Goal: Task Accomplishment & Management: Complete application form

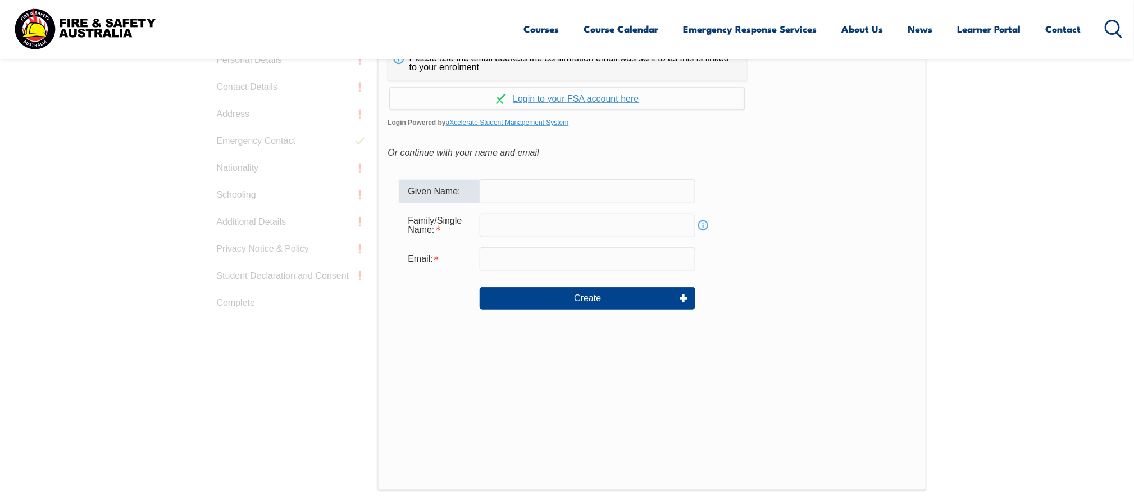
click at [503, 193] on input "text" at bounding box center [588, 191] width 216 height 24
type input "Louise"
type input "Chilton"
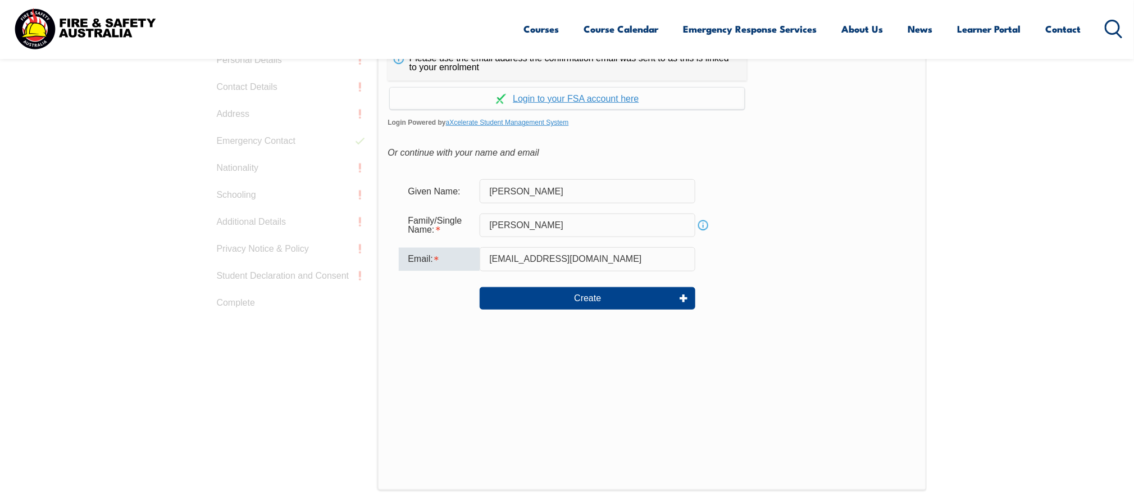
drag, startPoint x: 586, startPoint y: 257, endPoint x: 561, endPoint y: 257, distance: 24.7
click at [561, 257] on input "louchilton@gmail.com" at bounding box center [588, 259] width 216 height 24
click at [522, 252] on input "louchilton@gmail.com" at bounding box center [588, 259] width 216 height 24
drag, startPoint x: 581, startPoint y: 261, endPoint x: 479, endPoint y: 258, distance: 101.7
click at [479, 258] on div "Email: louchilton@gmail.com" at bounding box center [652, 259] width 506 height 24
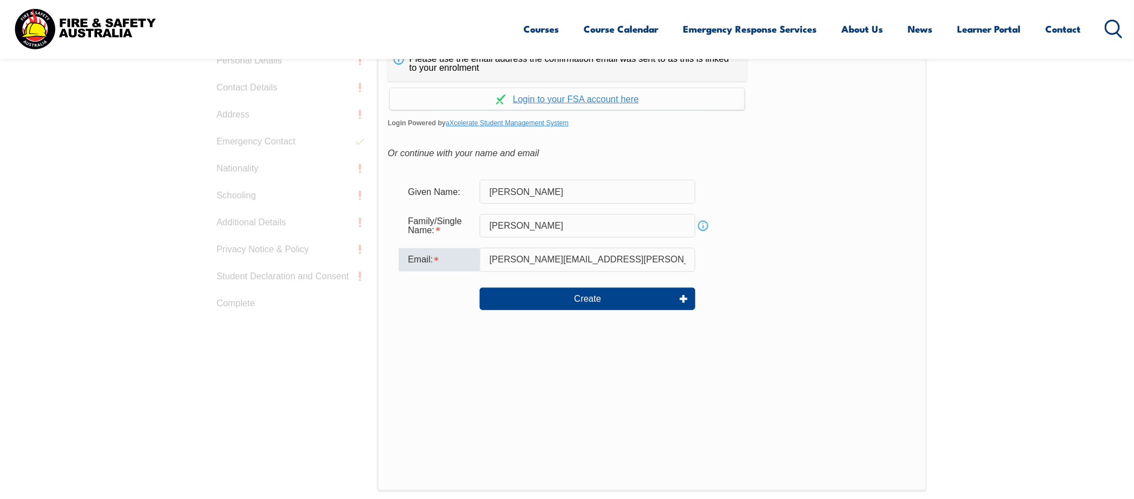
scroll to position [355, 0]
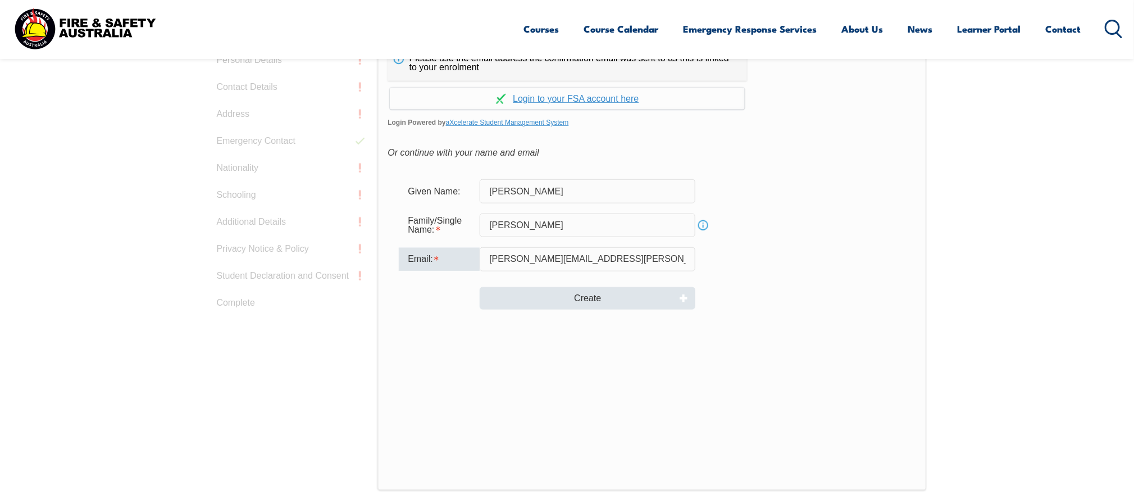
type input "louise.chilton@abs.gov.au"
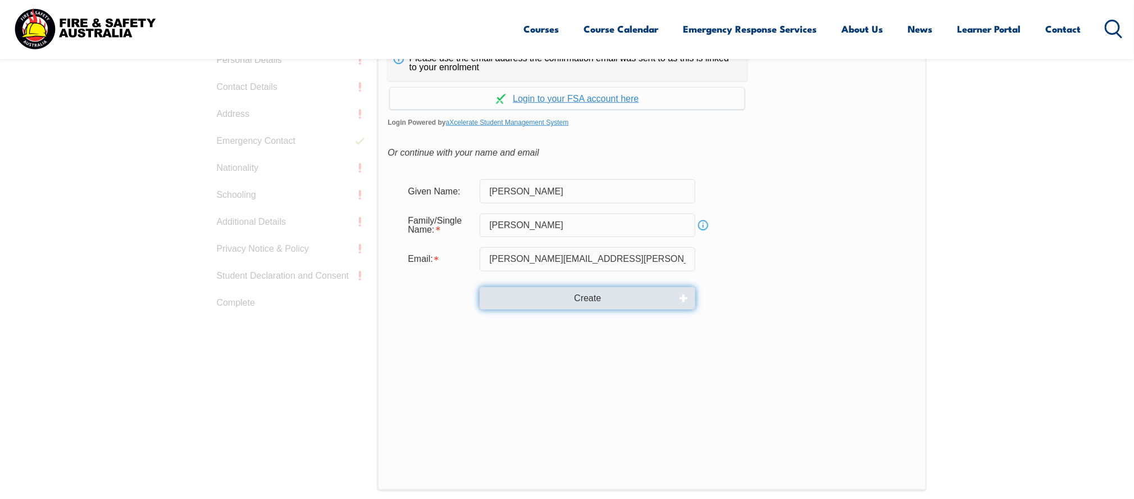
click at [574, 297] on button "Create" at bounding box center [588, 298] width 216 height 22
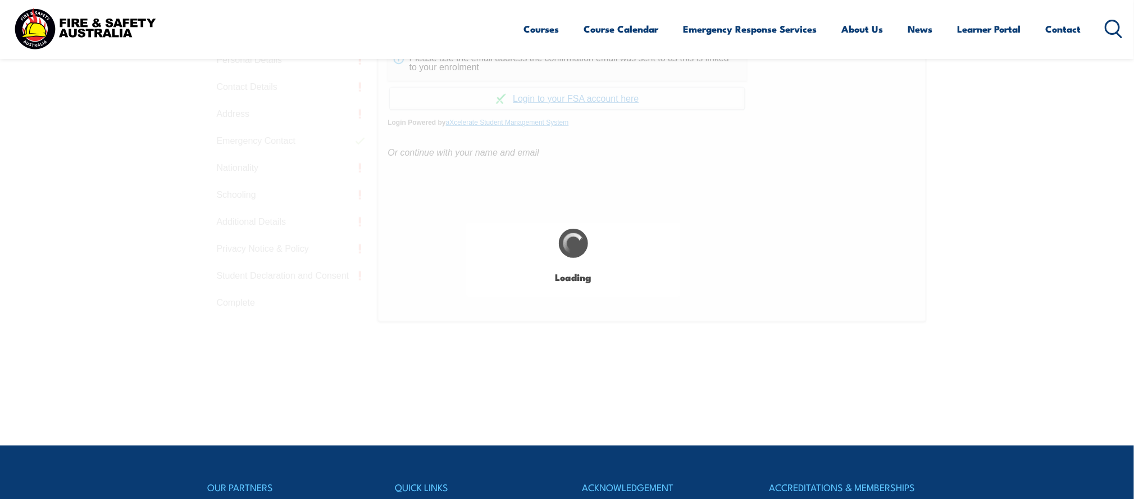
type input "Louise"
type input "Chilton"
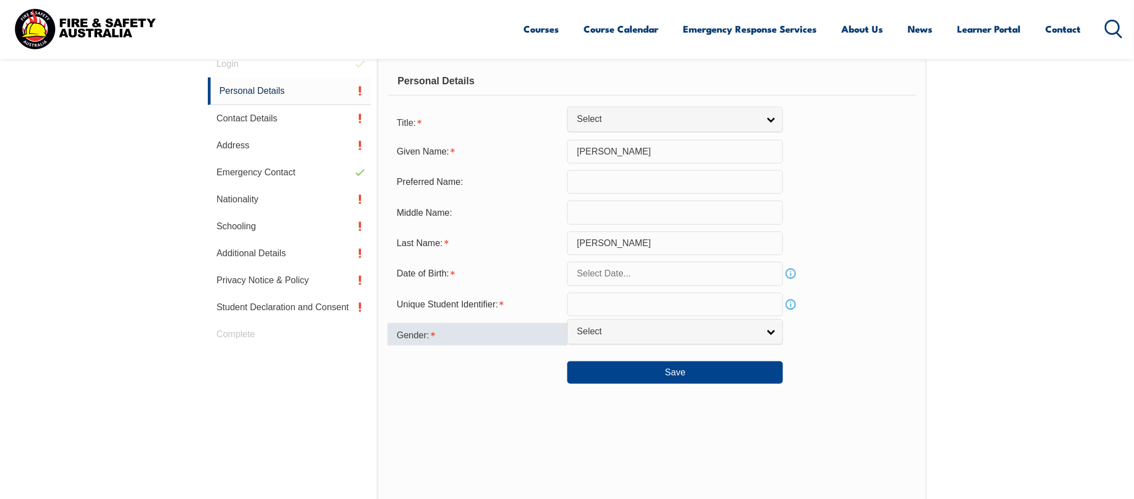
scroll to position [317, 0]
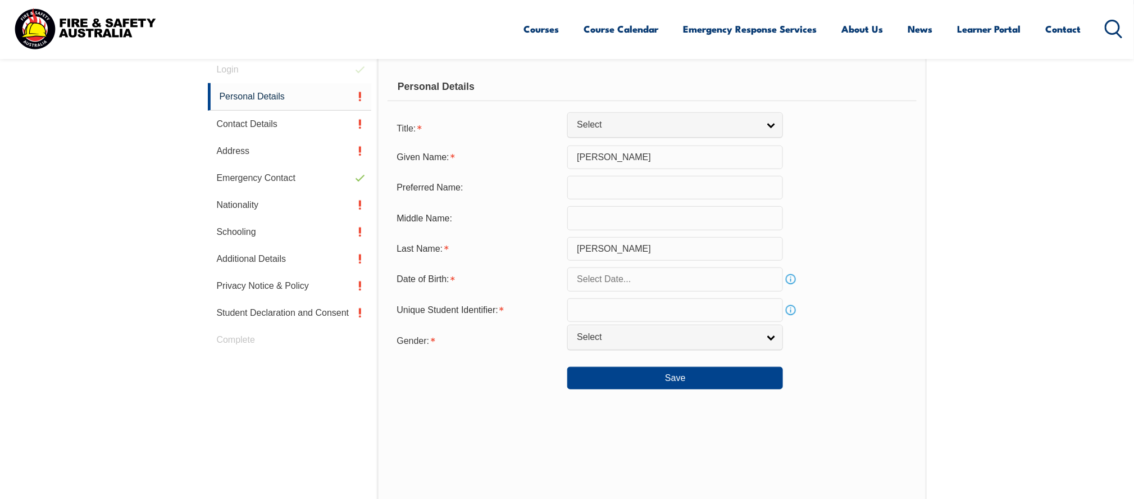
click at [657, 282] on input "text" at bounding box center [676, 279] width 216 height 24
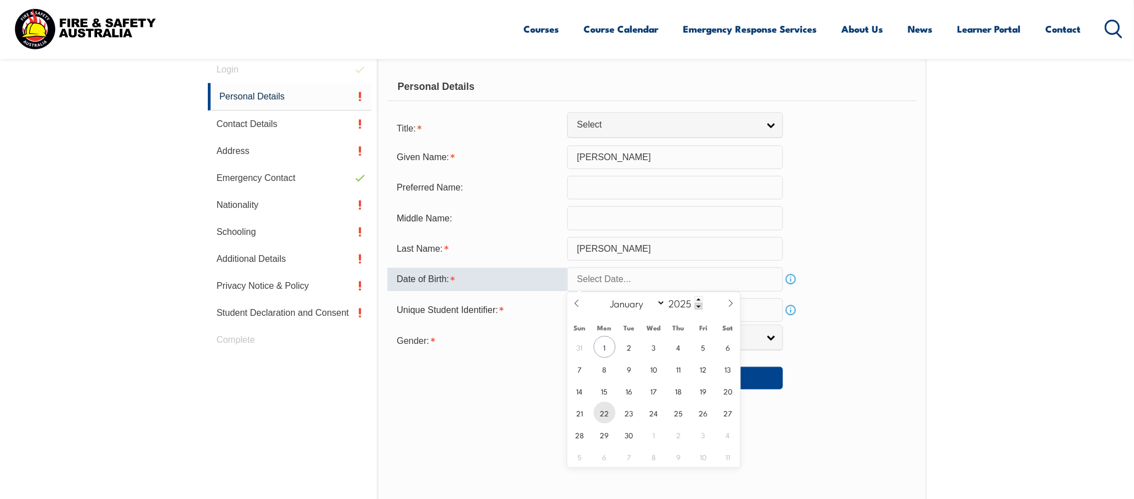
click at [602, 415] on span "22" at bounding box center [605, 413] width 22 height 22
type input "September 22, 2025"
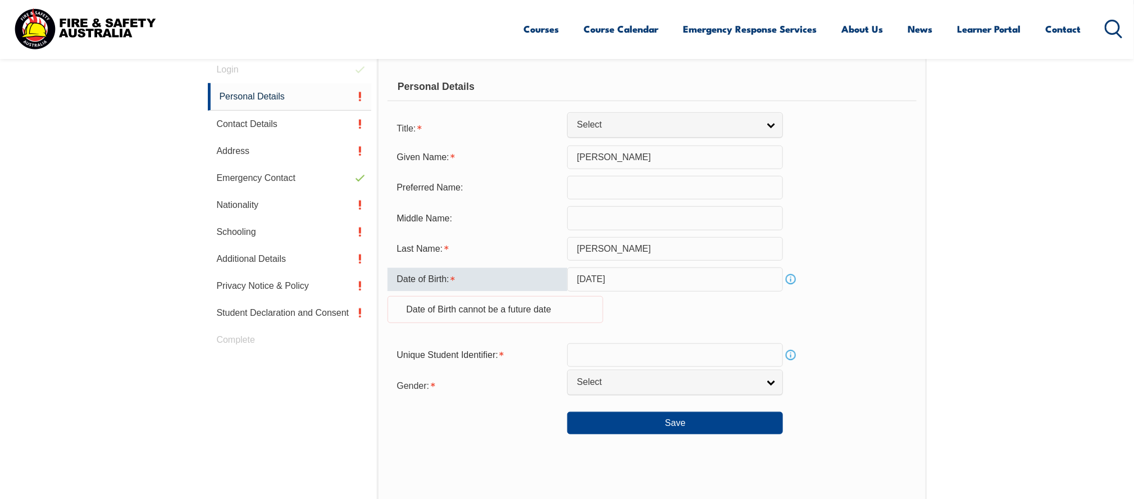
drag, startPoint x: 658, startPoint y: 276, endPoint x: 638, endPoint y: 276, distance: 19.7
click at [638, 276] on input "September 22, 2025" at bounding box center [676, 279] width 216 height 24
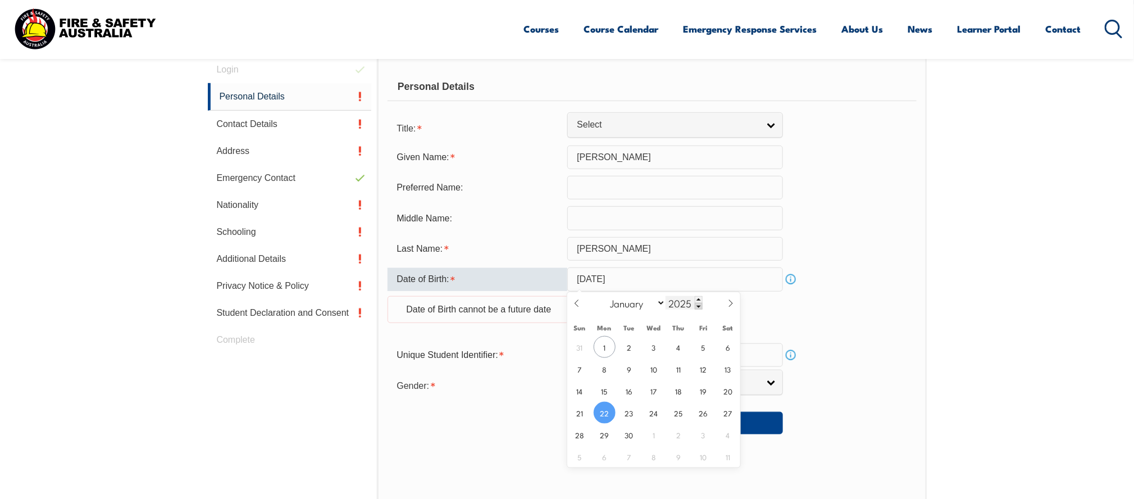
drag, startPoint x: 638, startPoint y: 276, endPoint x: 697, endPoint y: 307, distance: 66.1
click at [697, 307] on span at bounding box center [699, 306] width 8 height 7
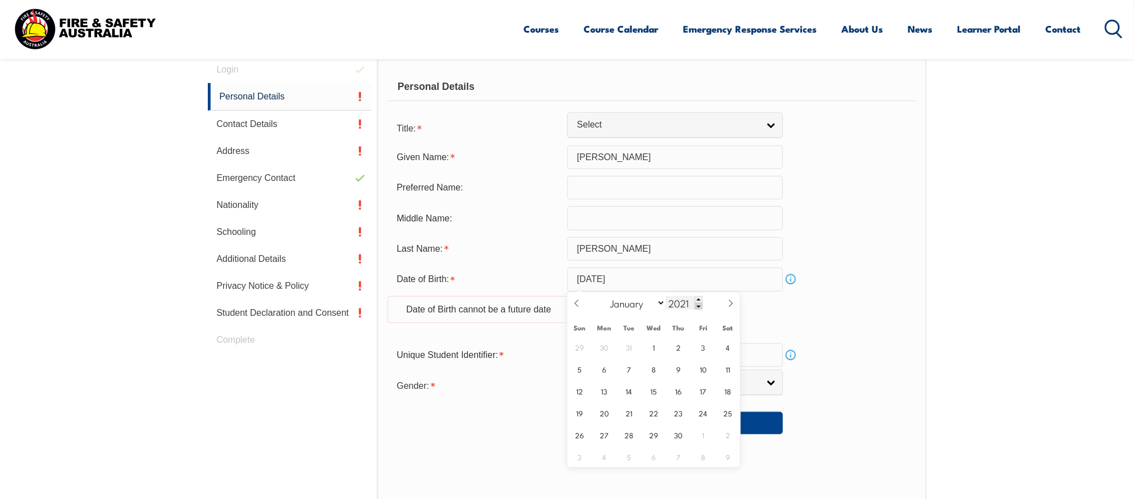
click at [697, 303] on span at bounding box center [699, 306] width 8 height 7
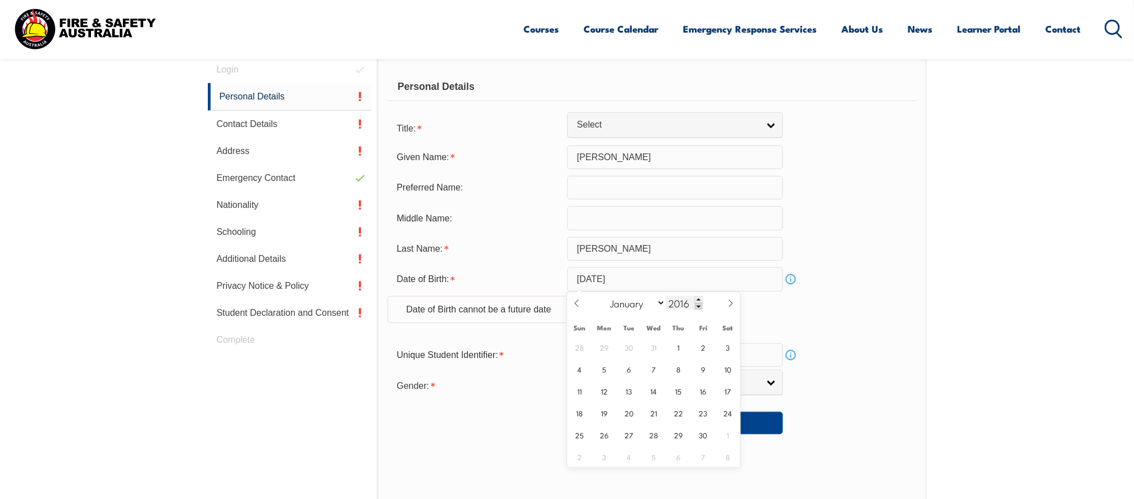
click at [697, 303] on span at bounding box center [699, 306] width 8 height 7
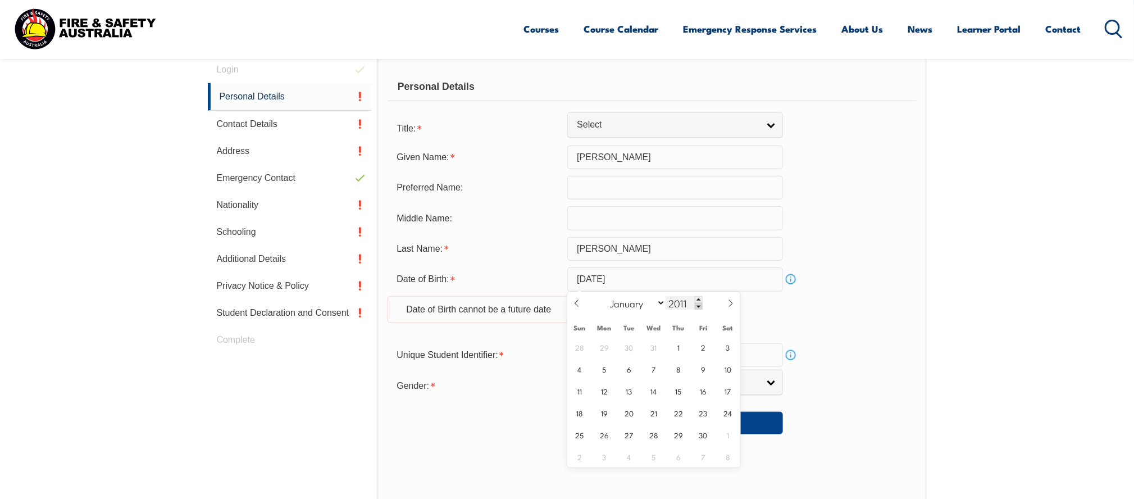
click at [697, 303] on span at bounding box center [699, 306] width 8 height 7
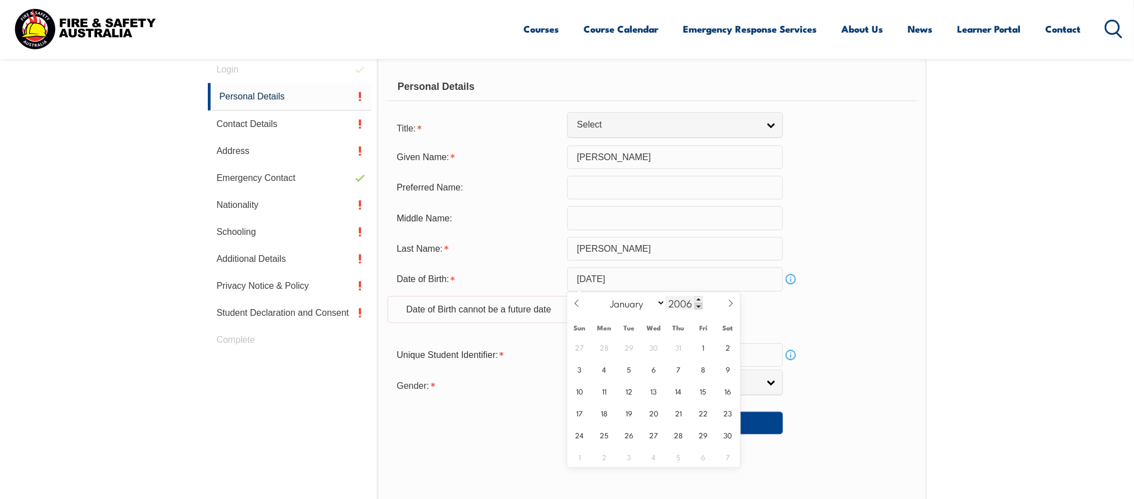
click at [697, 303] on span at bounding box center [699, 306] width 8 height 7
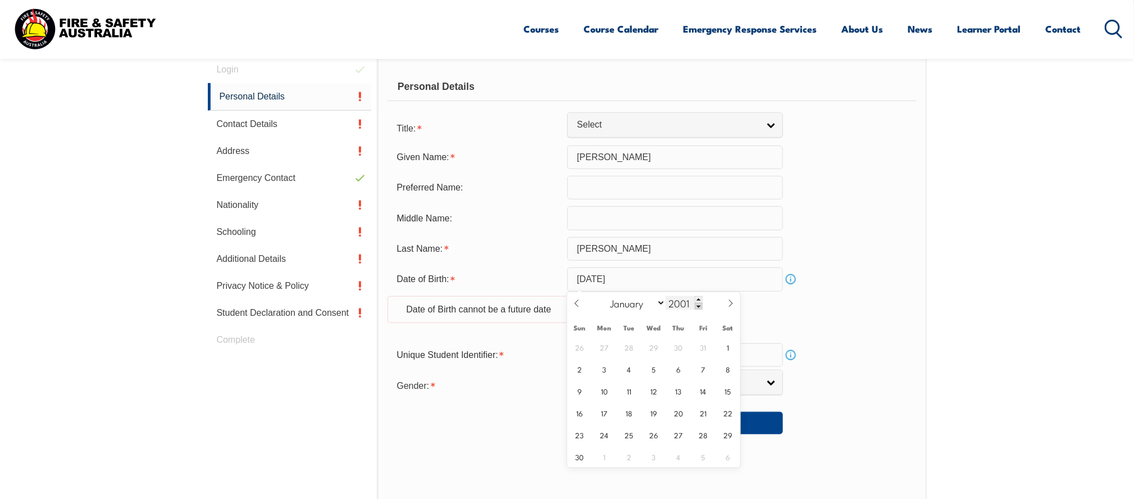
click at [697, 303] on span at bounding box center [699, 306] width 8 height 7
click at [697, 303] on div "2000" at bounding box center [684, 302] width 37 height 13
click at [697, 303] on span at bounding box center [699, 306] width 8 height 7
click at [697, 303] on div "1998" at bounding box center [684, 302] width 37 height 13
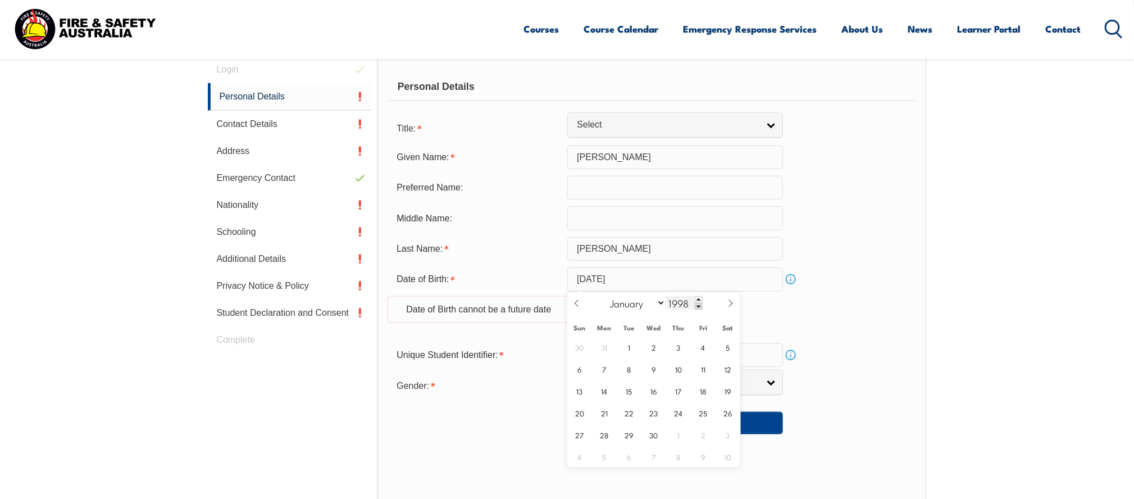
click at [697, 303] on span at bounding box center [699, 306] width 8 height 7
type input "1996"
drag, startPoint x: 697, startPoint y: 303, endPoint x: 657, endPoint y: 303, distance: 39.9
click at [657, 303] on select "January February March April May June July August September October November De…" at bounding box center [635, 303] width 61 height 15
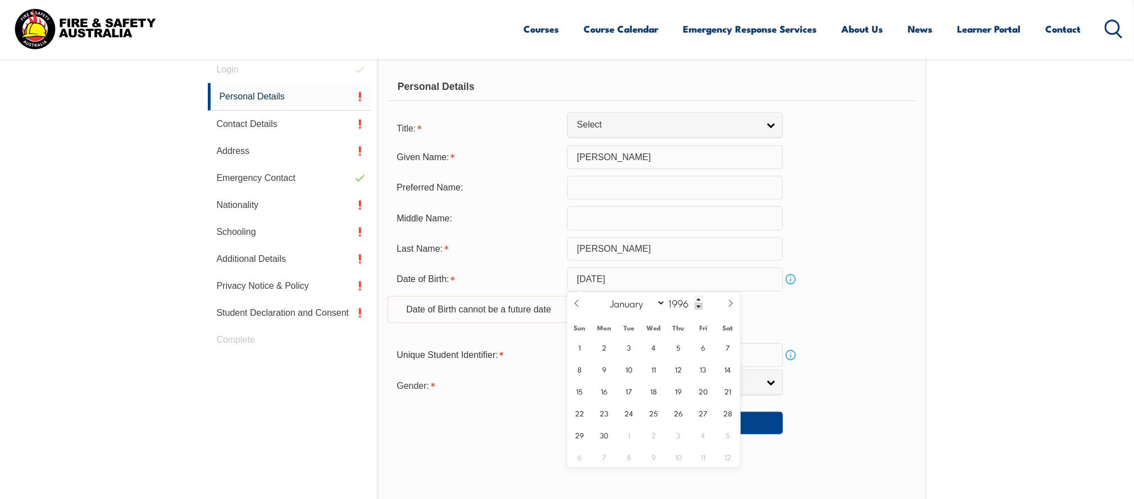
select select "1"
click at [605, 296] on select "January February March April May June July August September October November De…" at bounding box center [635, 303] width 61 height 15
click at [697, 305] on span at bounding box center [699, 306] width 8 height 7
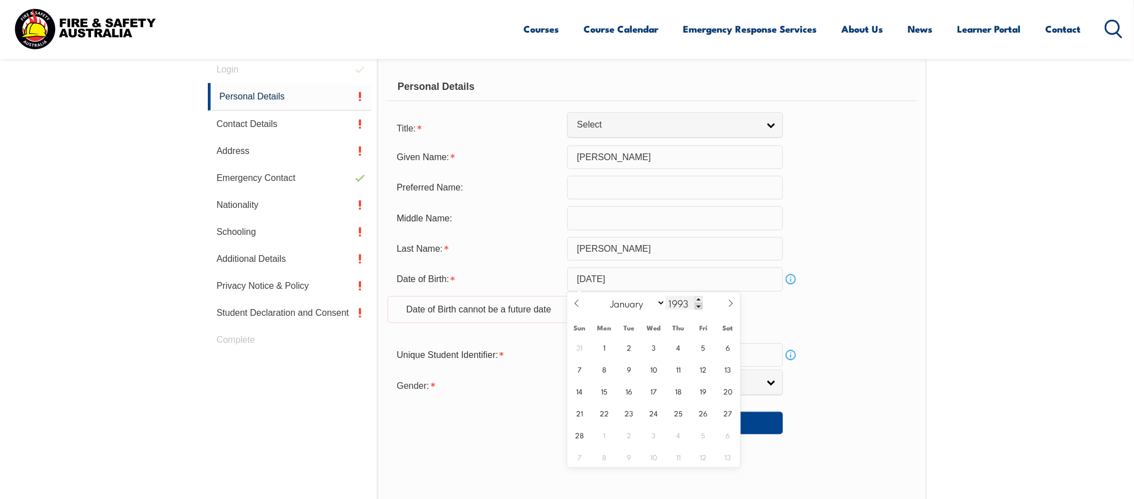
click at [697, 305] on span at bounding box center [699, 306] width 8 height 7
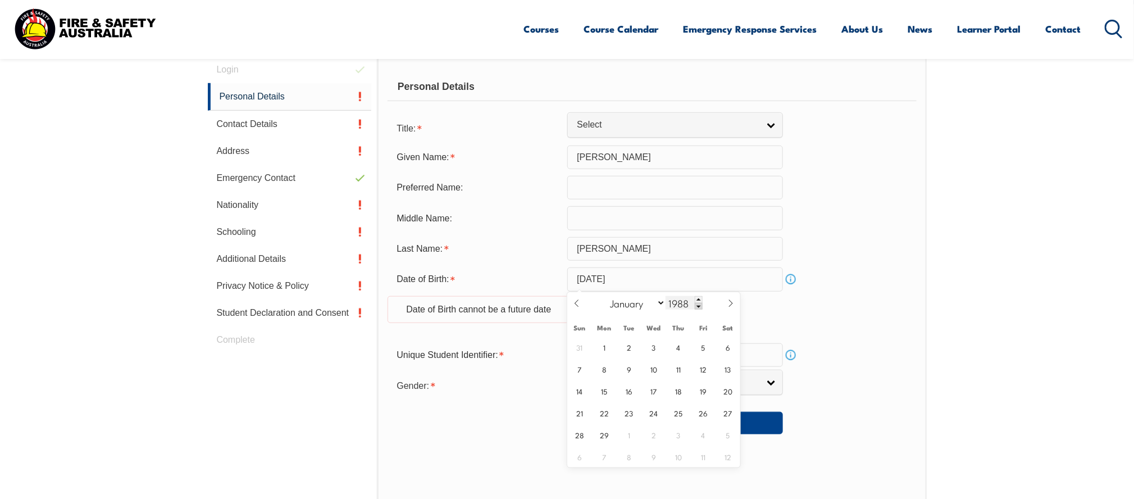
click at [697, 305] on span at bounding box center [699, 306] width 8 height 7
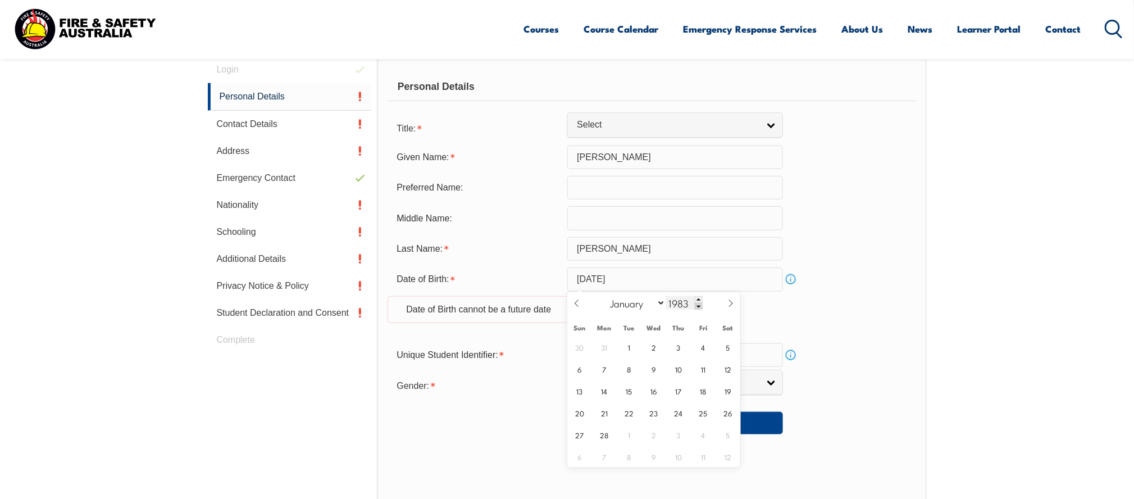
click at [697, 305] on span at bounding box center [699, 306] width 8 height 7
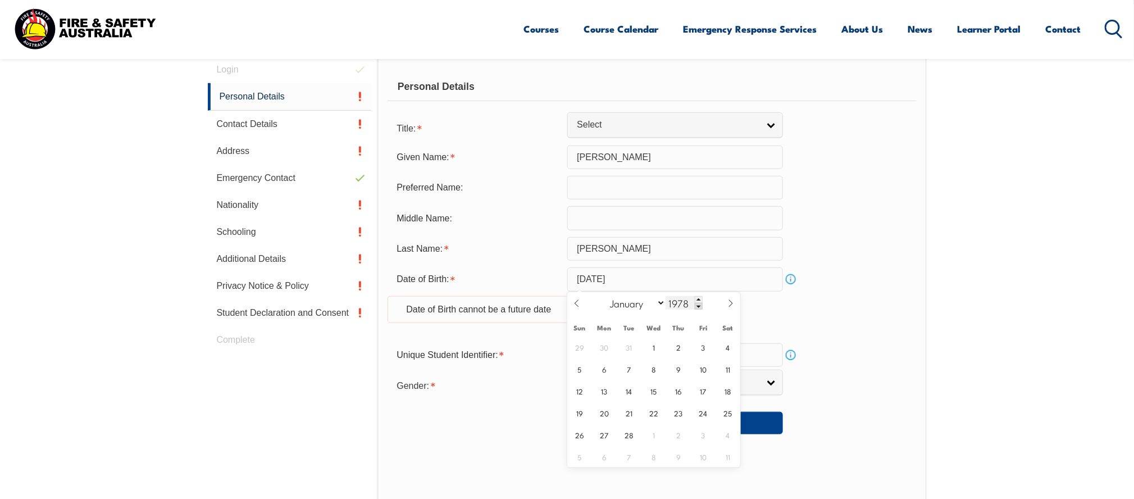
click at [686, 302] on input "1978" at bounding box center [684, 302] width 37 height 13
type input "1960"
click at [730, 305] on icon at bounding box center [731, 303] width 8 height 8
click at [659, 302] on select "January February March April May June July August September October November De…" at bounding box center [635, 303] width 61 height 15
select select "1"
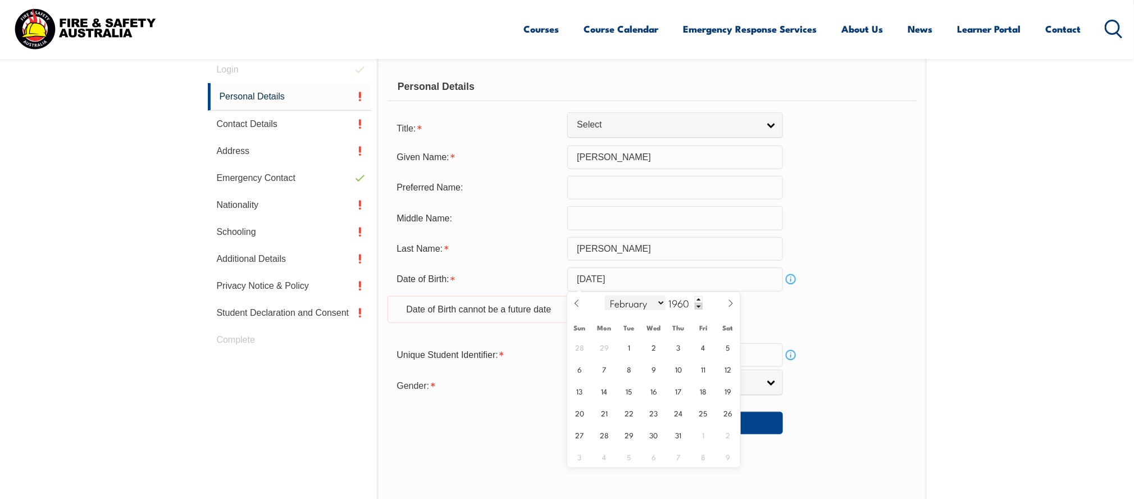
click at [605, 296] on select "January February March April May June July August September October November De…" at bounding box center [635, 303] width 61 height 15
click at [607, 411] on span "22" at bounding box center [605, 413] width 22 height 22
type input "February 22, 1960"
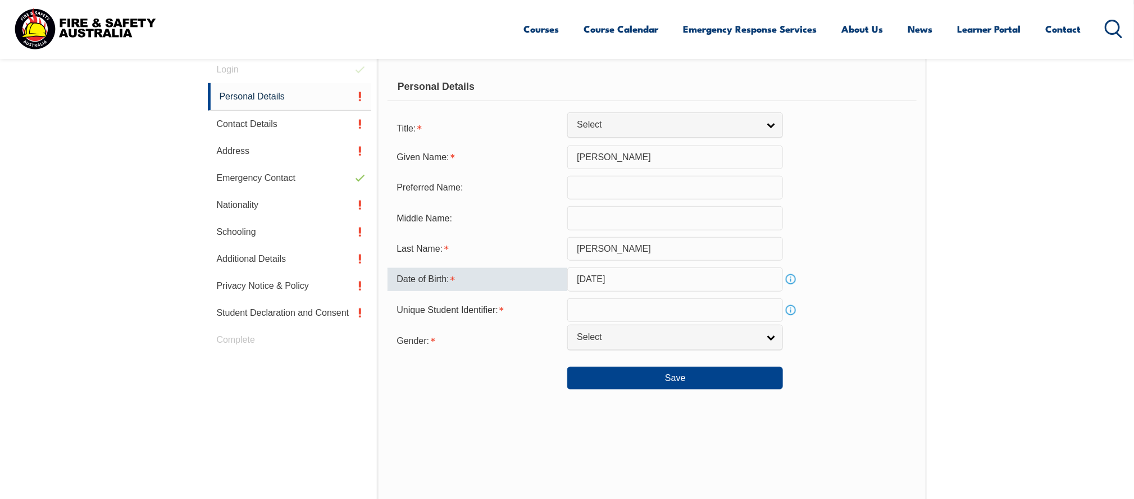
click at [611, 315] on input "text" at bounding box center [676, 310] width 216 height 24
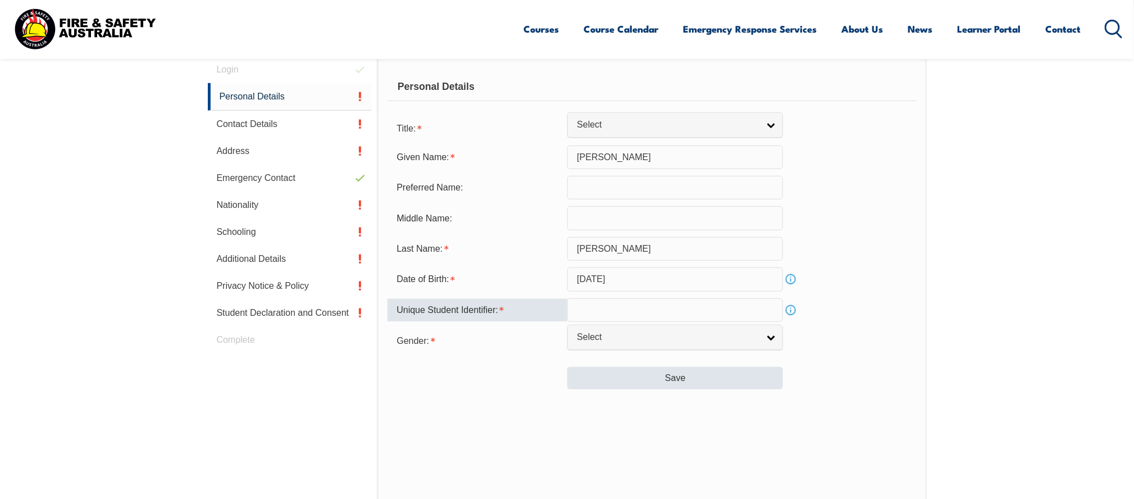
type input "UGSL7AXTVX"
type input "Louise"
type input "Angela"
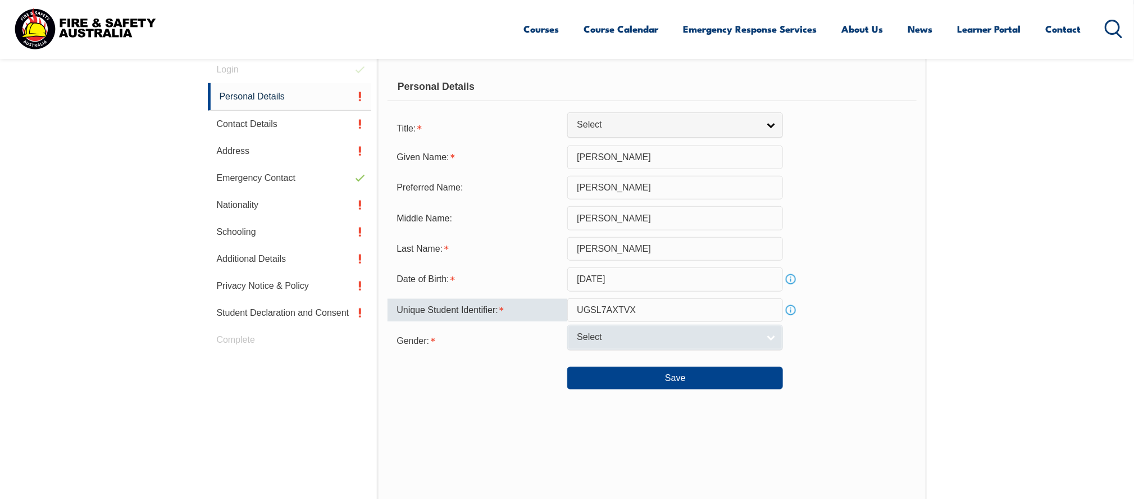
click at [772, 340] on link "Select" at bounding box center [676, 337] width 216 height 25
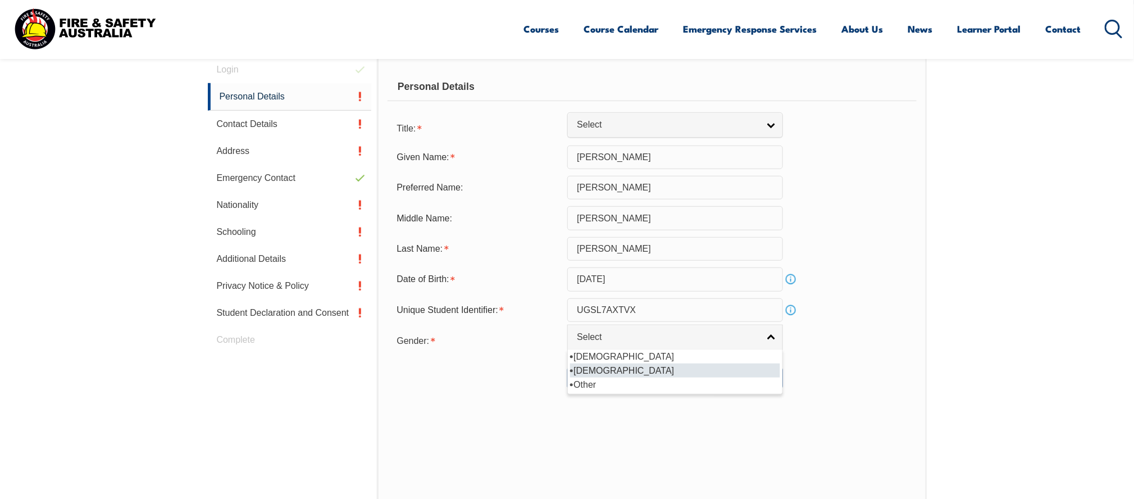
click at [668, 365] on li "Female" at bounding box center [675, 371] width 210 height 14
select select "F"
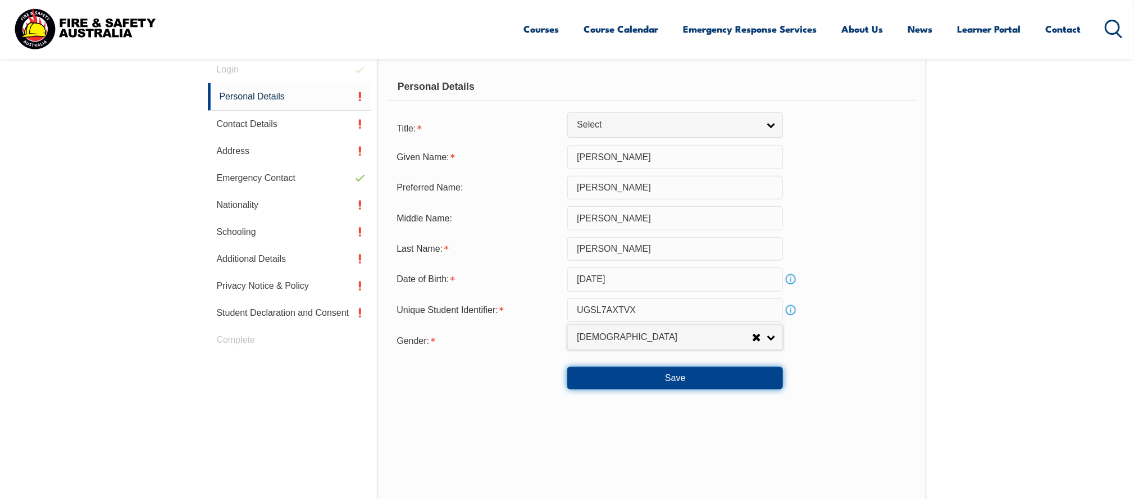
click at [691, 380] on button "Save" at bounding box center [676, 378] width 216 height 22
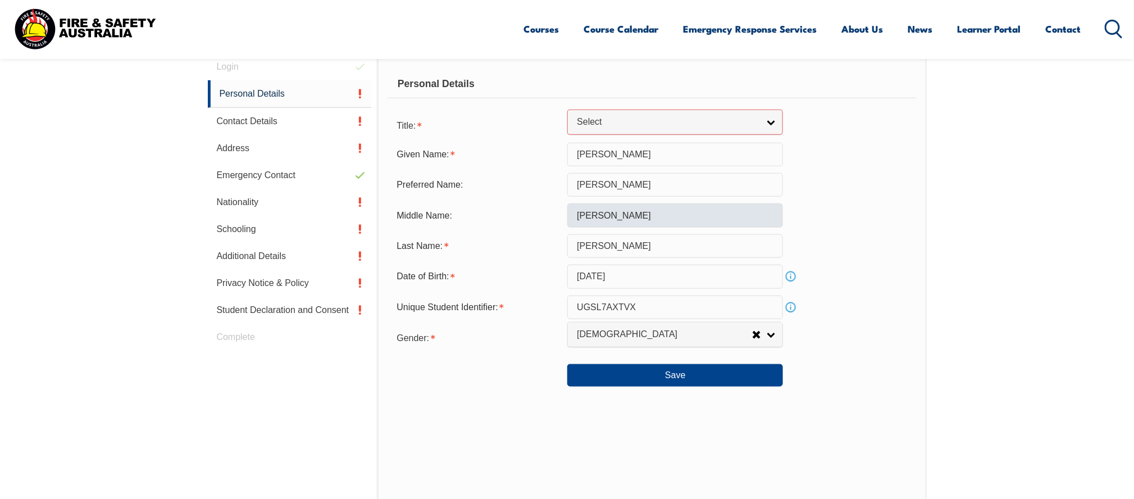
scroll to position [203, 0]
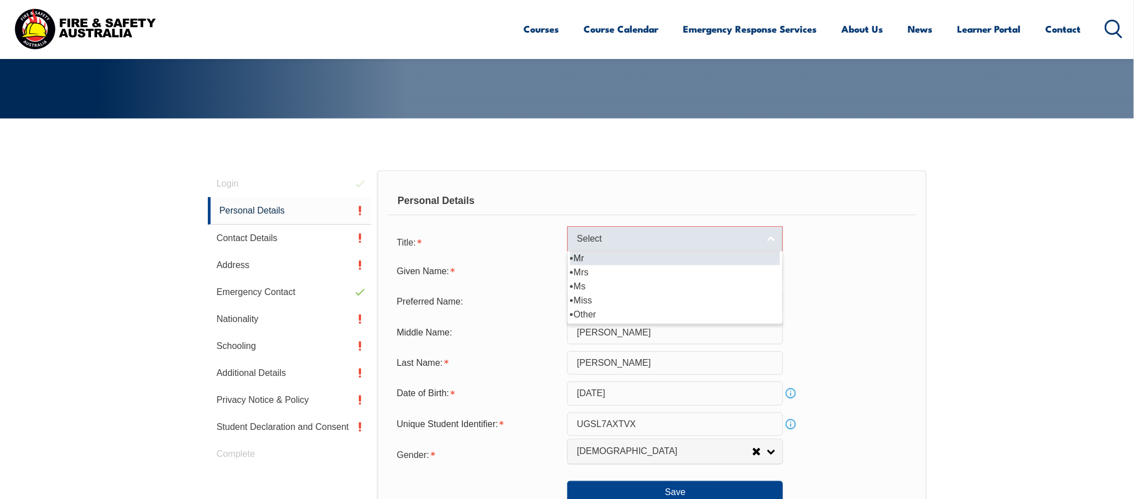
click at [771, 239] on link "Select" at bounding box center [676, 238] width 216 height 25
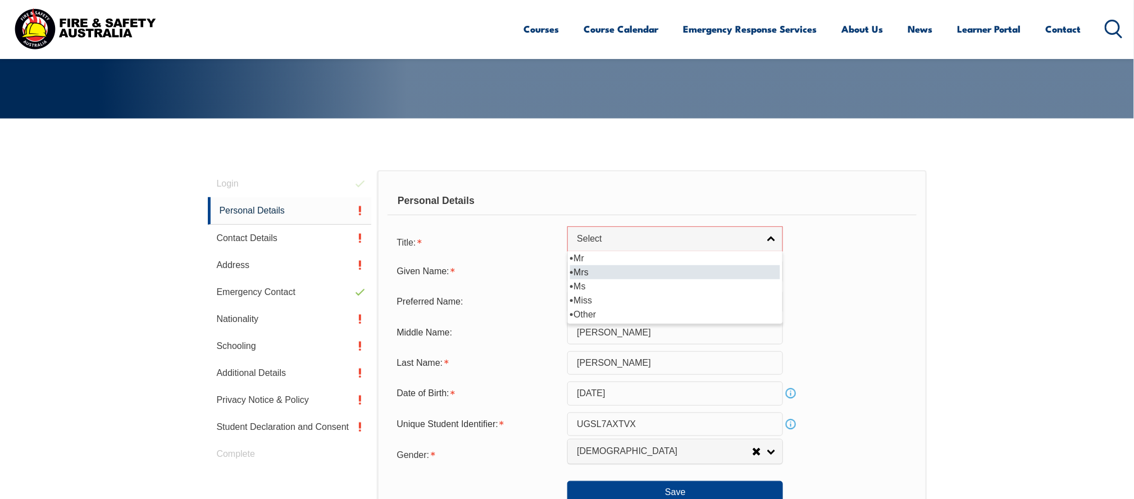
click at [611, 267] on li "Mrs" at bounding box center [675, 272] width 210 height 14
select select "Mrs"
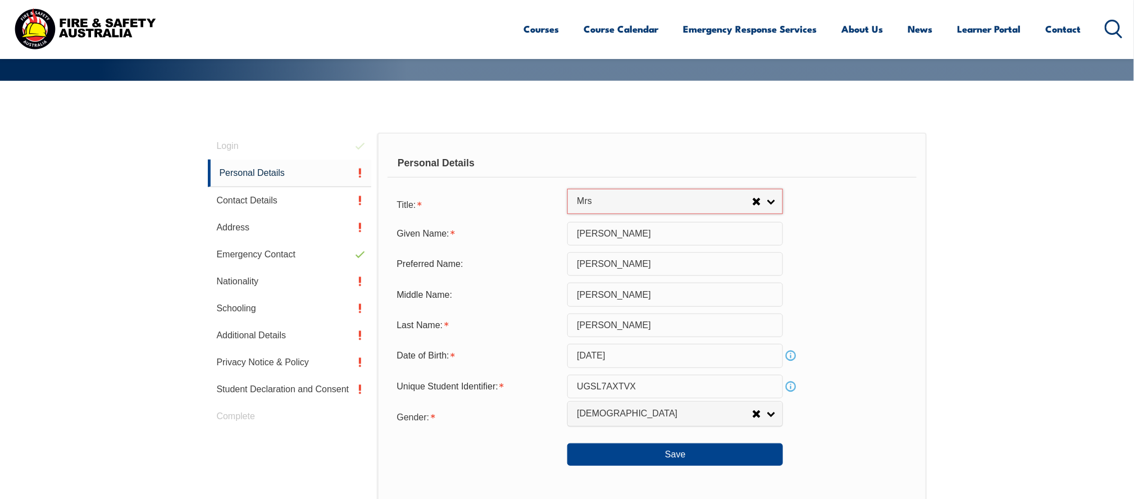
scroll to position [260, 0]
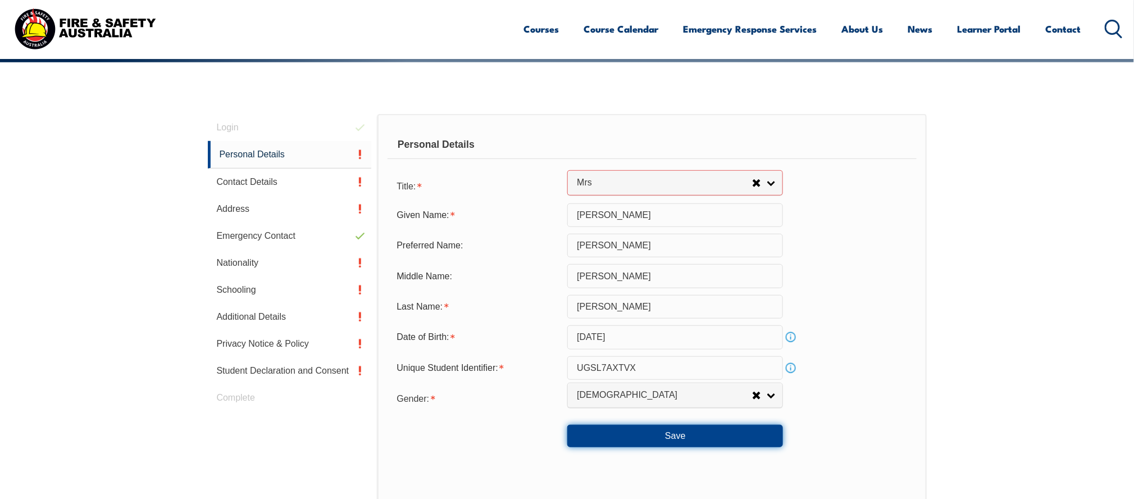
click at [711, 437] on button "Save" at bounding box center [676, 436] width 216 height 22
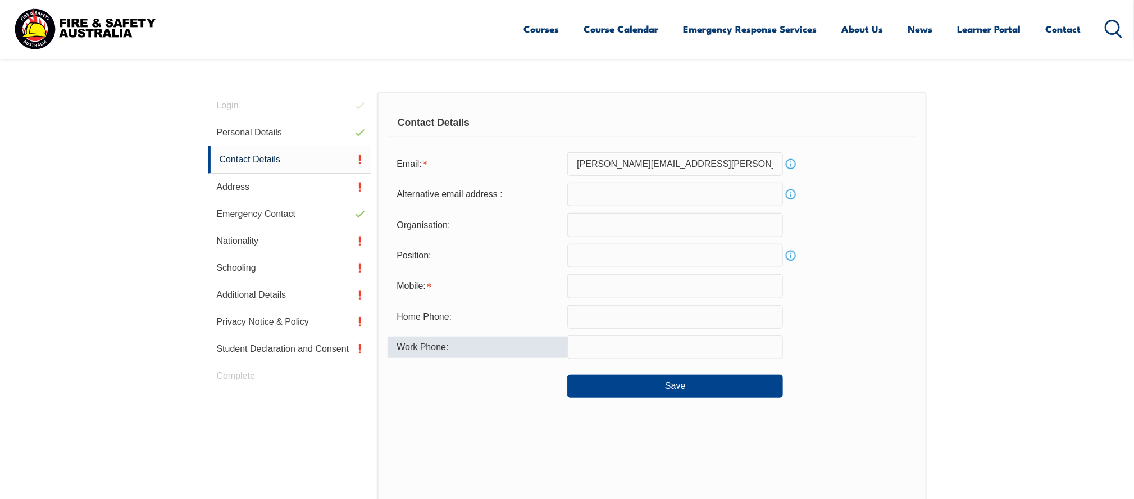
scroll to position [317, 0]
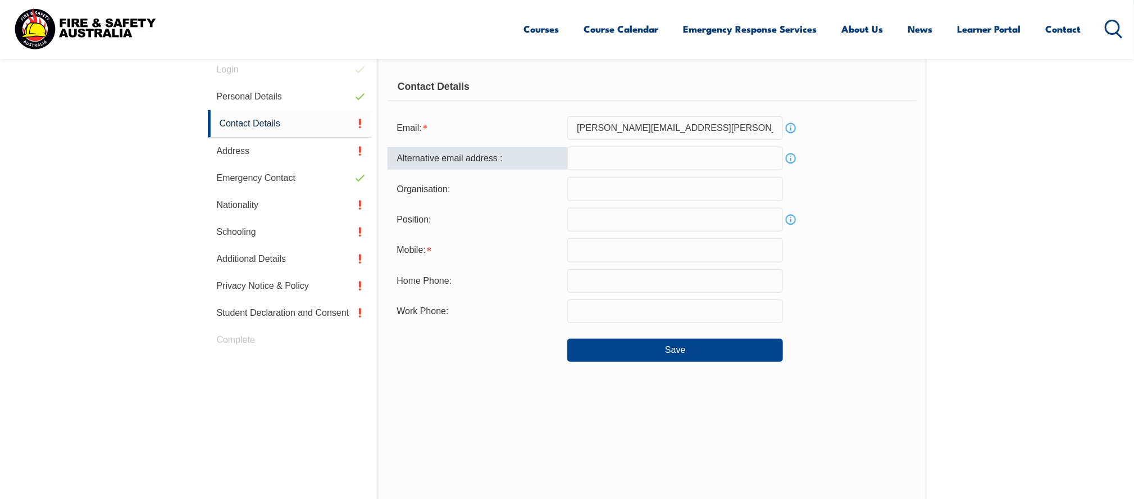
click at [630, 153] on input "email" at bounding box center [676, 159] width 216 height 24
type input "louchilton@gmail.com"
type input "AUSTRALIAN BUREAU OF STATISTICS"
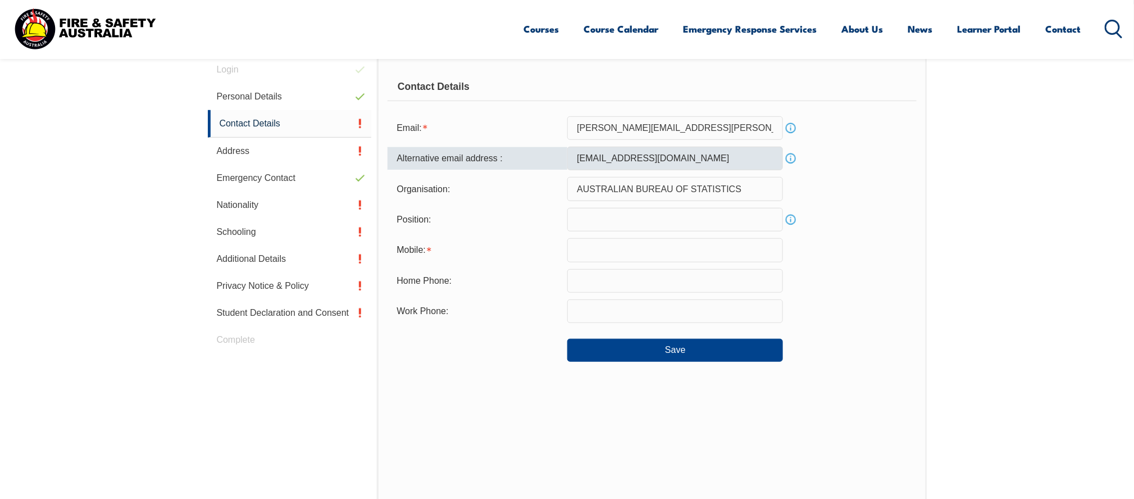
type input "Field Interviewer and HSR REP NSW"
type input "0467810404"
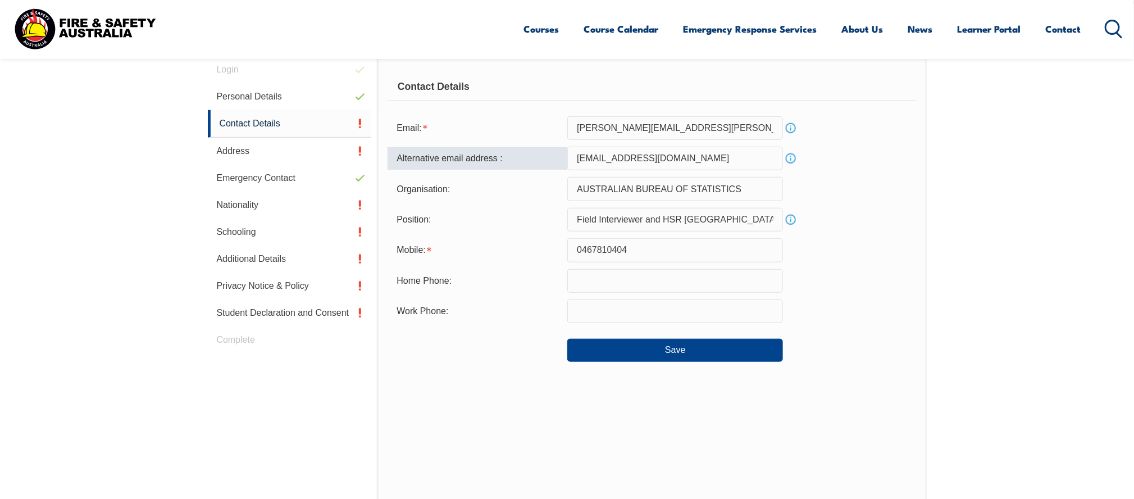
click at [603, 316] on input "text" at bounding box center [676, 311] width 216 height 24
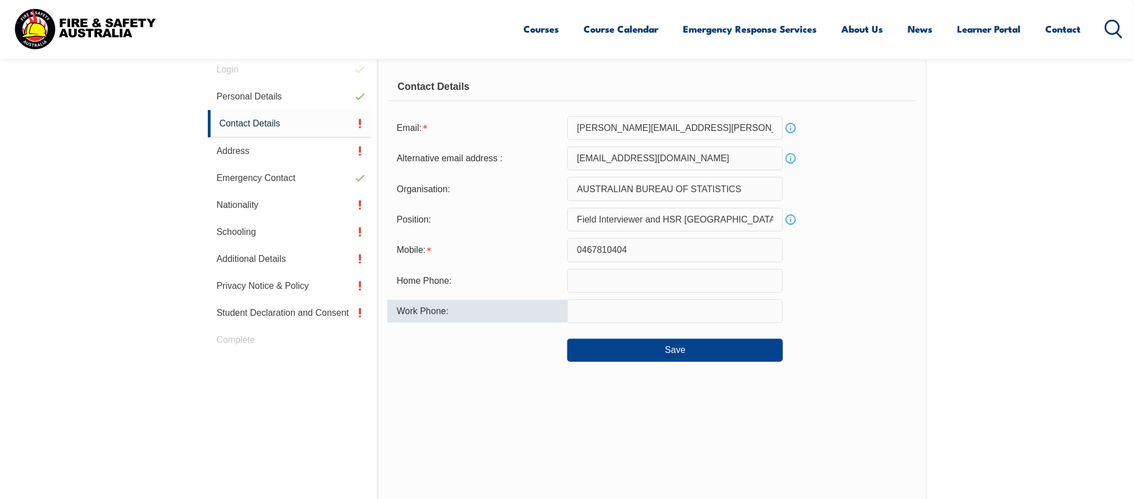
type input "0410619121"
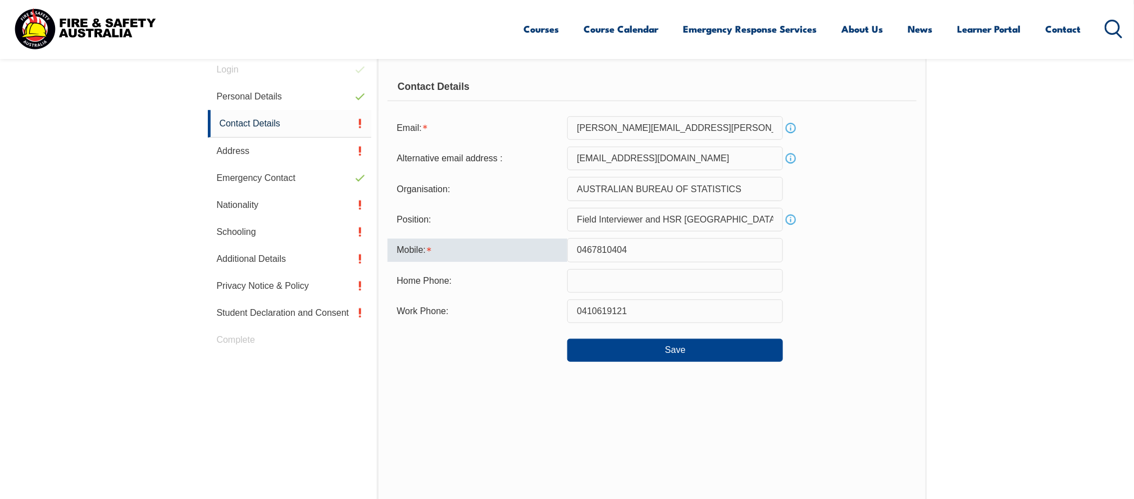
drag, startPoint x: 639, startPoint y: 247, endPoint x: 570, endPoint y: 256, distance: 69.7
click at [570, 256] on input "0467810404" at bounding box center [676, 250] width 216 height 24
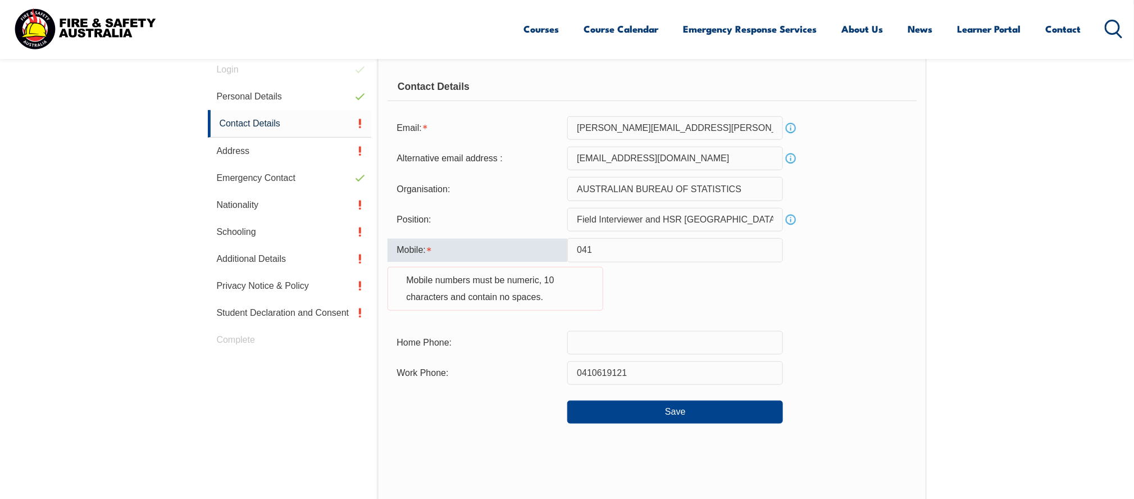
type input "0410619121"
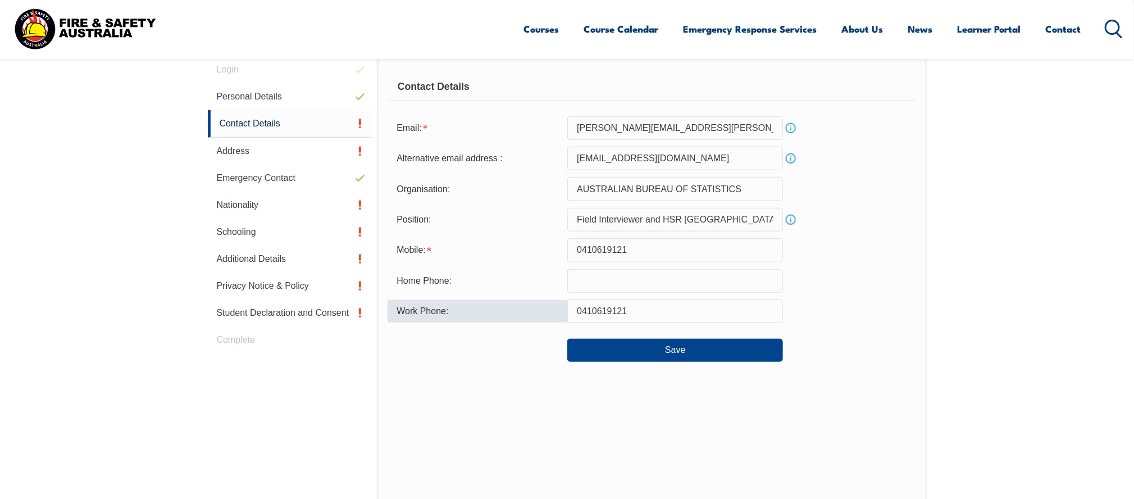
drag, startPoint x: 635, startPoint y: 312, endPoint x: 552, endPoint y: 305, distance: 82.9
click at [552, 305] on div "Work Phone: 0410619121" at bounding box center [652, 311] width 529 height 24
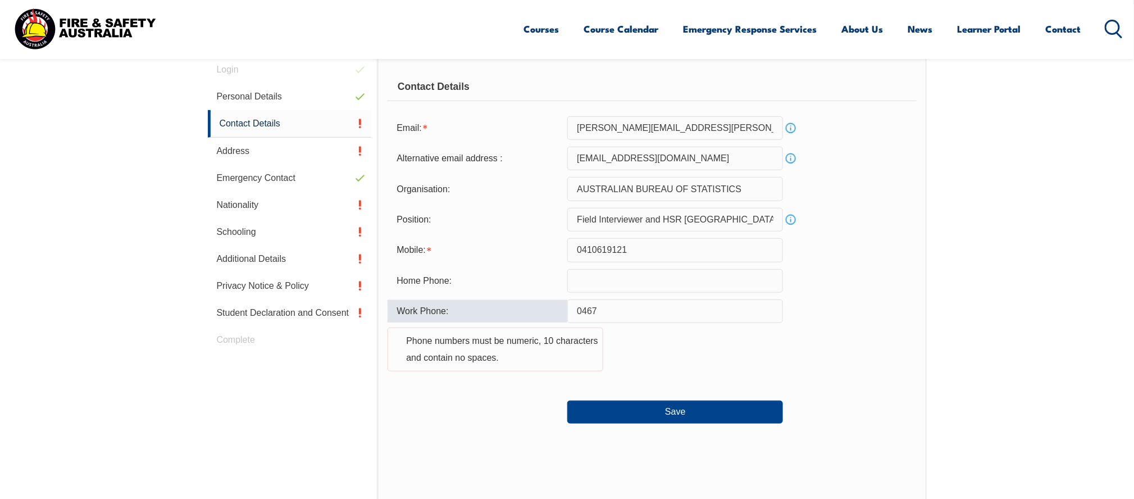
type input "0467810404"
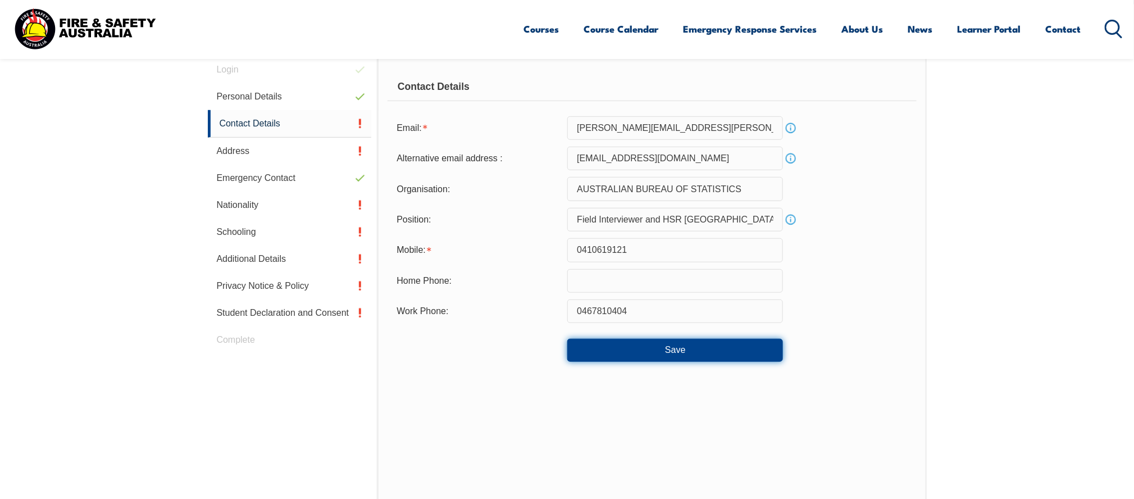
click at [653, 350] on button "Save" at bounding box center [676, 350] width 216 height 22
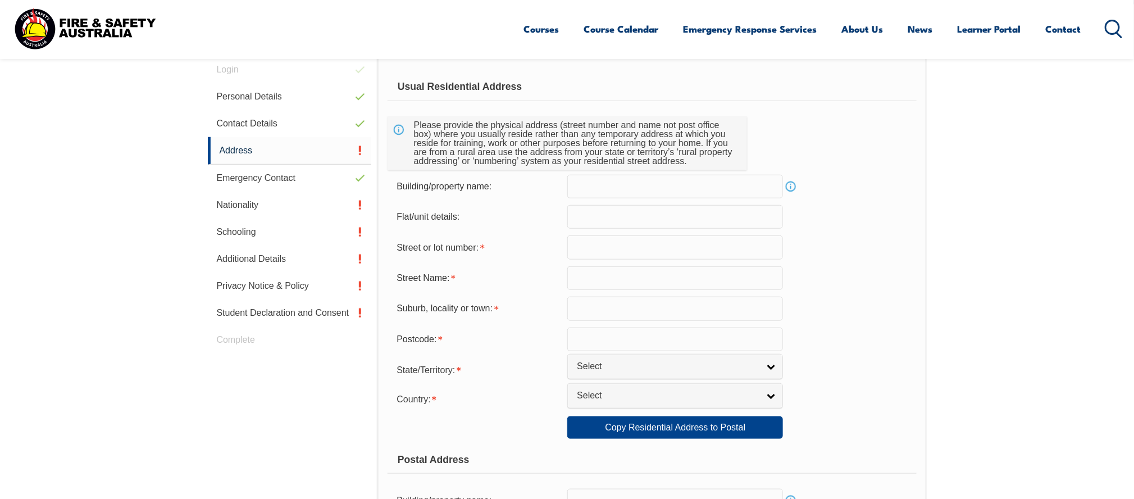
click at [591, 248] on input "text" at bounding box center [676, 247] width 216 height 24
type input "12 Curtis Rd"
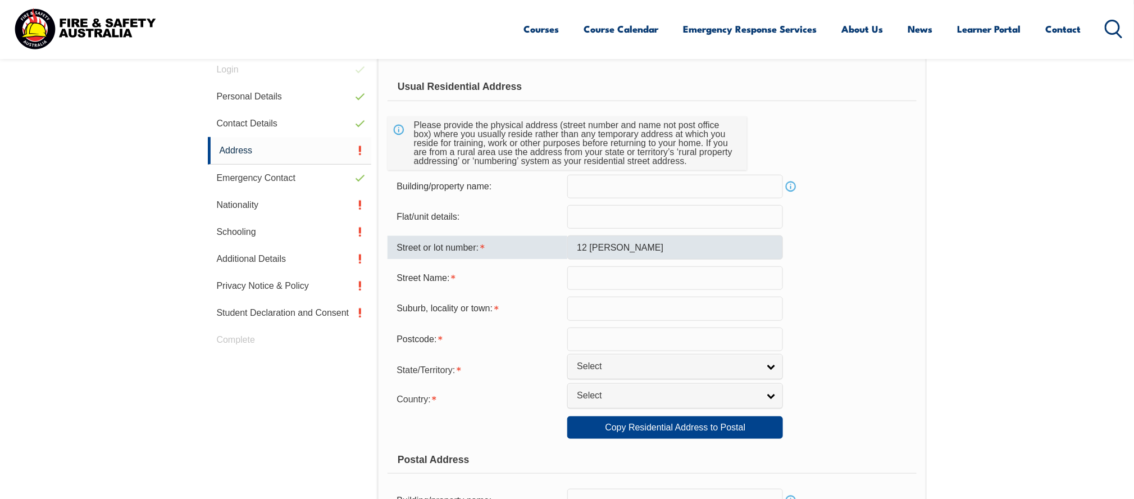
type input "Balmain"
type input "2041"
select select "NSW"
select select "1101"
type input "12"
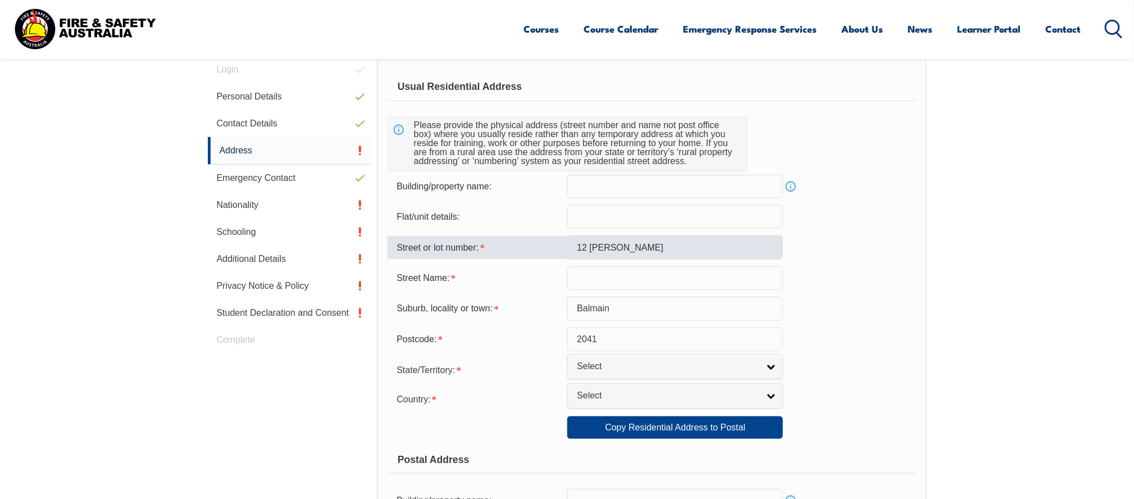
type input "Curtis Rd"
type input "Balmain"
select select "NSW"
type input "2041"
select select "1101"
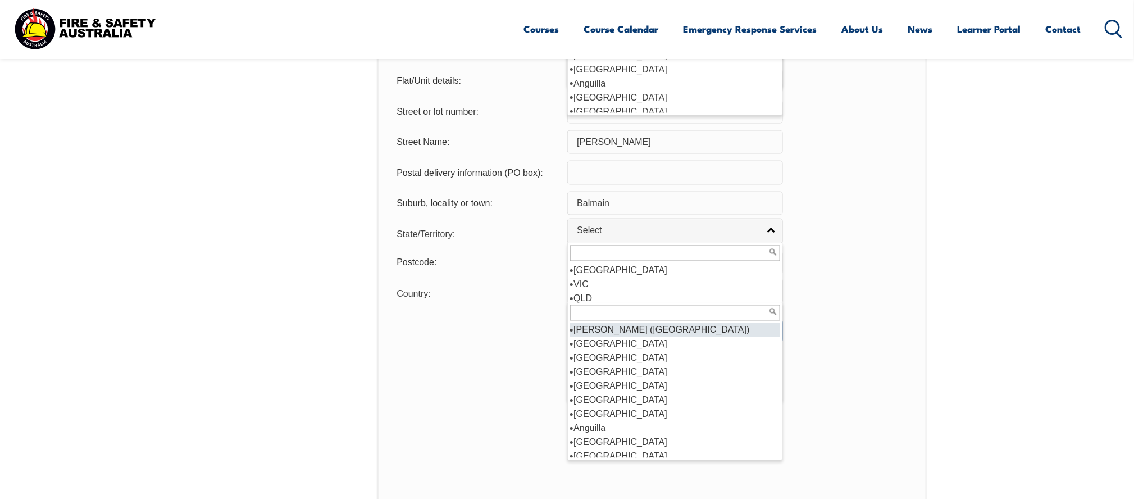
scroll to position [830, 0]
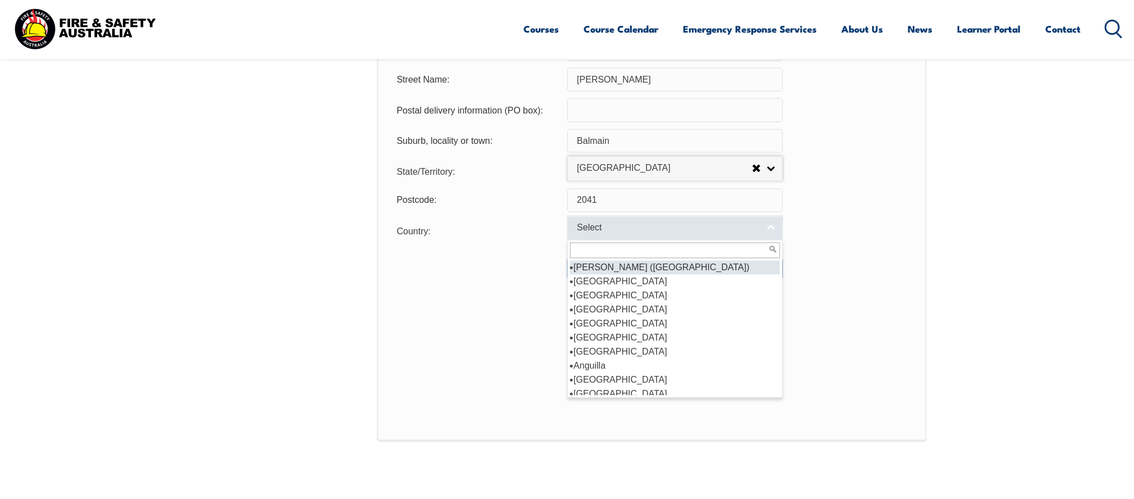
click at [610, 226] on span "Select" at bounding box center [668, 229] width 182 height 12
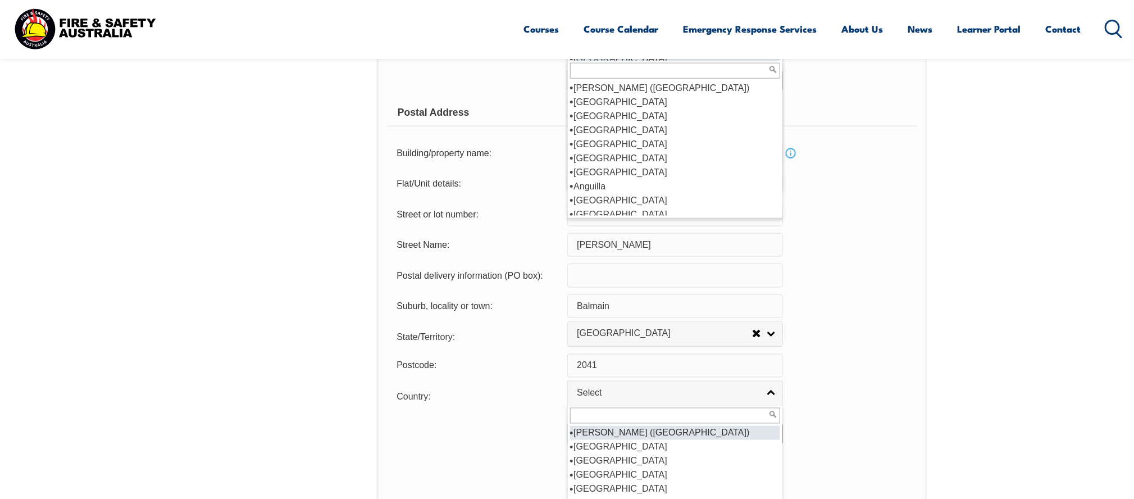
scroll to position [718, 0]
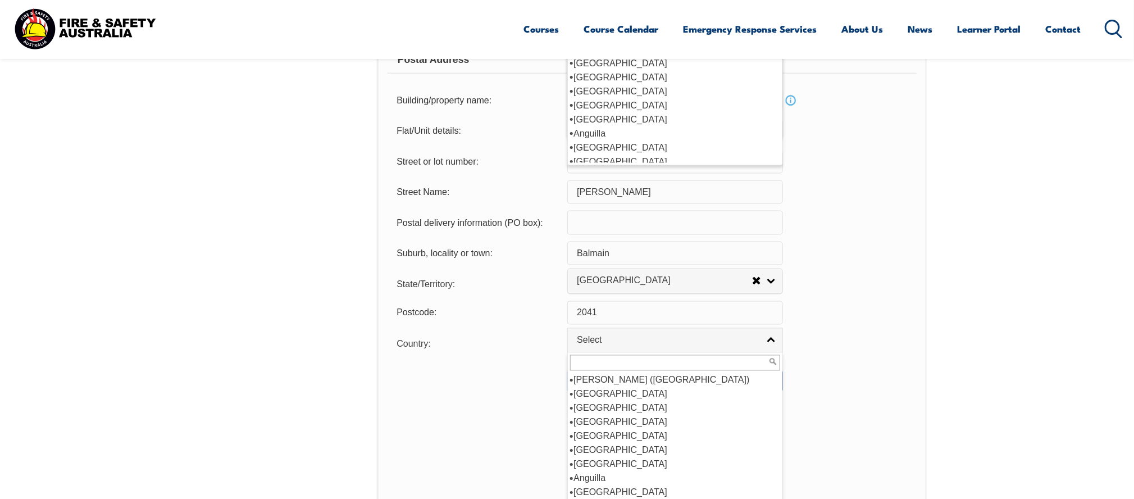
click at [607, 361] on input "text" at bounding box center [675, 363] width 210 height 16
type input "Australia"
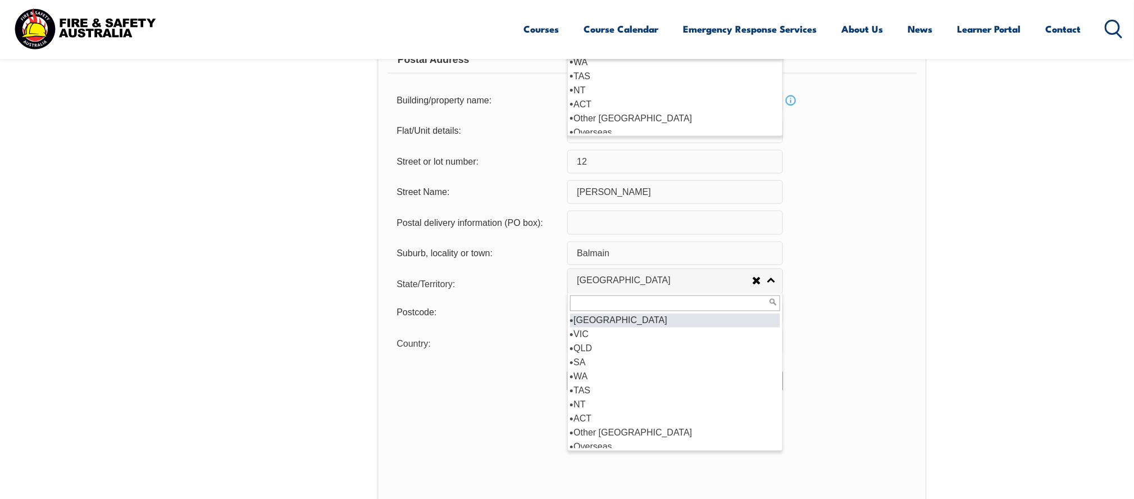
scroll to position [0, 0]
type input "Australia"
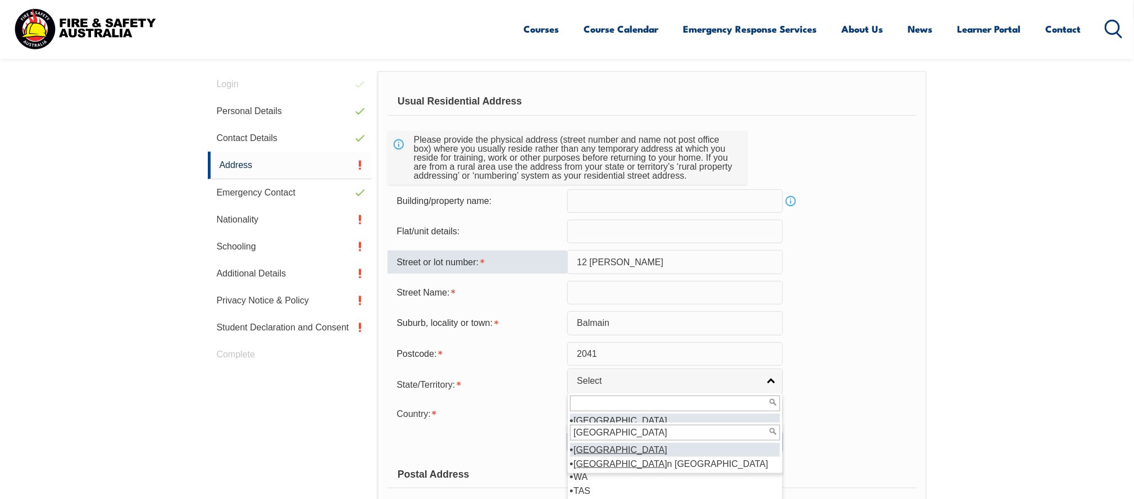
scroll to position [324, 0]
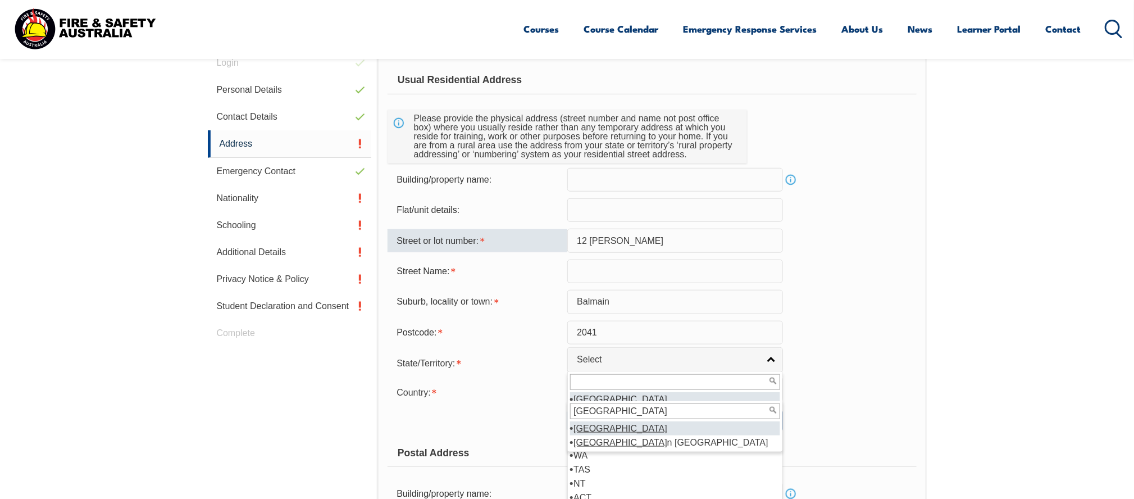
click at [583, 274] on input "text" at bounding box center [676, 272] width 216 height 24
type input "Curtis Rd"
drag, startPoint x: 628, startPoint y: 239, endPoint x: 592, endPoint y: 237, distance: 36.1
click at [592, 237] on input "12 Curtis Rd" at bounding box center [676, 241] width 216 height 24
type input "12 Curtis Rd"
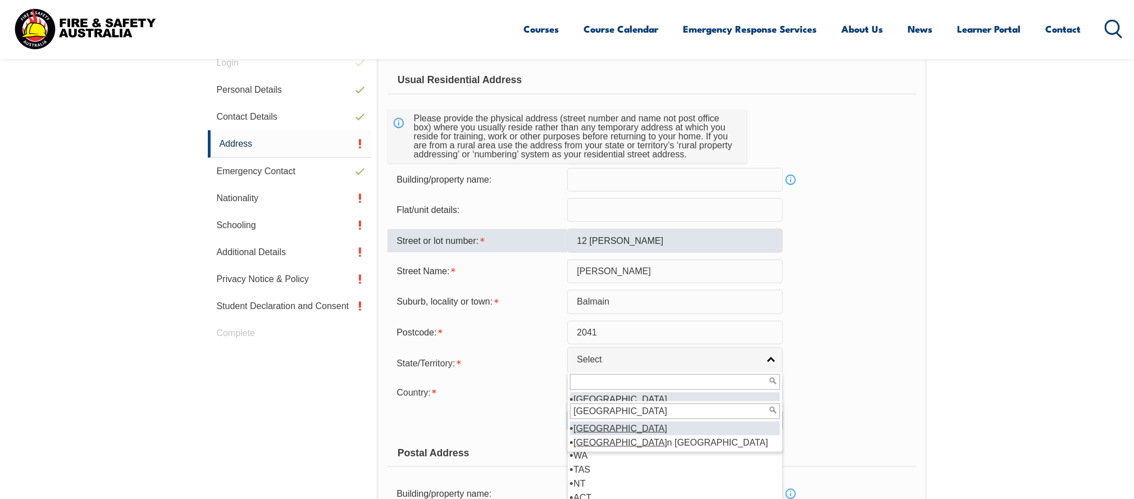
type input "2041"
drag, startPoint x: 628, startPoint y: 239, endPoint x: 590, endPoint y: 239, distance: 38.2
click at [590, 239] on input "12 Curtis Rd" at bounding box center [676, 241] width 216 height 24
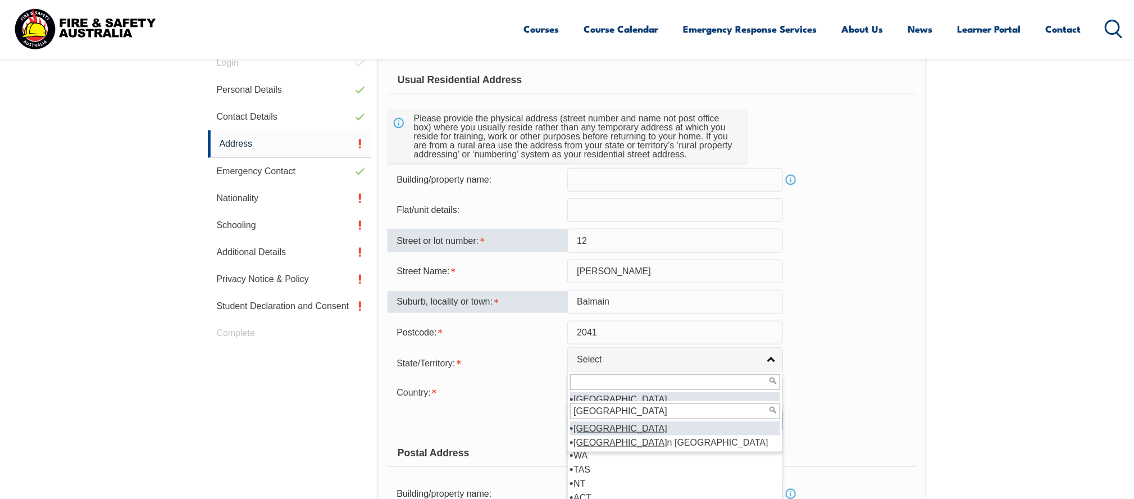
type input "12"
click at [534, 303] on div "Suburb, locality or town:" at bounding box center [478, 301] width 180 height 21
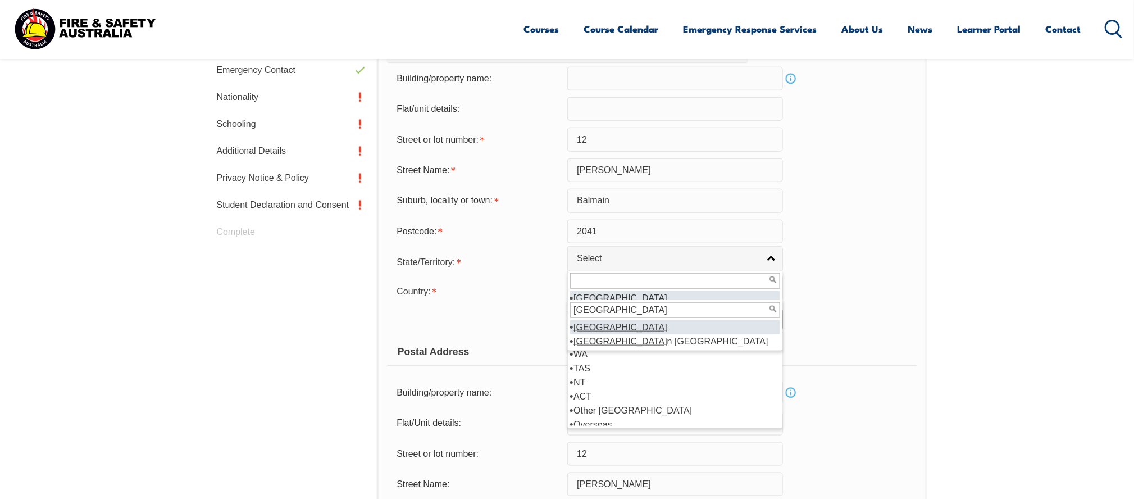
scroll to position [437, 0]
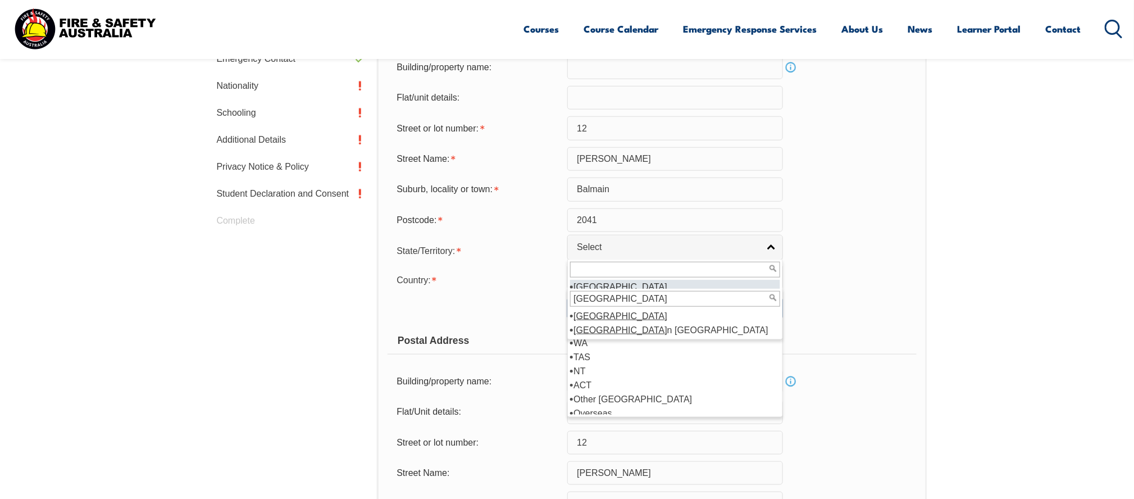
click at [470, 307] on div "Copy Residential Address to Postal:" at bounding box center [478, 308] width 180 height 21
click at [653, 277] on div at bounding box center [675, 270] width 215 height 20
click at [594, 282] on li "NSW" at bounding box center [675, 287] width 210 height 14
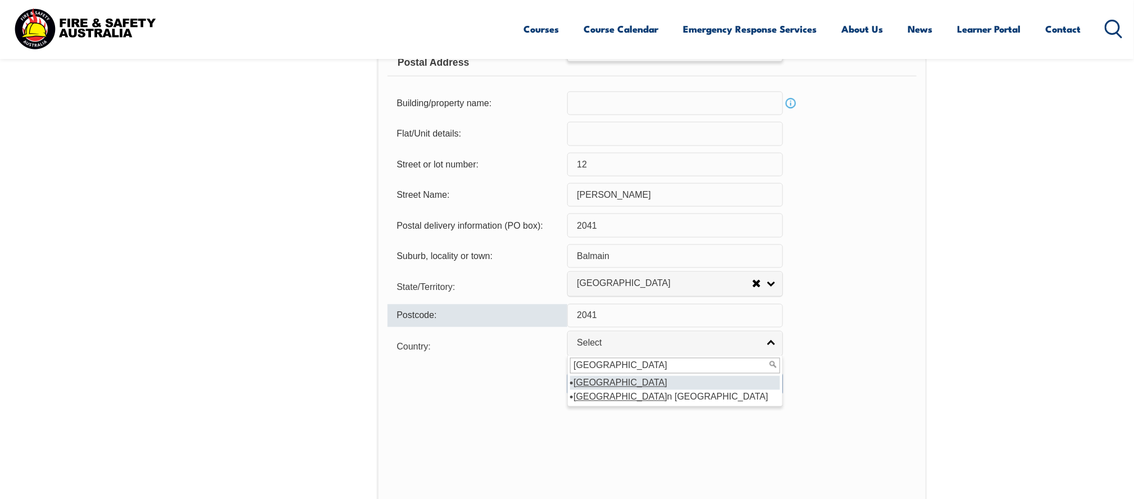
scroll to position [668, 0]
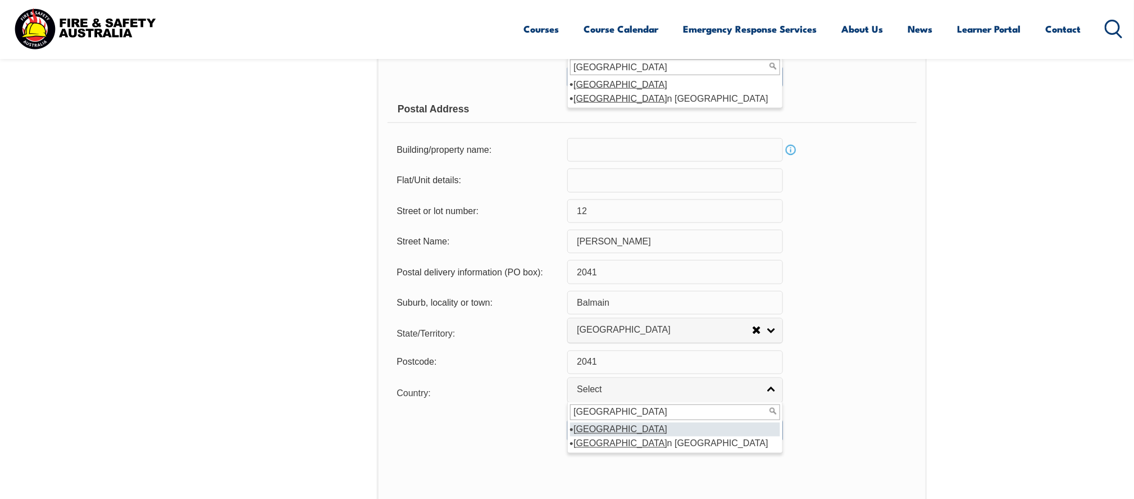
click at [133, 218] on section "Login Personal Details Contact Details Address Emergency Contact Nationality Sc…" at bounding box center [567, 190] width 1134 height 1073
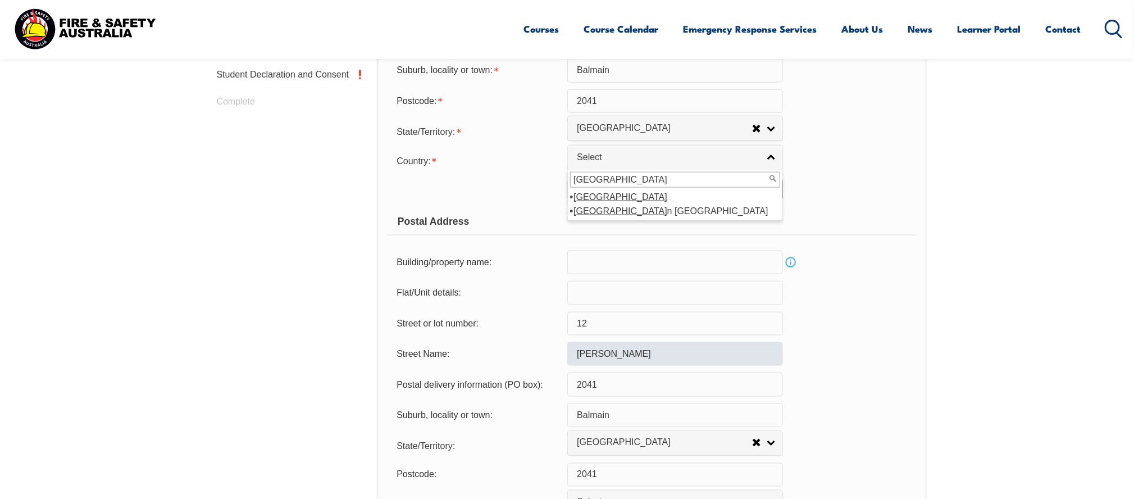
scroll to position [611, 0]
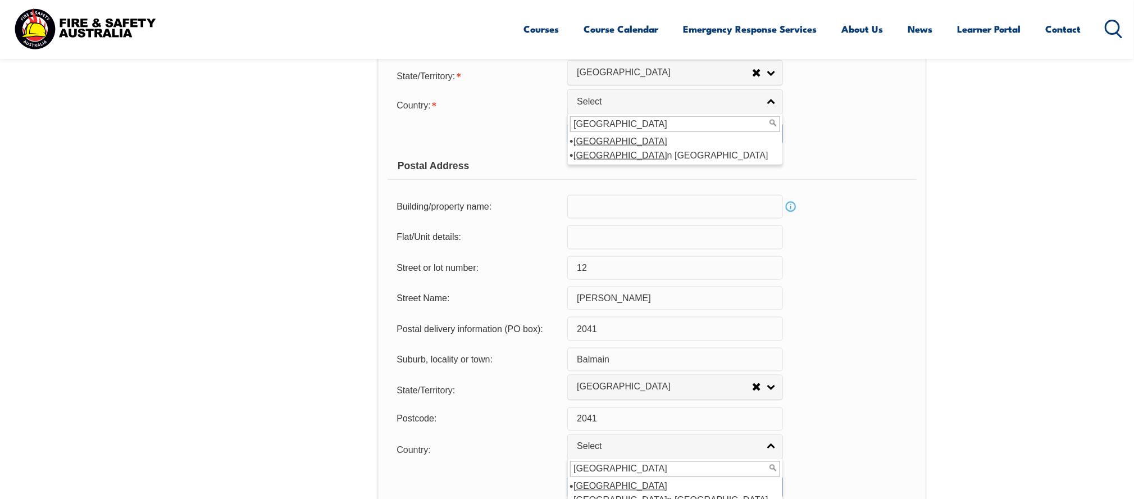
click at [609, 294] on input "Curtis Rd" at bounding box center [676, 299] width 216 height 24
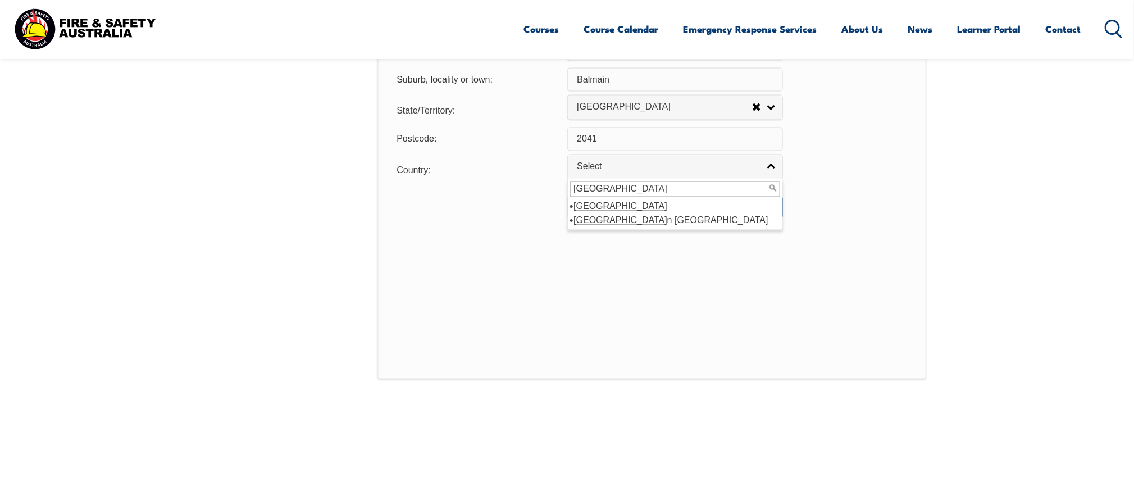
scroll to position [949, 0]
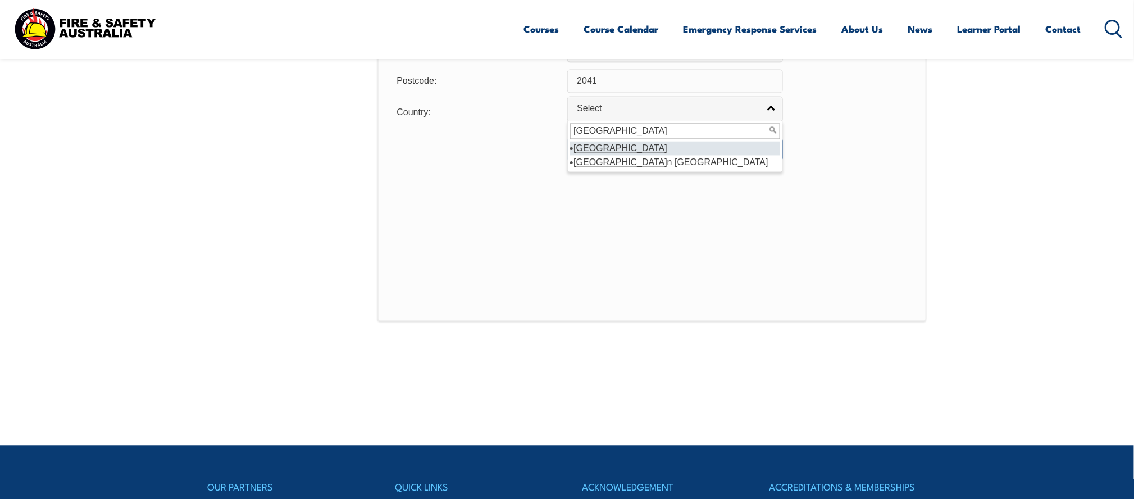
type input "Curtis Road"
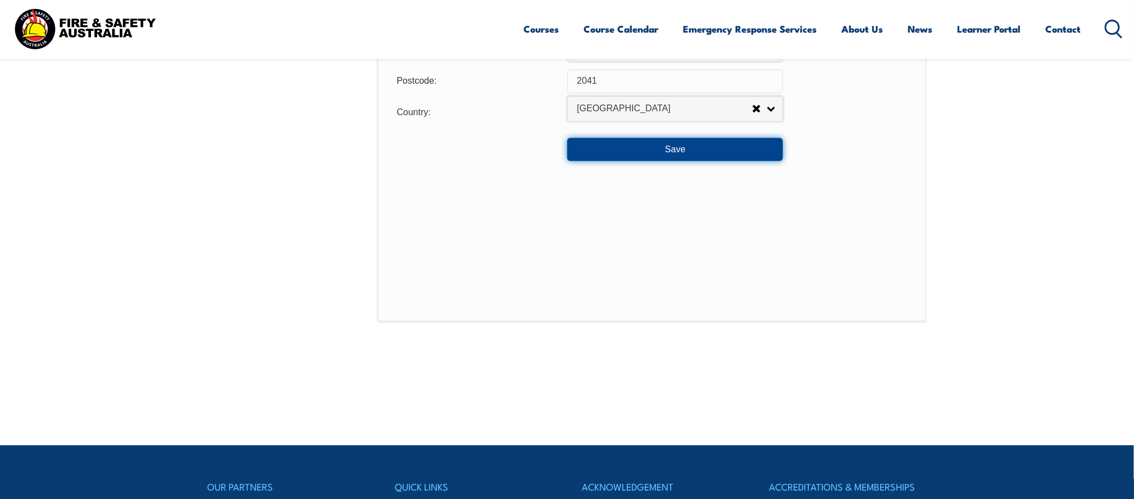
click at [694, 146] on button "Save" at bounding box center [676, 149] width 216 height 22
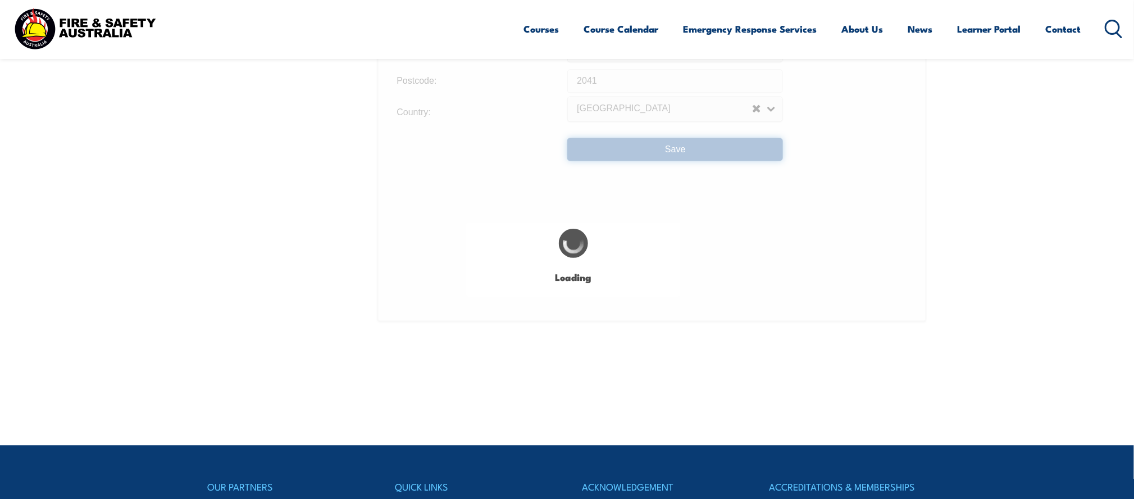
type input "12"
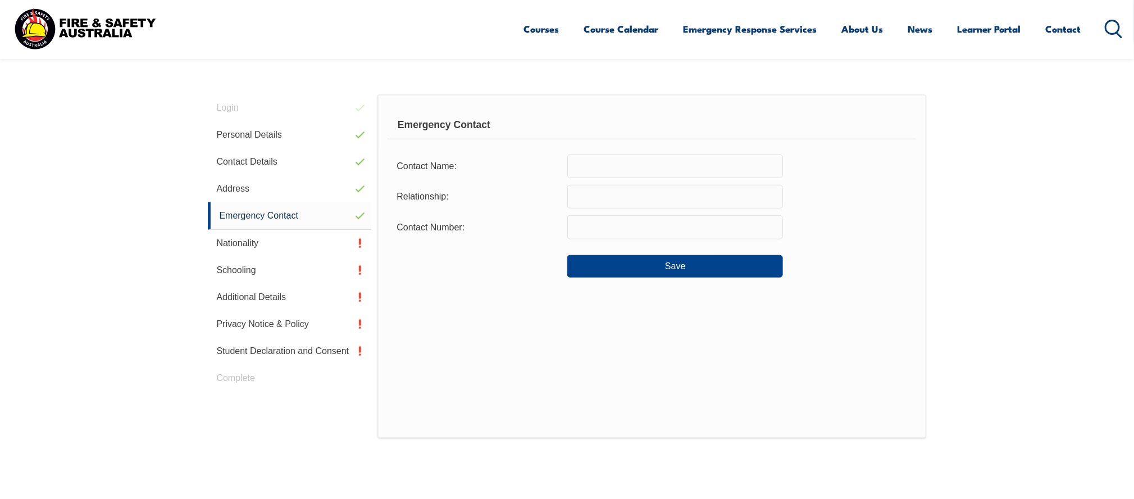
scroll to position [261, 0]
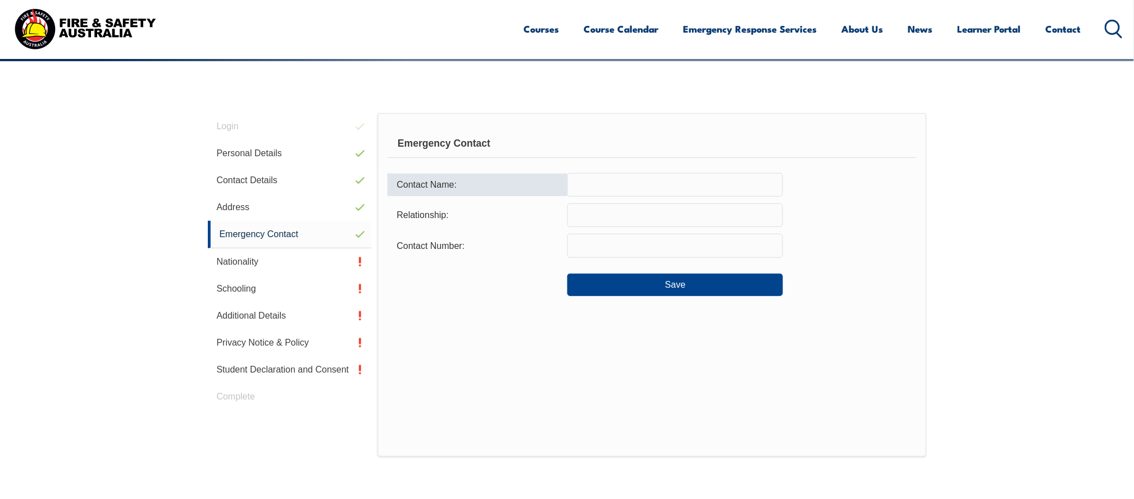
click at [602, 184] on input "text" at bounding box center [676, 185] width 216 height 24
type input "Peter Chilton"
type input "Husband"
type input "0414619122"
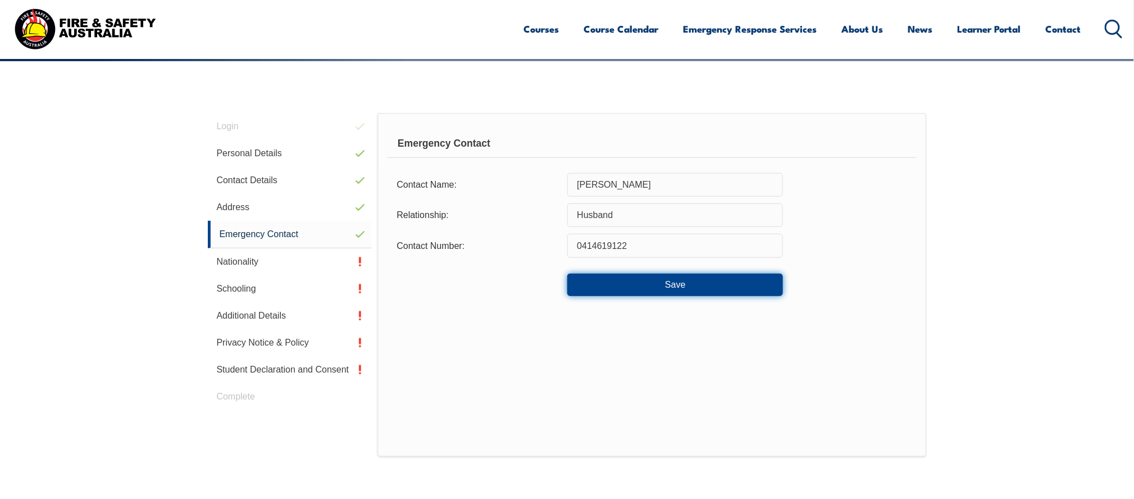
click at [639, 279] on button "Save" at bounding box center [676, 285] width 216 height 22
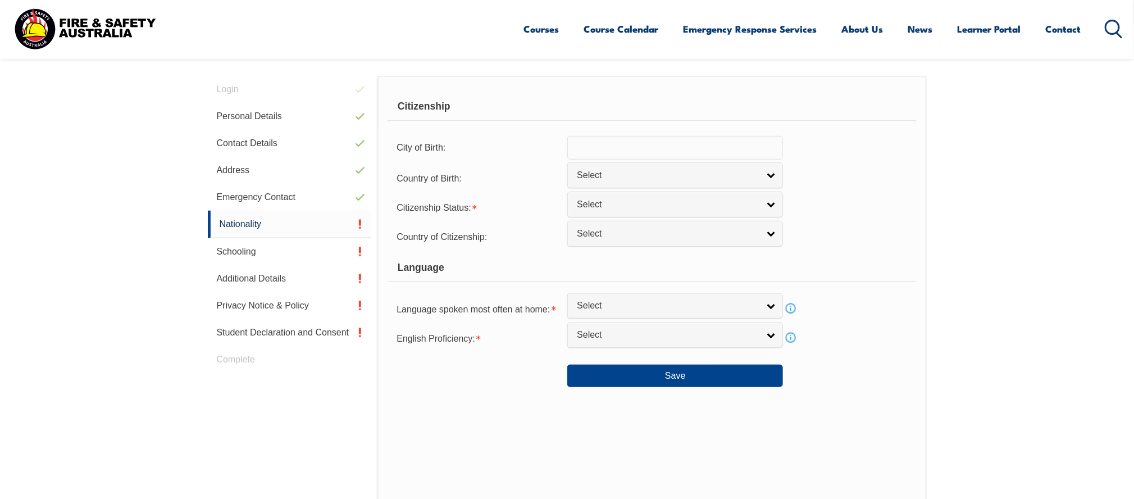
scroll to position [317, 0]
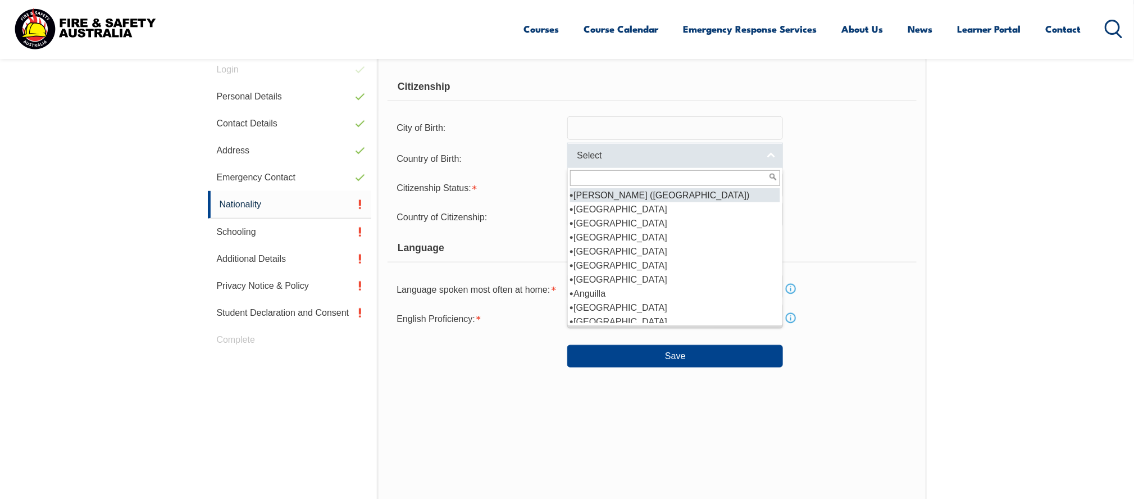
click at [768, 154] on link "Select" at bounding box center [676, 155] width 216 height 25
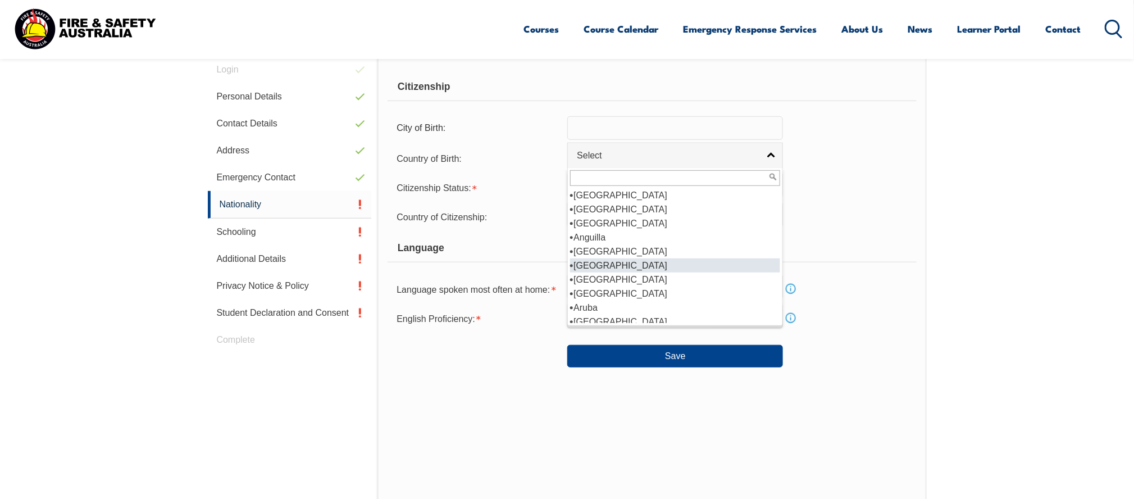
scroll to position [112, 0]
click at [612, 261] on li "Australia" at bounding box center [675, 265] width 210 height 14
select select "1101"
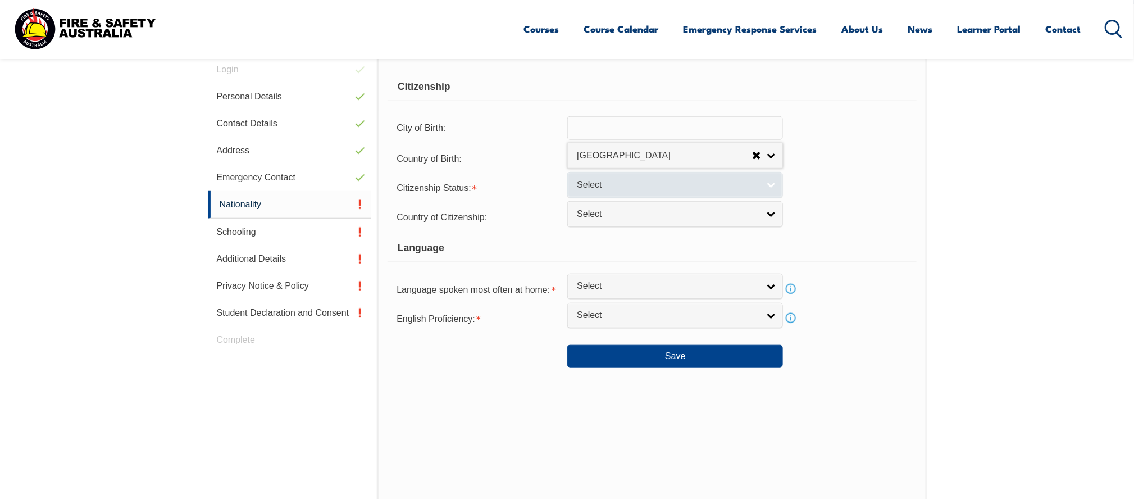
click at [769, 182] on link "Select" at bounding box center [676, 184] width 216 height 25
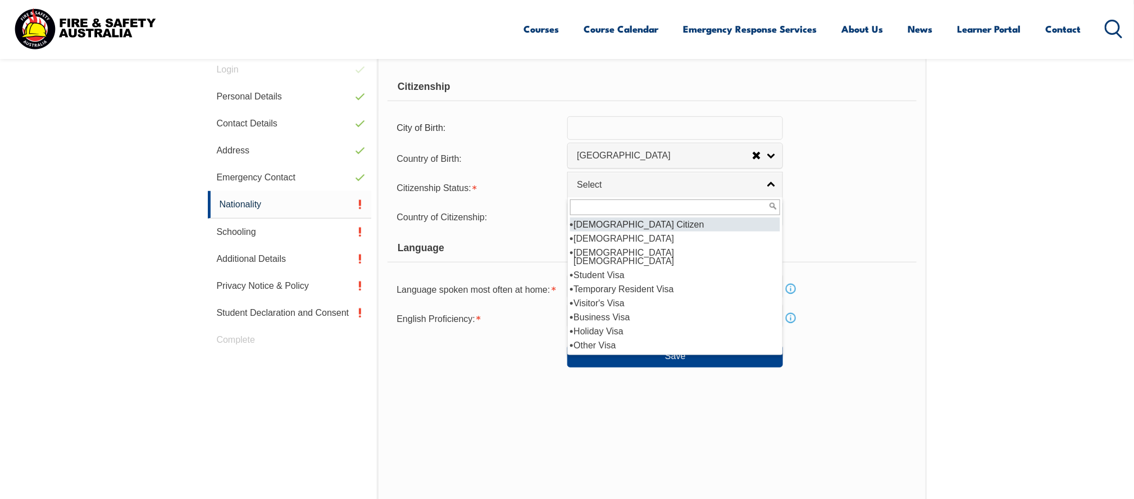
click at [636, 221] on li "Australian Citizen" at bounding box center [675, 224] width 210 height 14
select select "1"
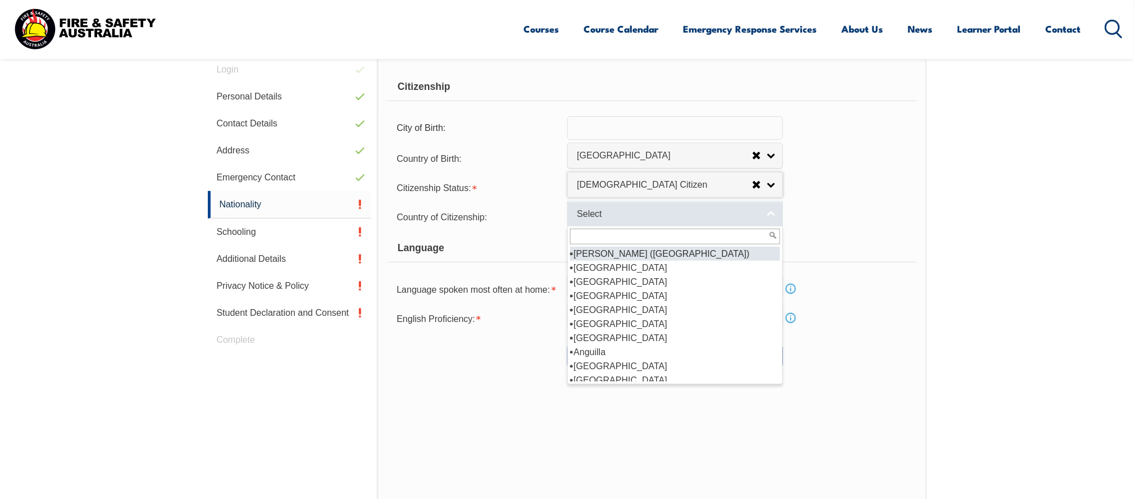
click at [772, 211] on link "Select" at bounding box center [676, 213] width 216 height 25
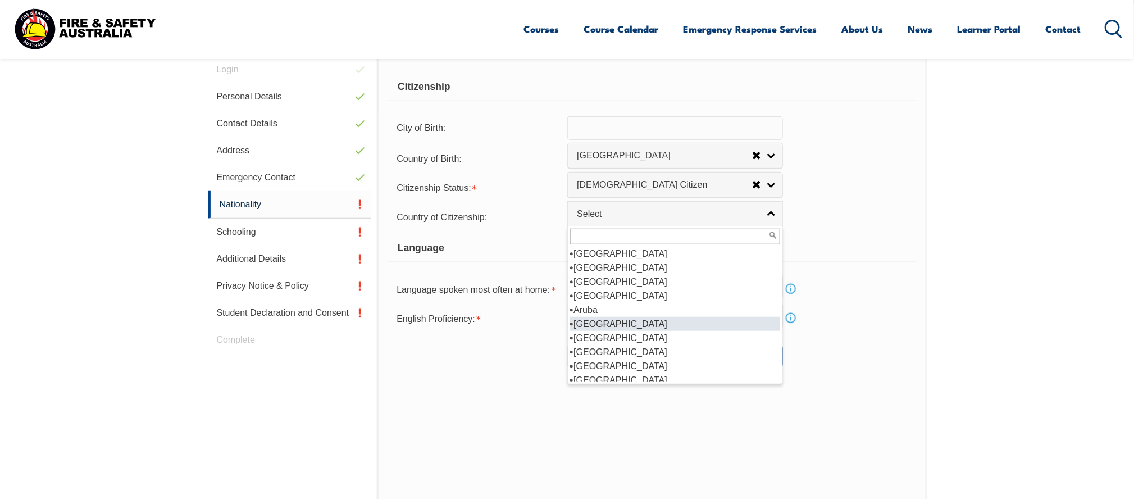
click at [604, 320] on li "Australia" at bounding box center [675, 324] width 210 height 14
select select "1101"
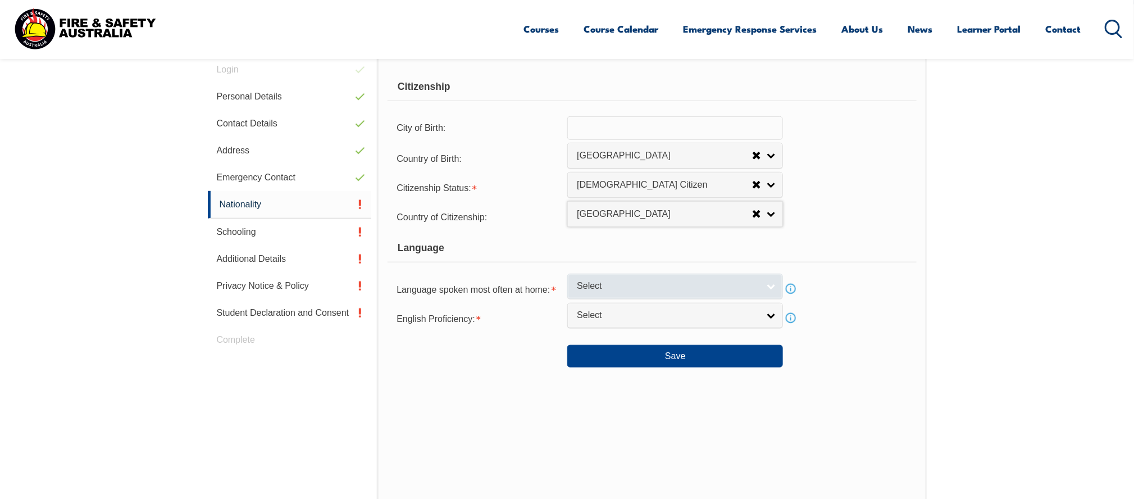
click at [772, 287] on link "Select" at bounding box center [676, 286] width 216 height 25
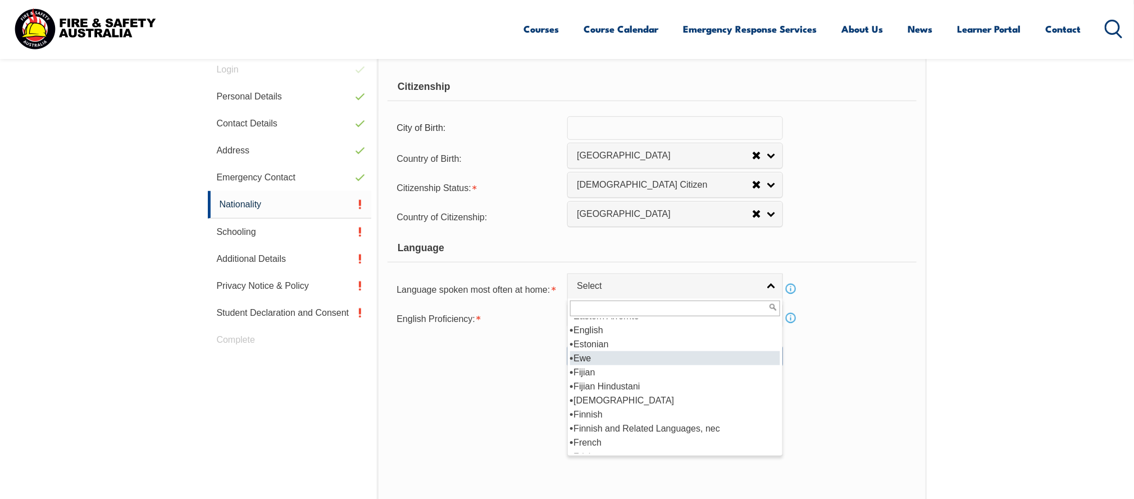
scroll to position [1353, 0]
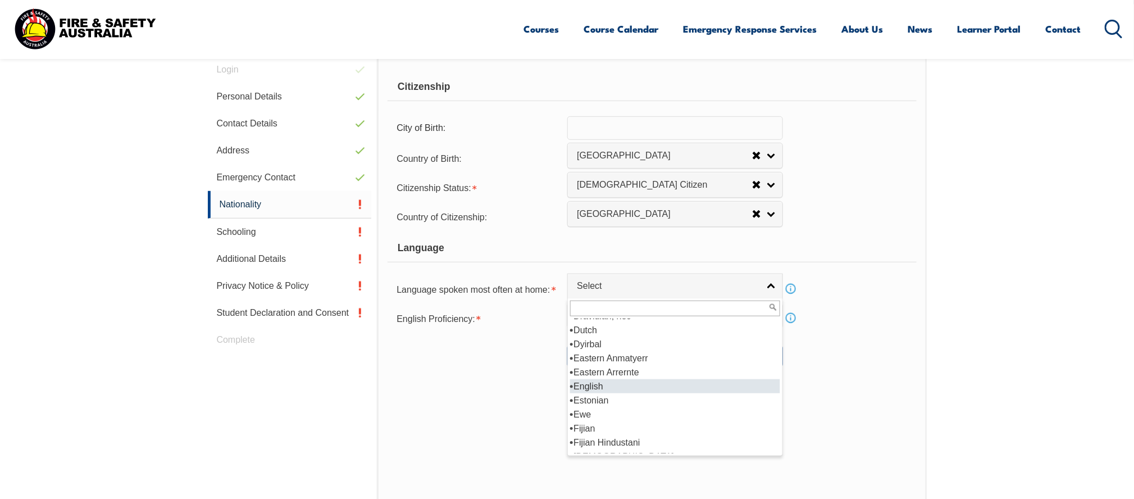
click at [584, 383] on li "English" at bounding box center [675, 386] width 210 height 14
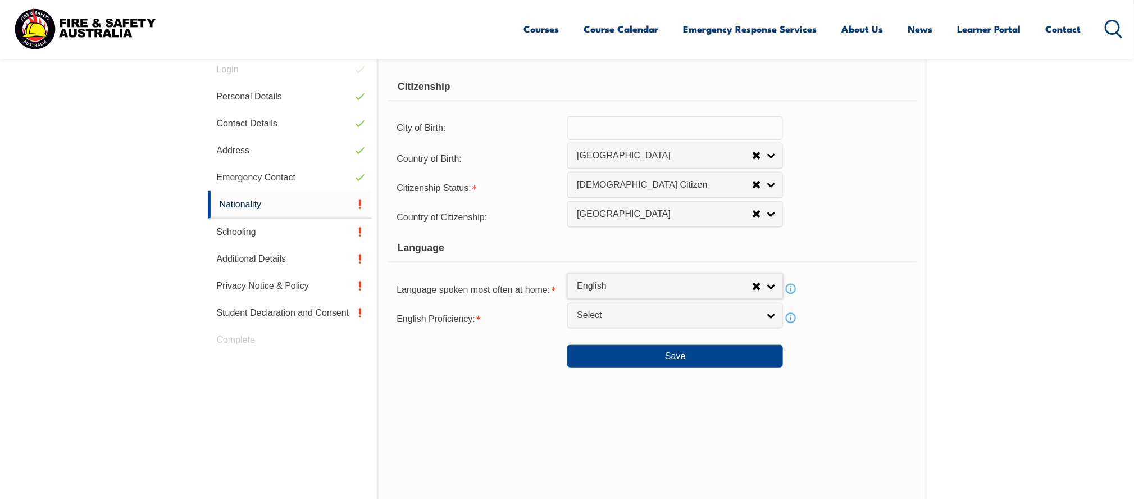
select select "1201"
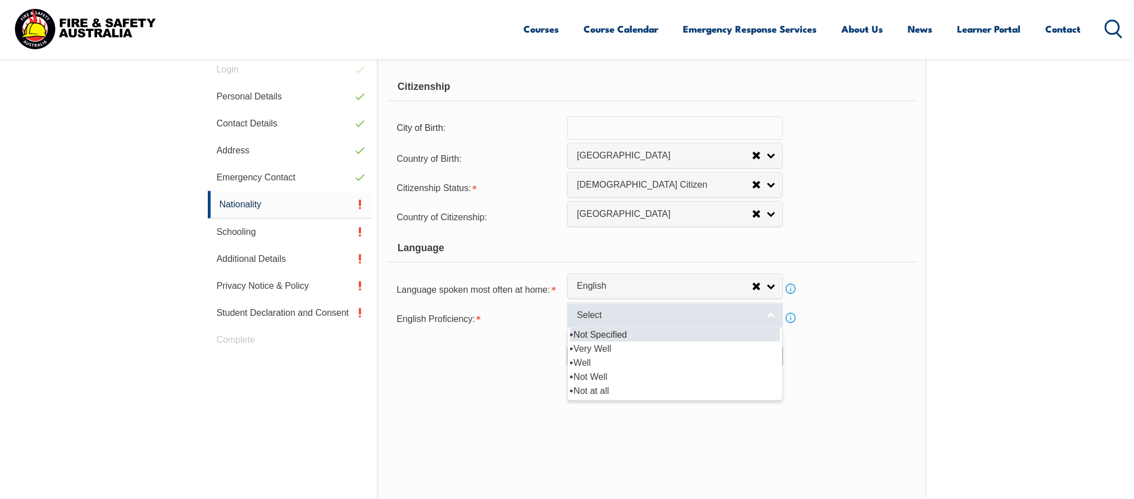
click at [768, 315] on link "Select" at bounding box center [676, 315] width 216 height 25
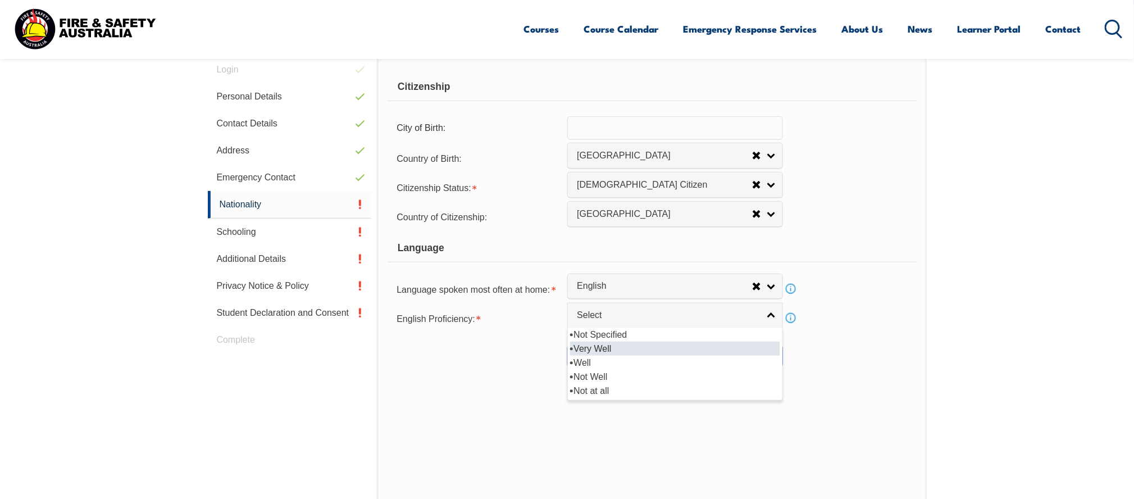
click at [659, 342] on li "Very Well" at bounding box center [675, 349] width 210 height 14
select select "1"
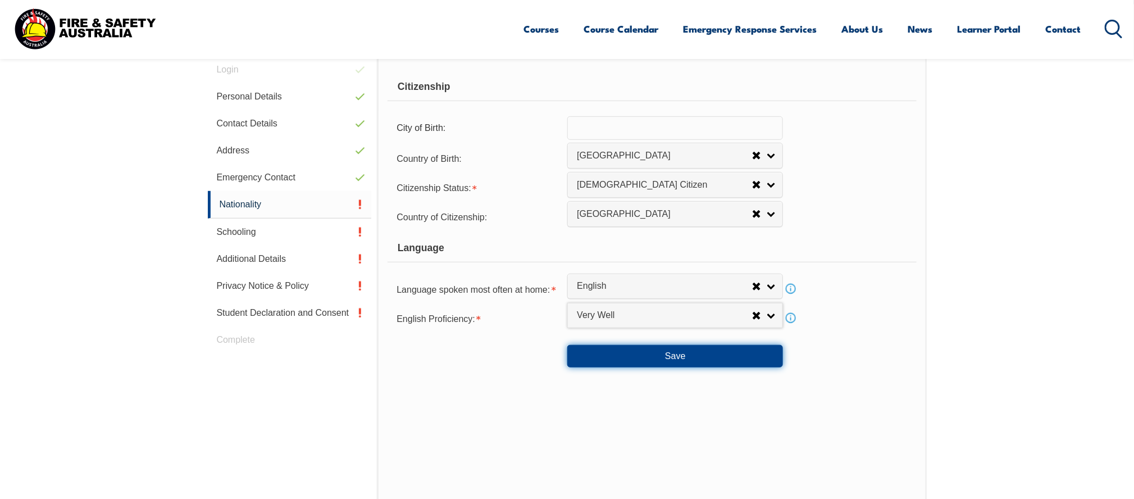
click at [673, 355] on button "Save" at bounding box center [676, 356] width 216 height 22
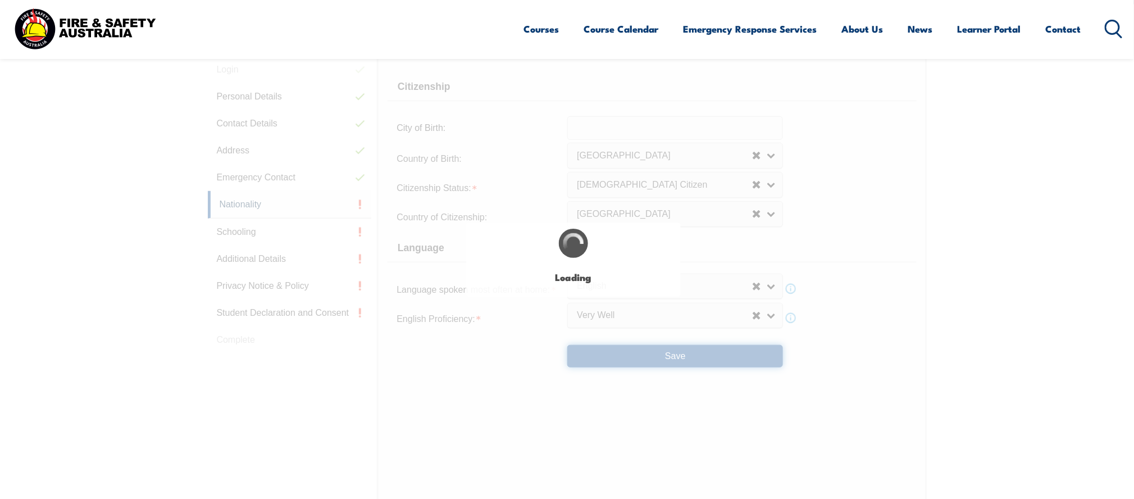
select select "false"
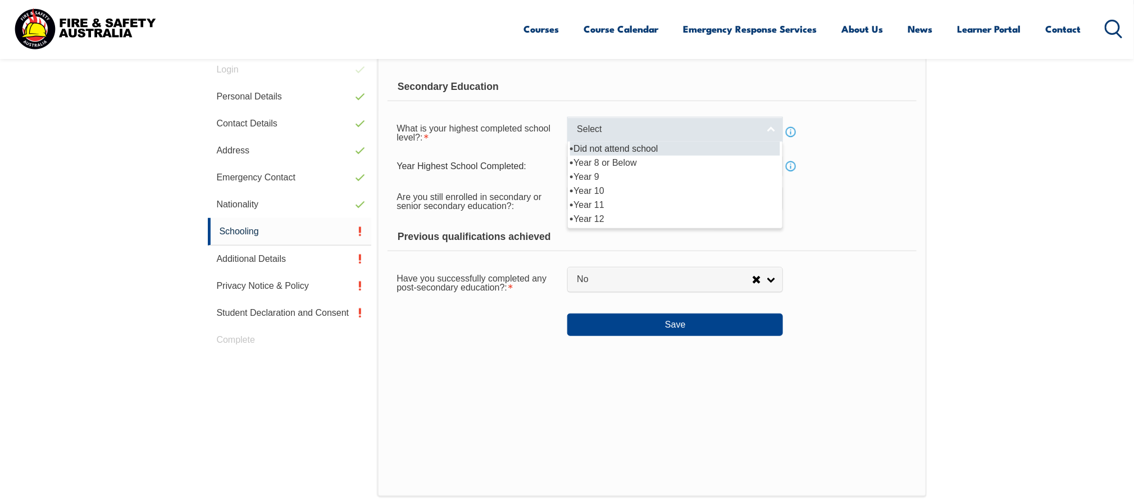
click at [773, 133] on link "Select" at bounding box center [676, 129] width 216 height 25
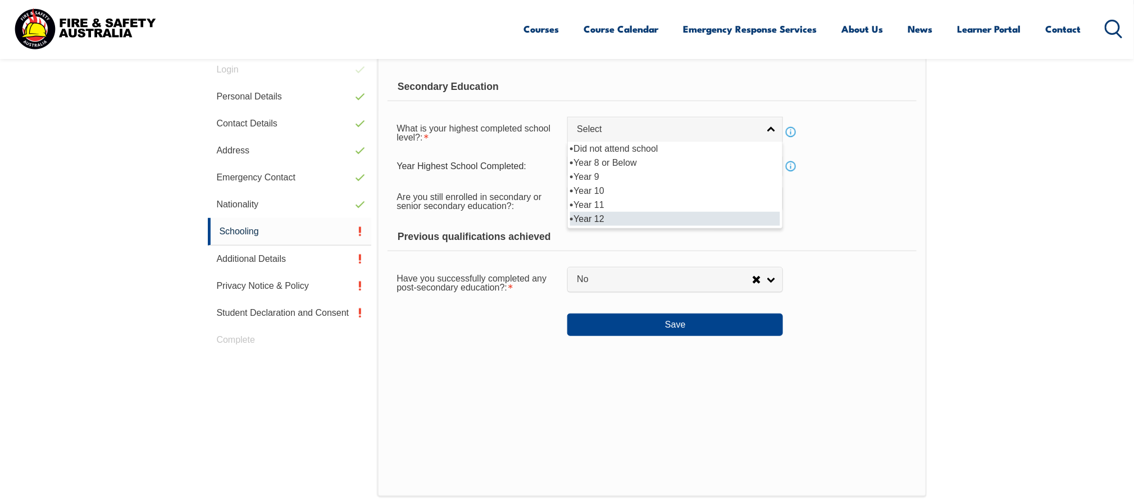
click at [606, 217] on li "Year 12" at bounding box center [675, 219] width 210 height 14
click at [771, 131] on link "Year 12" at bounding box center [676, 129] width 216 height 25
click at [623, 188] on li "Year 10" at bounding box center [675, 191] width 210 height 14
select select "10"
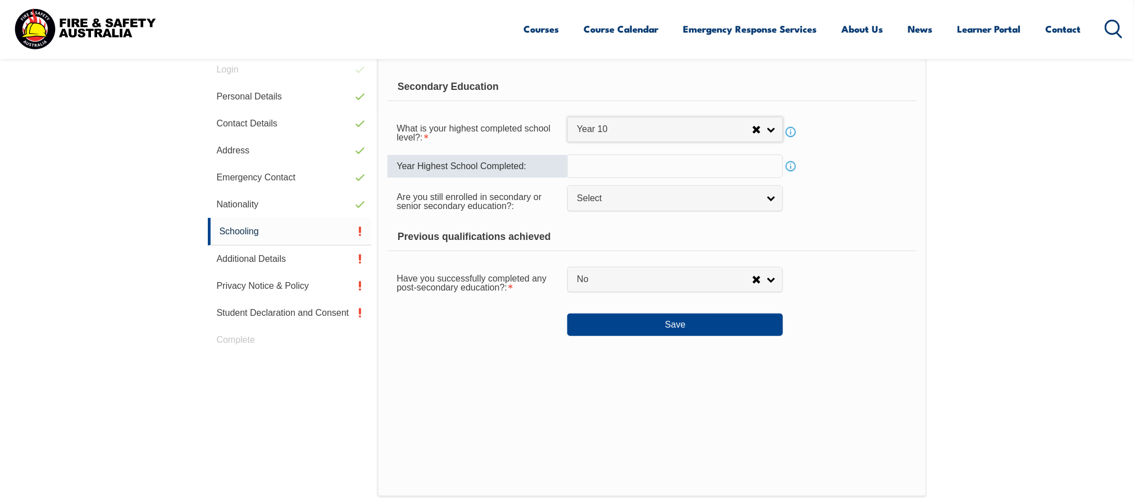
click at [701, 166] on input "text" at bounding box center [676, 167] width 216 height 24
type input "1975"
click at [768, 197] on link "Select" at bounding box center [676, 197] width 216 height 25
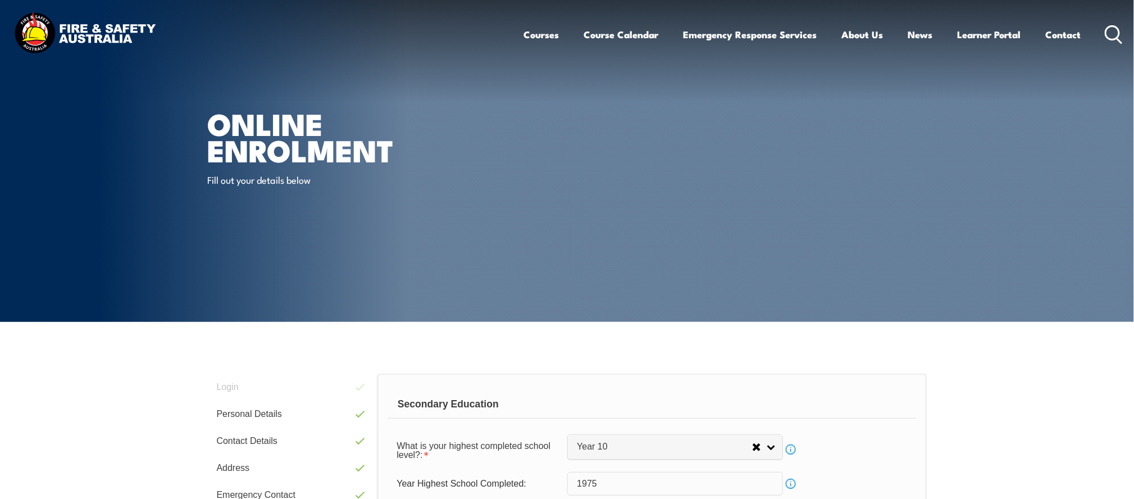
click at [1056, 256] on section "Online Enrolment Fill out your details below" at bounding box center [567, 161] width 1134 height 322
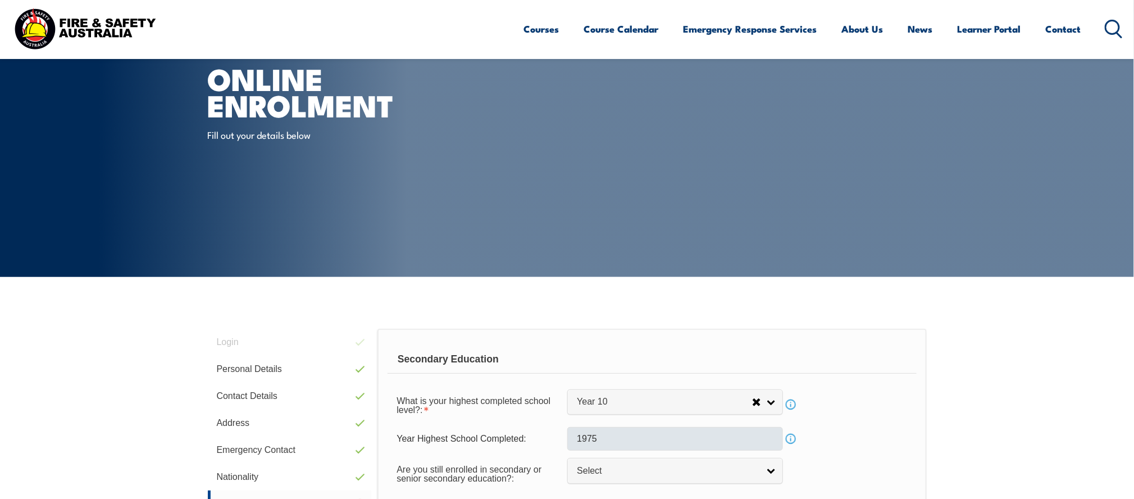
scroll to position [169, 0]
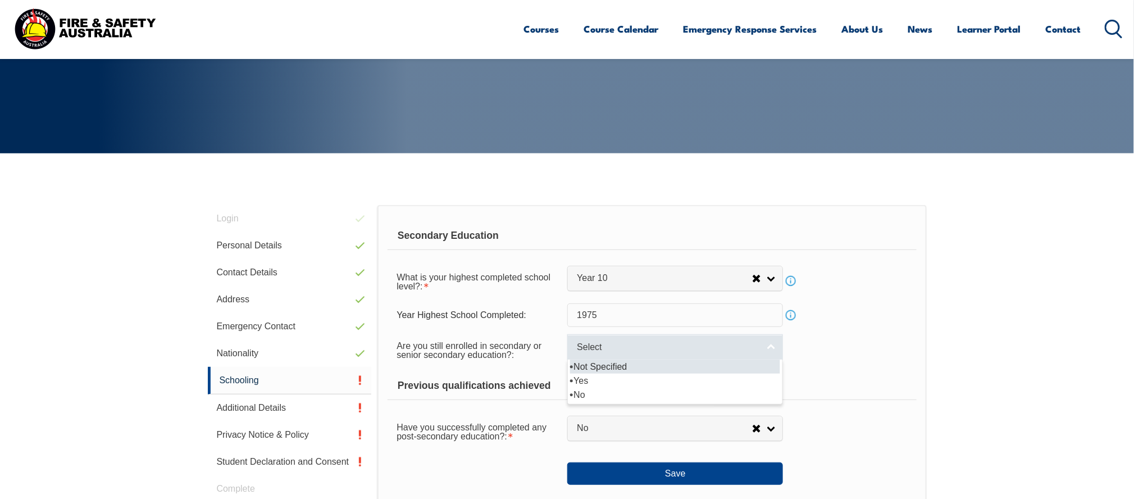
click at [773, 348] on link "Select" at bounding box center [676, 346] width 216 height 25
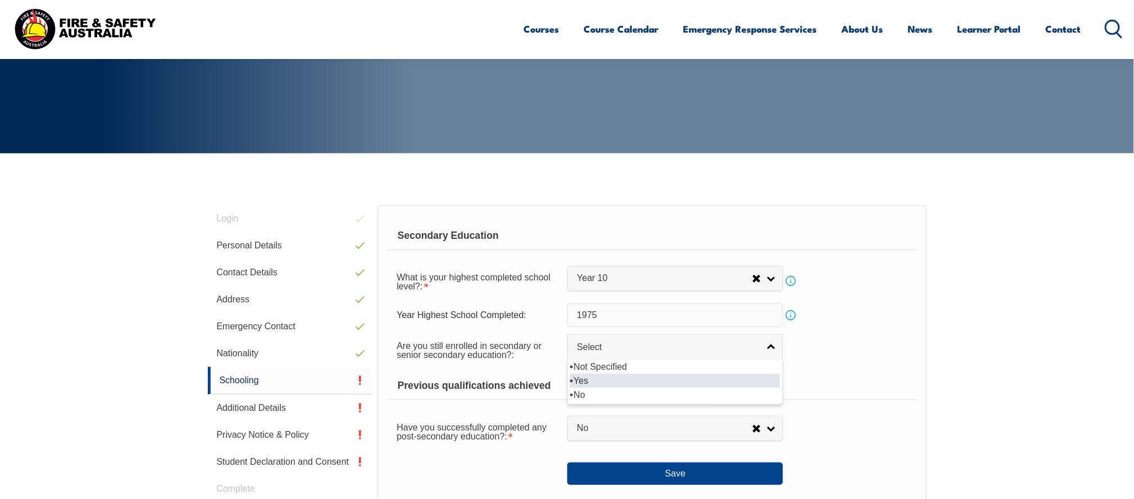
click at [656, 376] on li "Yes" at bounding box center [675, 381] width 210 height 14
select select "true"
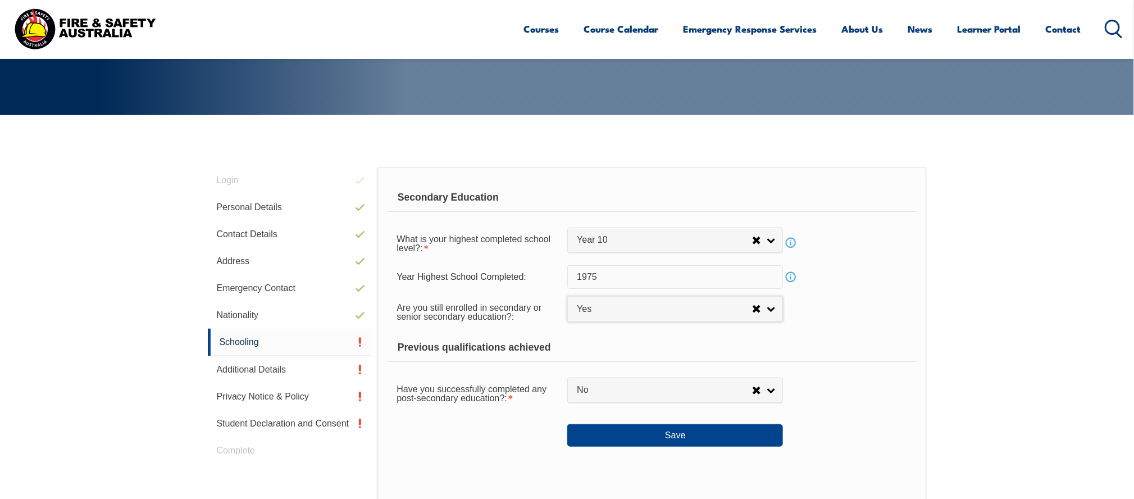
scroll to position [224, 0]
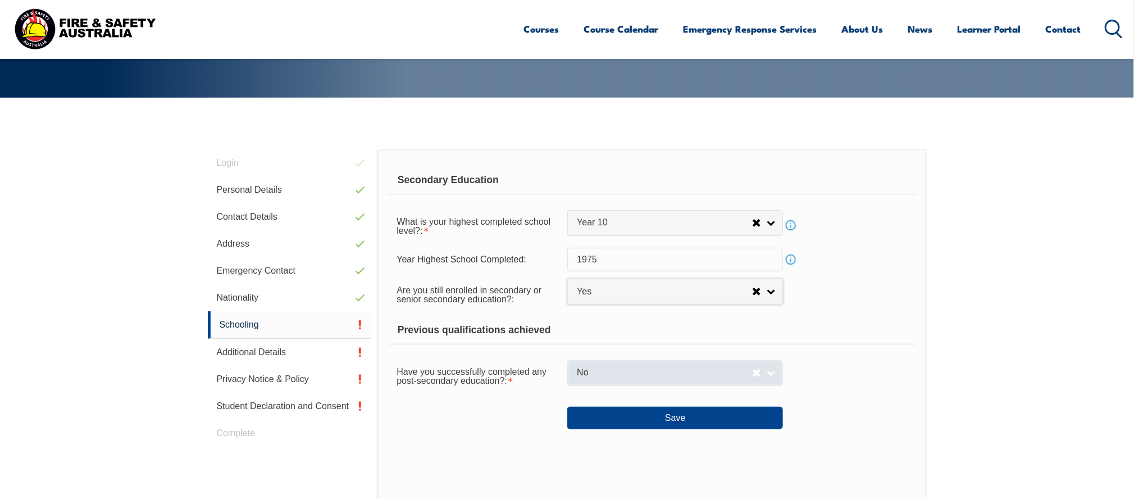
click at [783, 376] on link "No" at bounding box center [676, 372] width 216 height 25
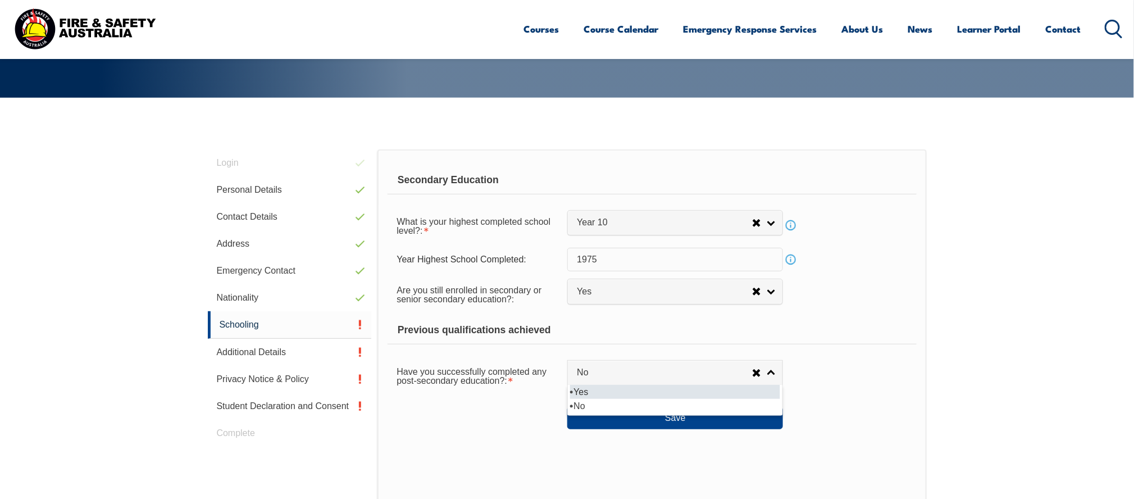
click at [631, 396] on li "Yes" at bounding box center [675, 392] width 210 height 14
select select "true"
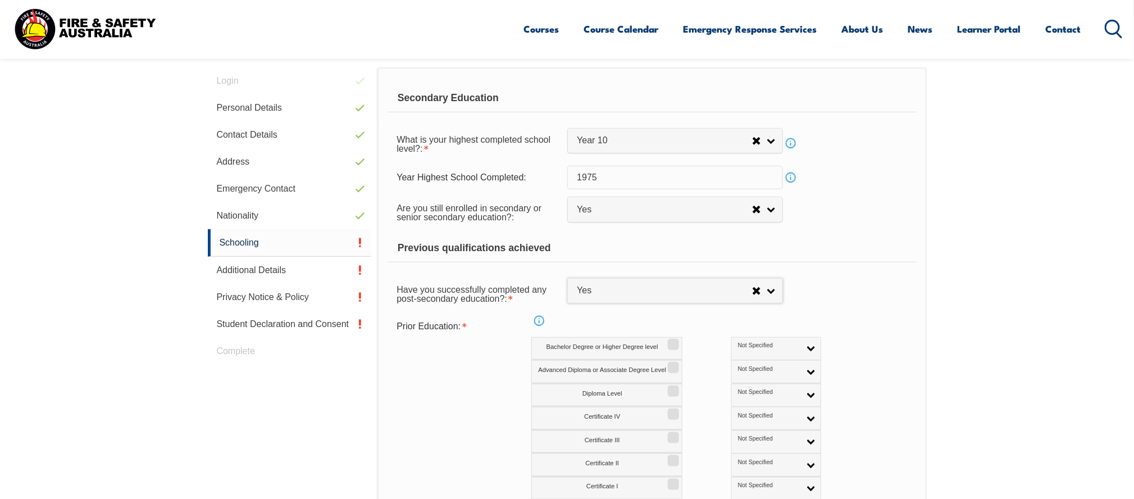
scroll to position [337, 0]
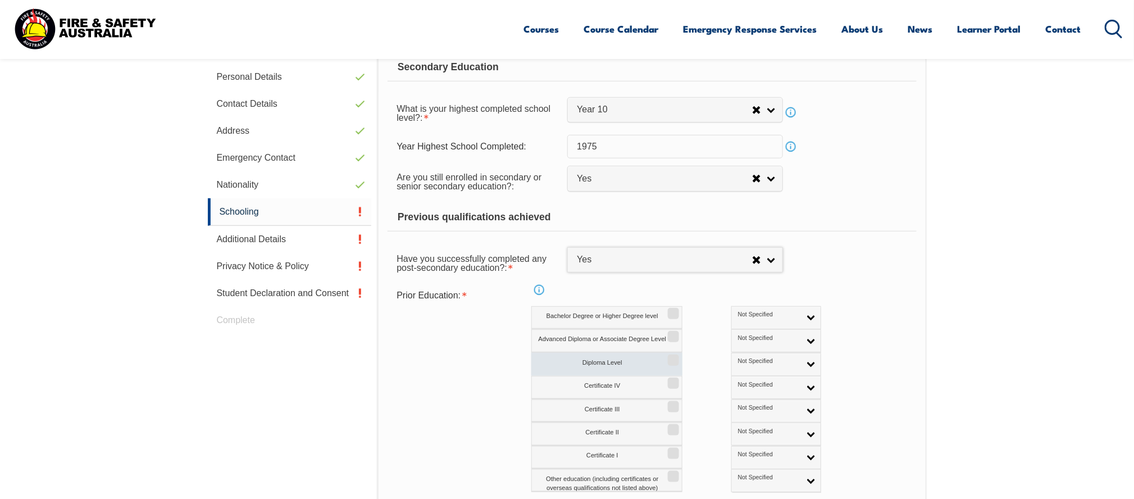
click at [634, 366] on label "Diploma Level" at bounding box center [607, 364] width 151 height 23
click at [669, 357] on input "Diploma Level" at bounding box center [672, 356] width 7 height 1
checkbox input "true"
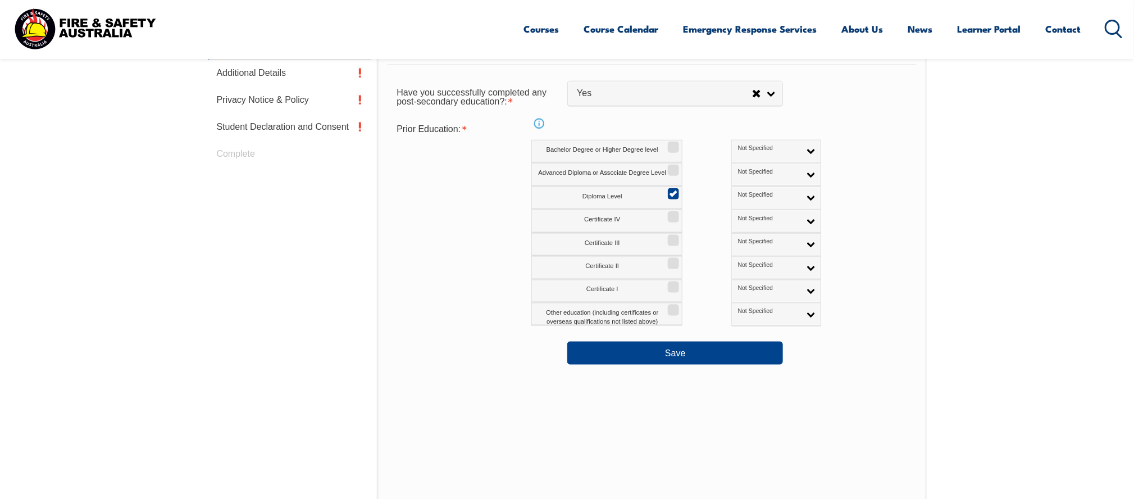
scroll to position [505, 0]
click at [664, 349] on button "Save" at bounding box center [676, 351] width 216 height 22
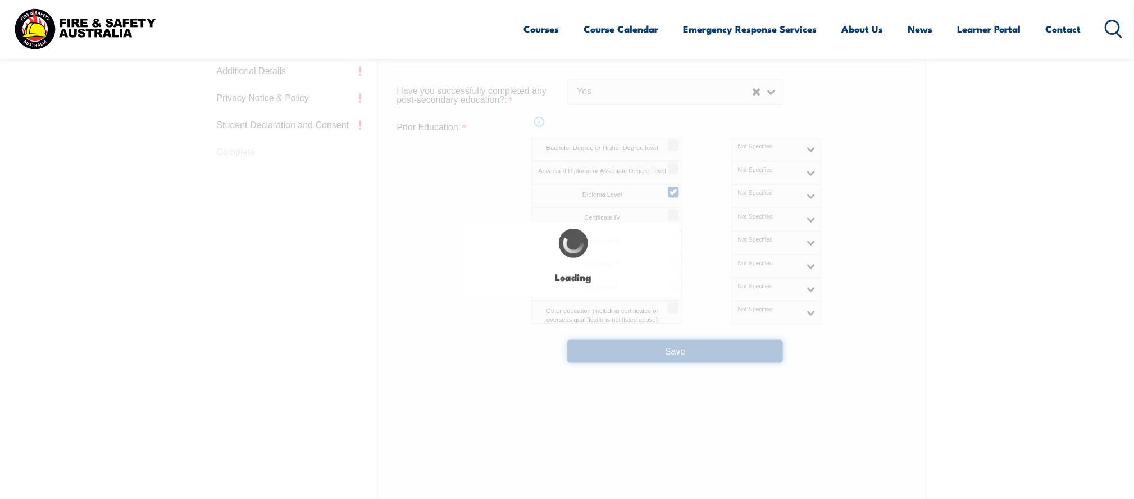
select select
select select "true"
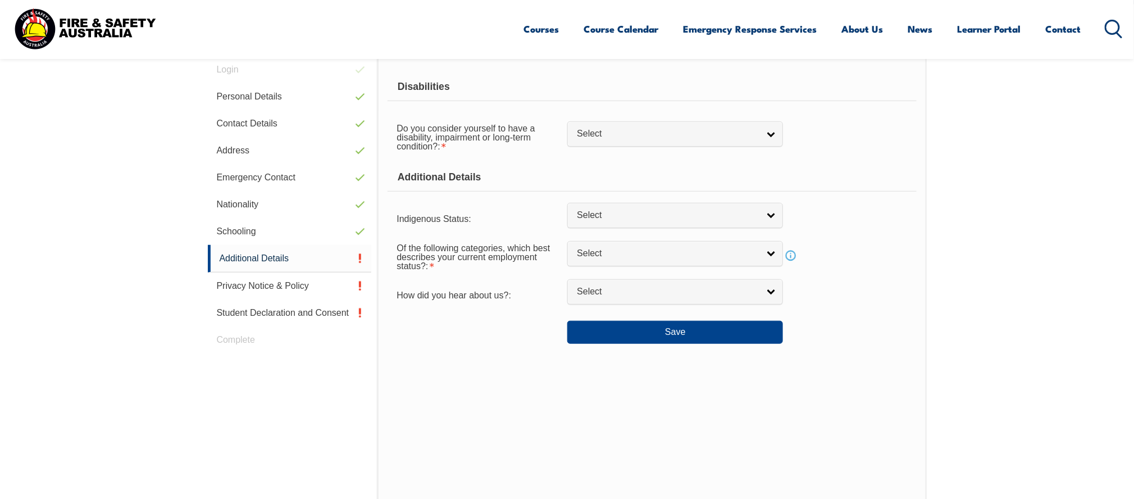
scroll to position [317, 0]
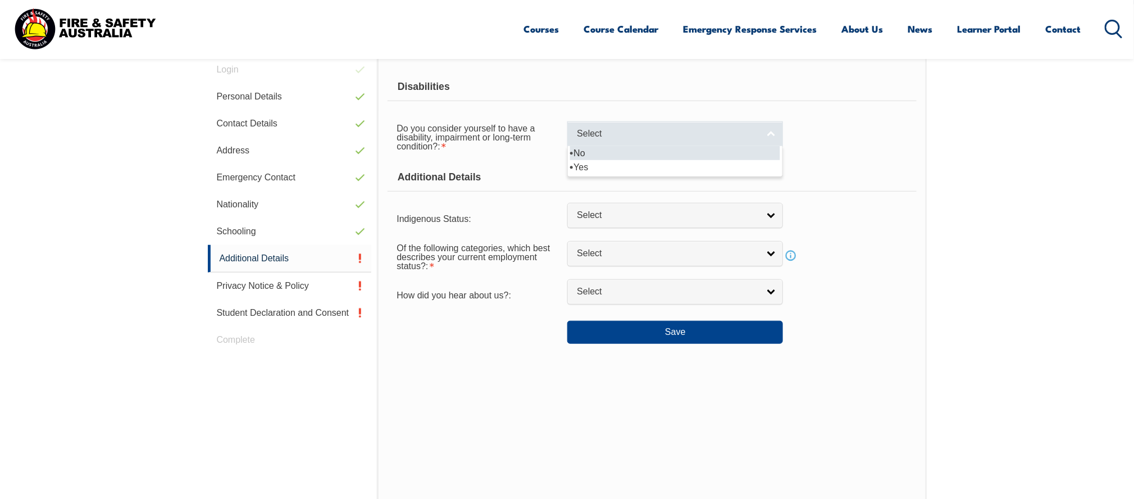
click at [773, 133] on link "Select" at bounding box center [676, 133] width 216 height 25
click at [588, 151] on li "No" at bounding box center [675, 153] width 210 height 14
select select "false"
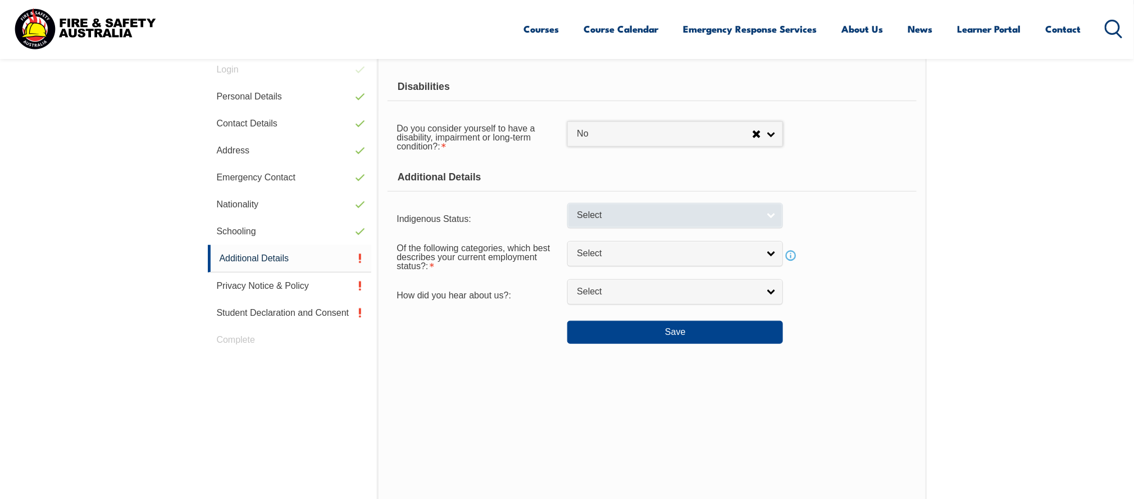
click at [770, 215] on link "Select" at bounding box center [676, 215] width 216 height 25
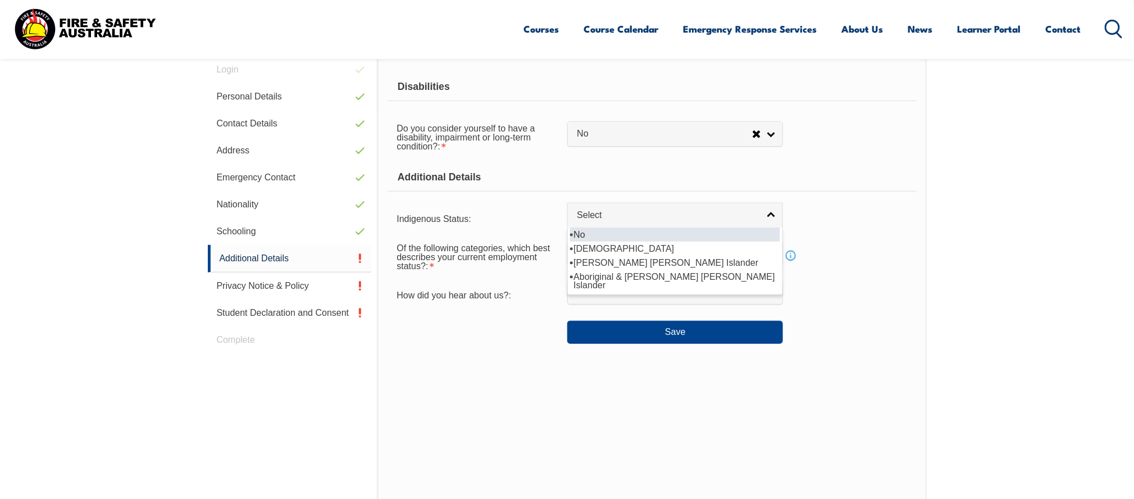
click at [604, 235] on li "No" at bounding box center [675, 235] width 210 height 14
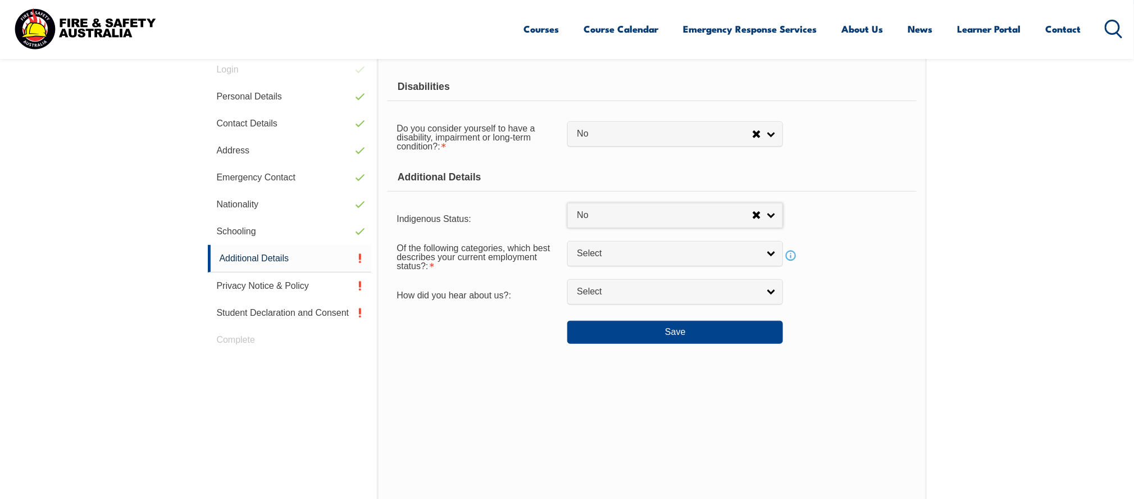
select select "4"
click at [771, 257] on link "Select" at bounding box center [676, 253] width 216 height 25
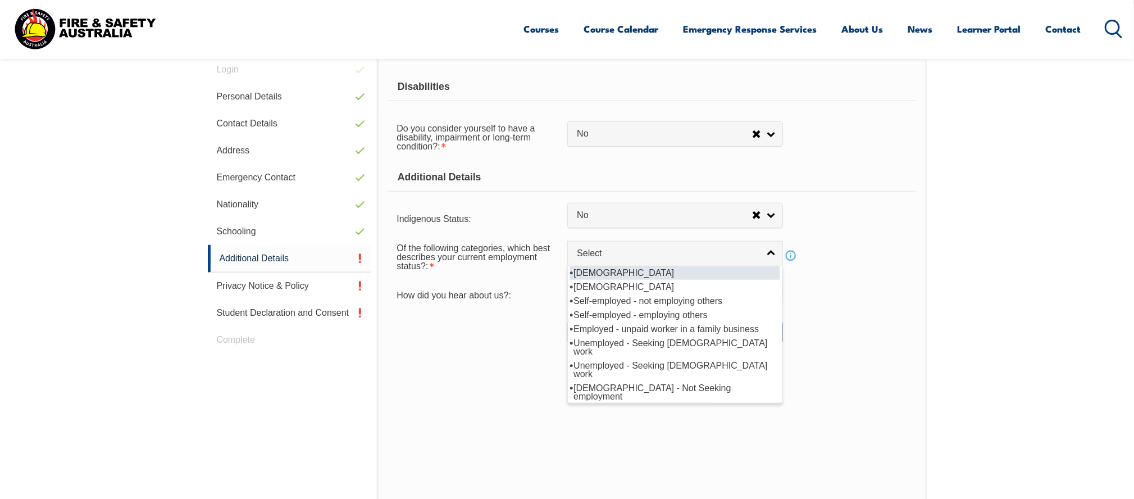
click at [678, 276] on li "Full-time employee" at bounding box center [675, 273] width 210 height 14
select select "1"
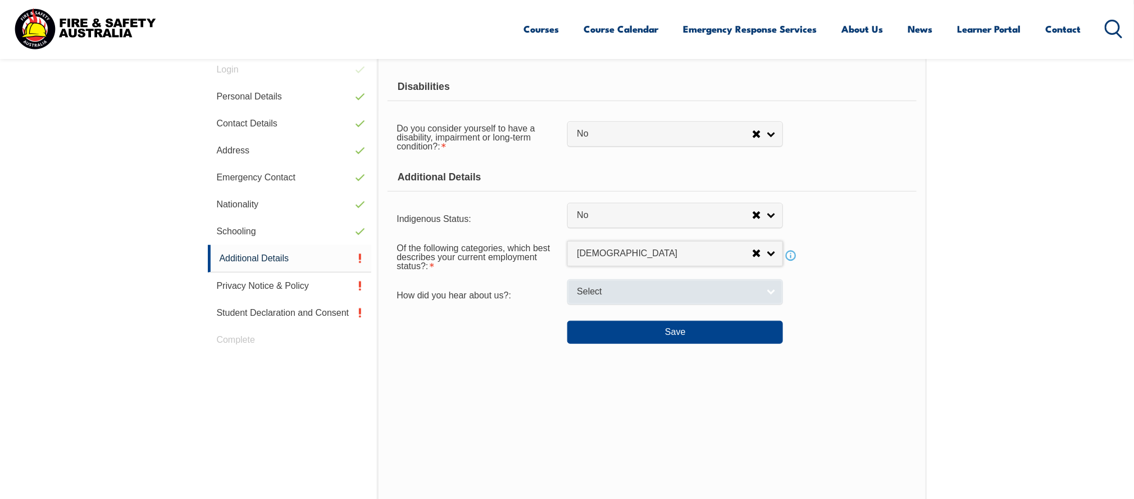
click at [764, 291] on link "Select" at bounding box center [676, 291] width 216 height 25
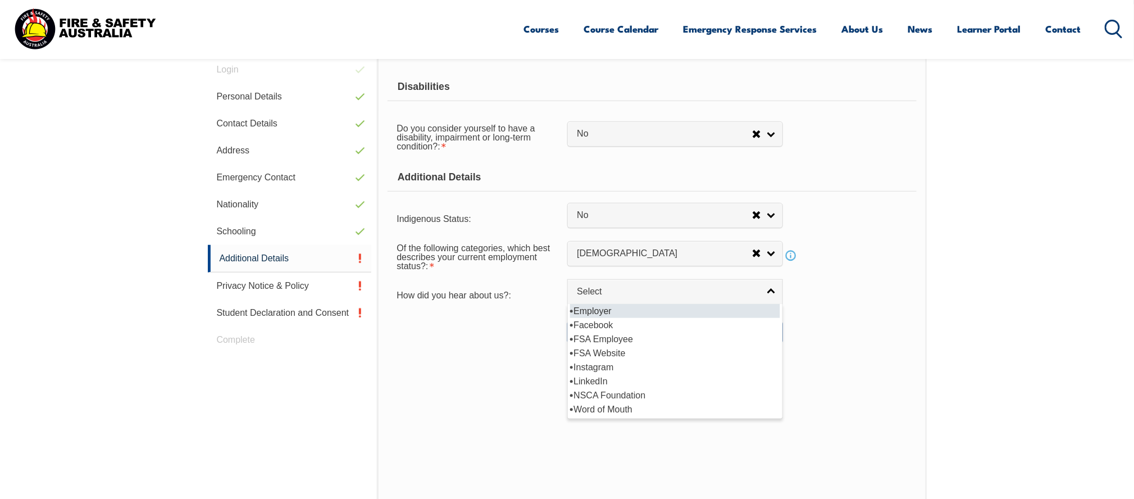
click at [584, 306] on li "Employer" at bounding box center [675, 311] width 210 height 14
select select "8019"
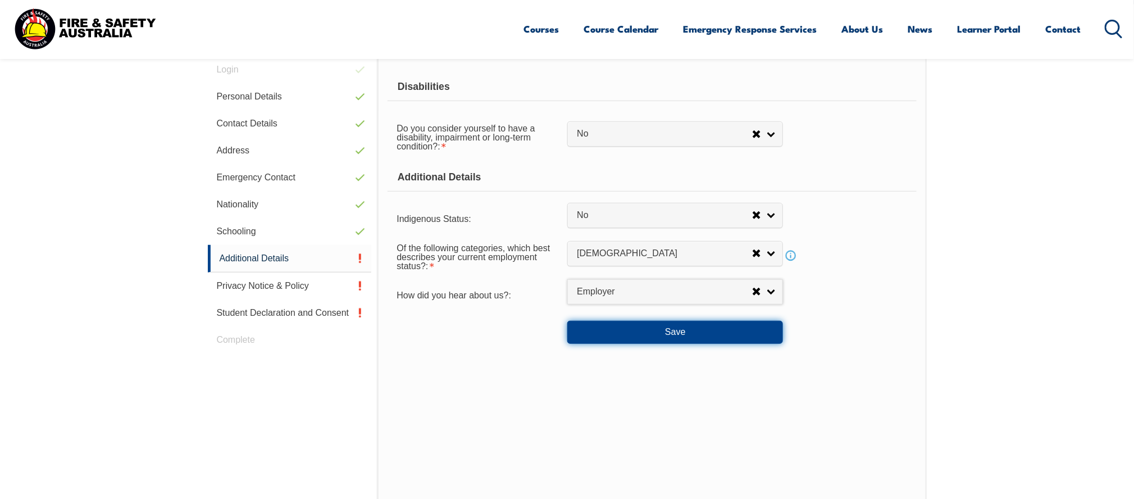
click at [671, 328] on button "Save" at bounding box center [676, 332] width 216 height 22
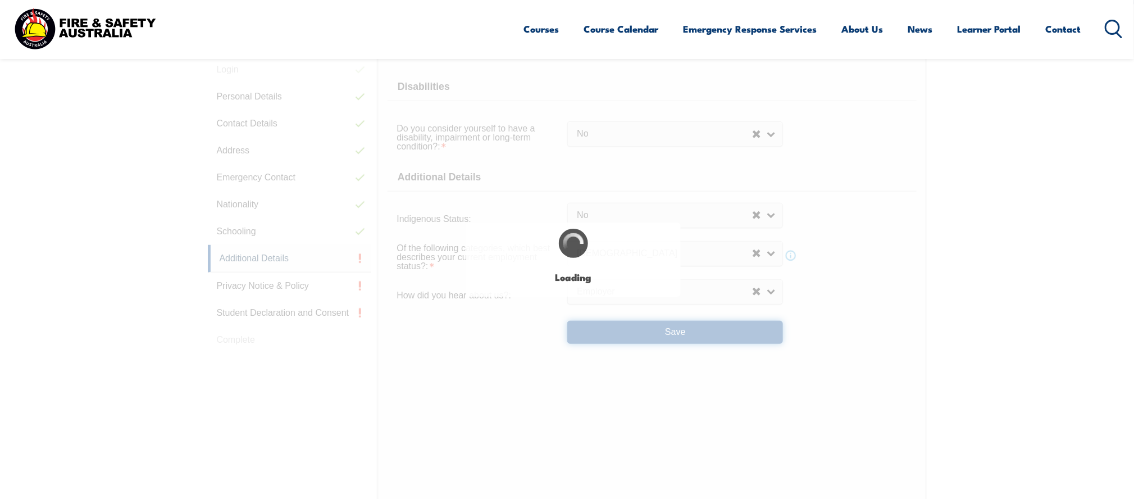
select select "false"
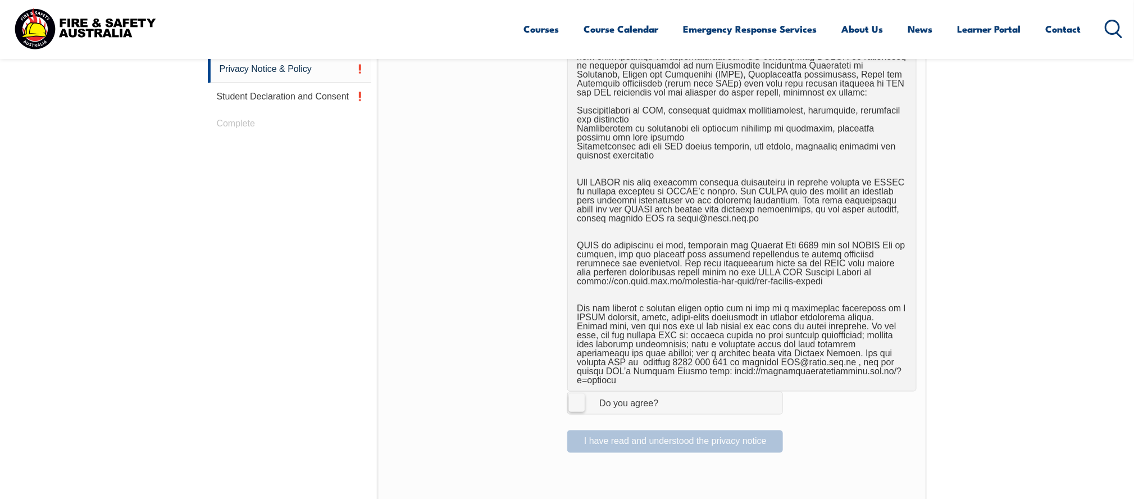
scroll to position [542, 0]
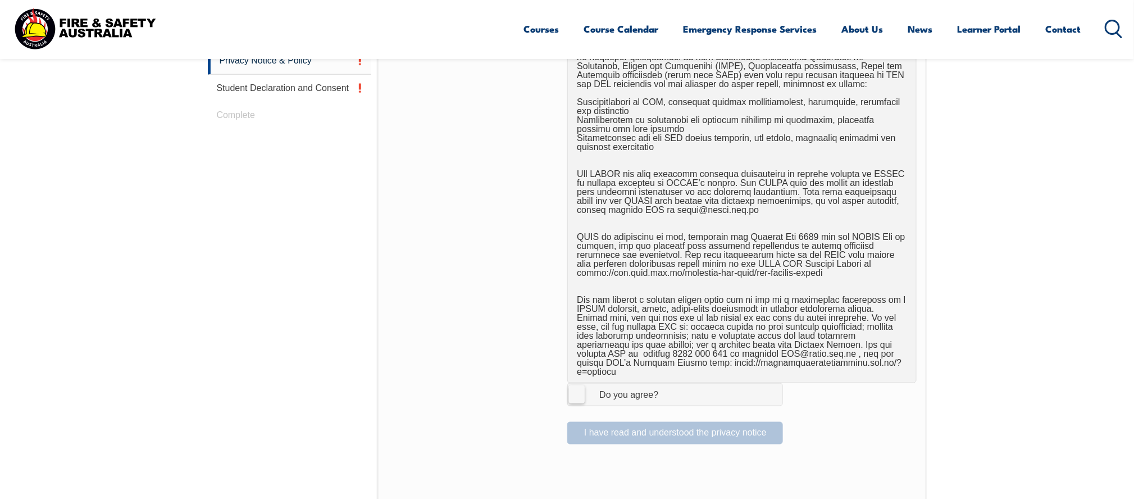
click at [583, 385] on label "I Agree Do you agree?" at bounding box center [676, 394] width 216 height 22
click at [668, 385] on input "I Agree Do you agree?" at bounding box center [677, 394] width 19 height 21
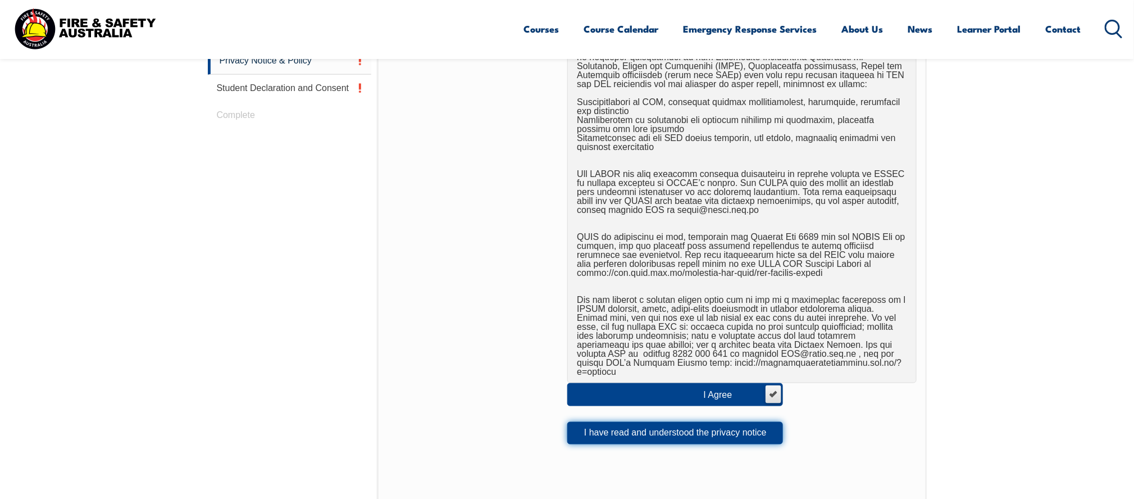
click at [614, 423] on button "I have read and understood the privacy notice" at bounding box center [676, 433] width 216 height 22
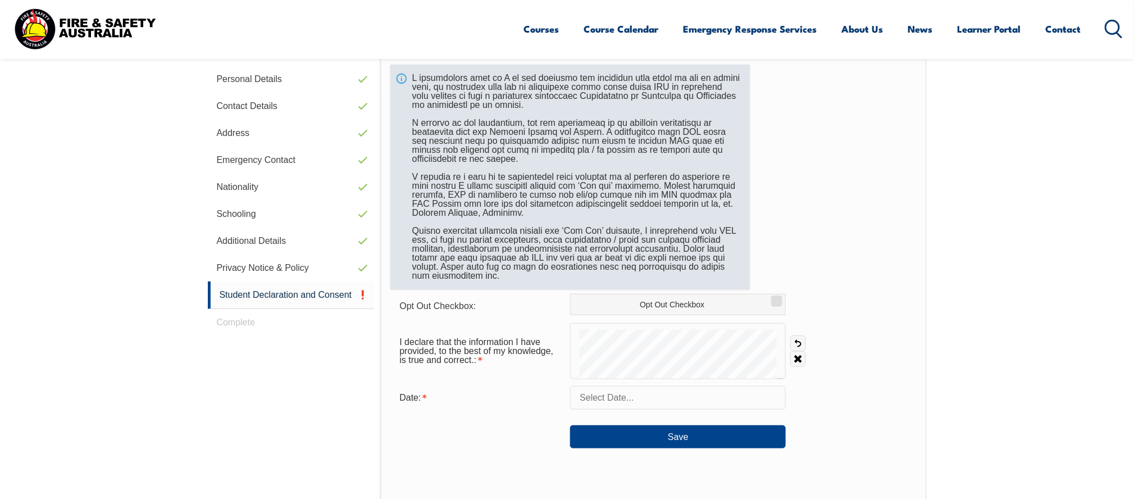
scroll to position [317, 0]
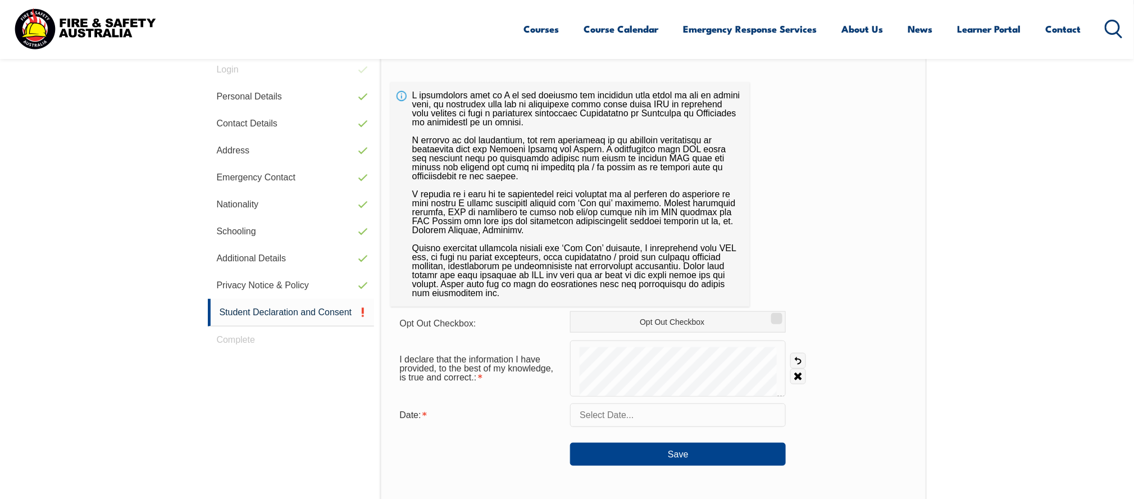
click at [658, 420] on input "text" at bounding box center [678, 415] width 216 height 24
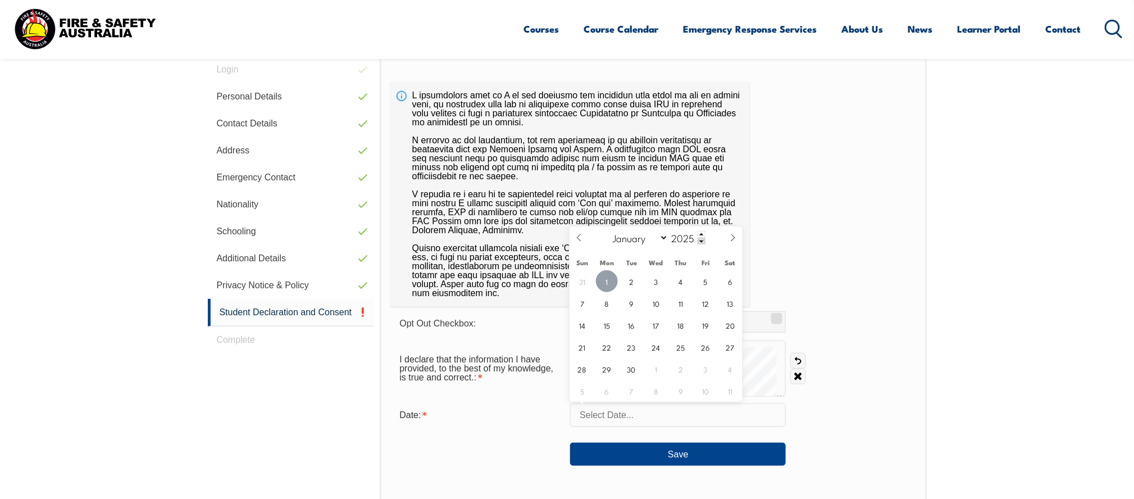
click at [600, 276] on span "1" at bounding box center [607, 281] width 22 height 22
type input "September 1, 2025"
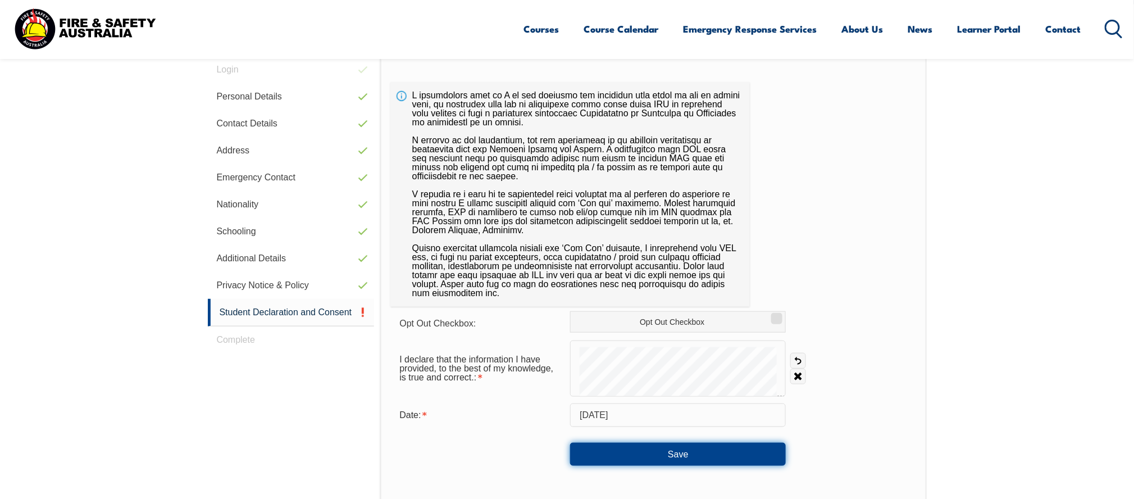
click at [666, 450] on button "Save" at bounding box center [678, 454] width 216 height 22
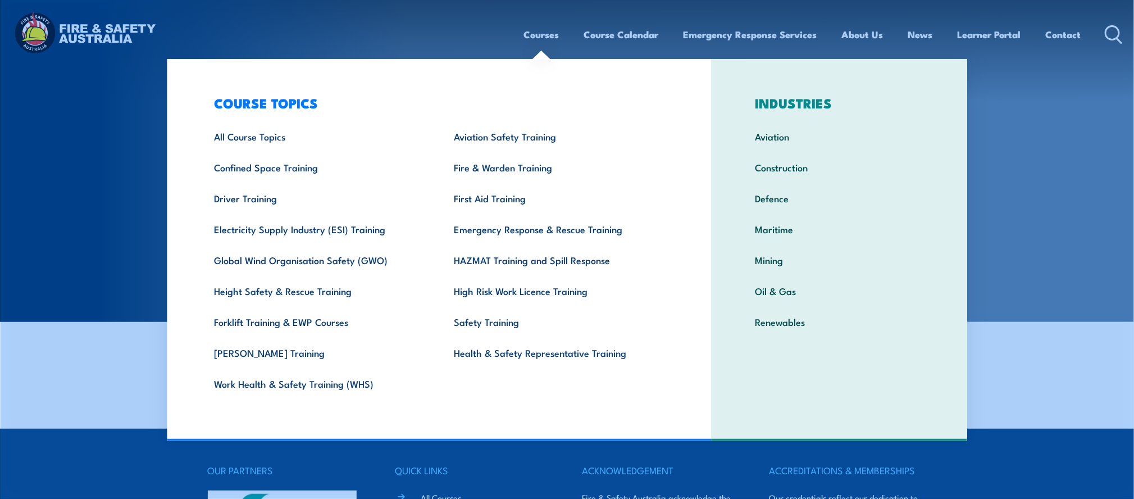
click at [547, 37] on link "Courses" at bounding box center [541, 35] width 35 height 30
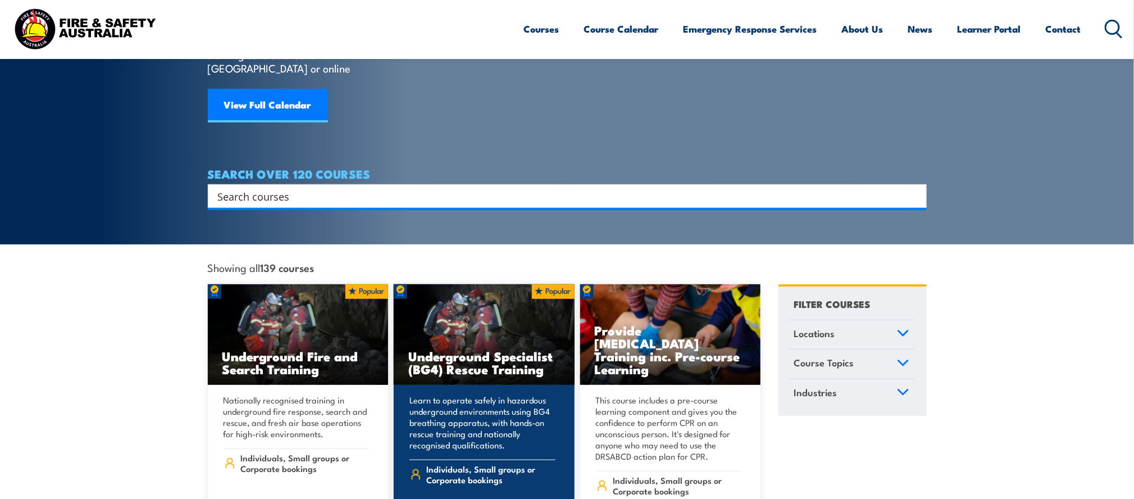
scroll to position [169, 0]
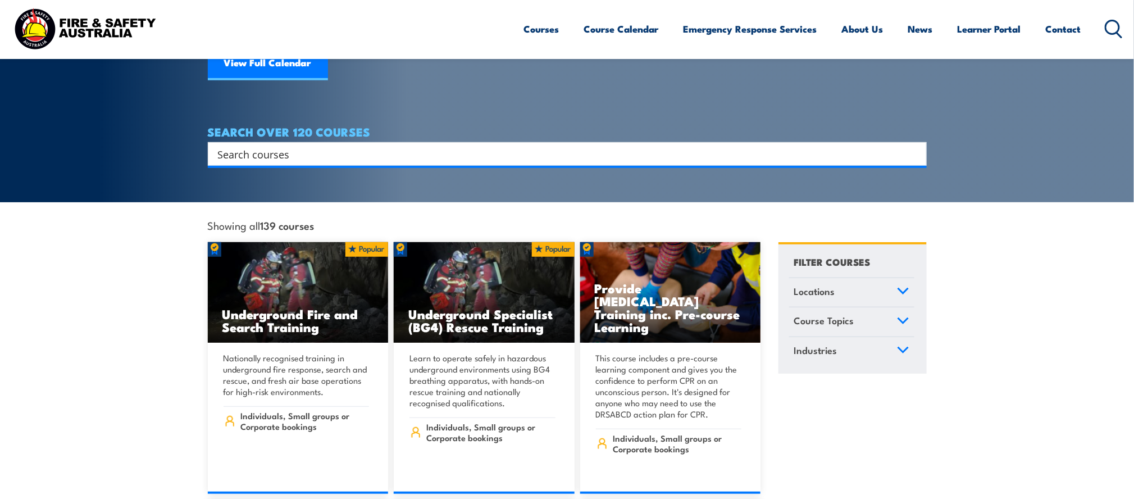
click at [904, 318] on icon at bounding box center [903, 320] width 10 height 5
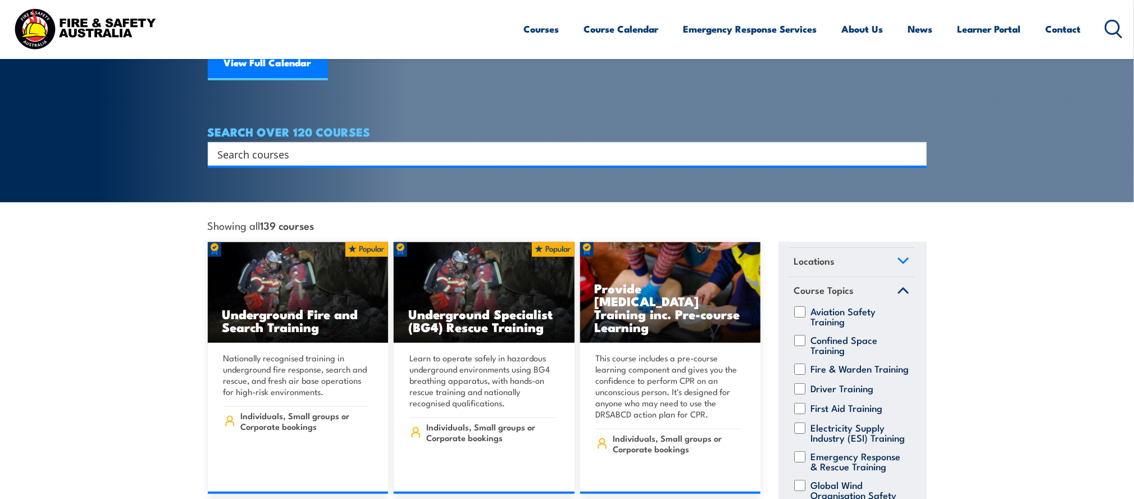
scroll to position [56, 0]
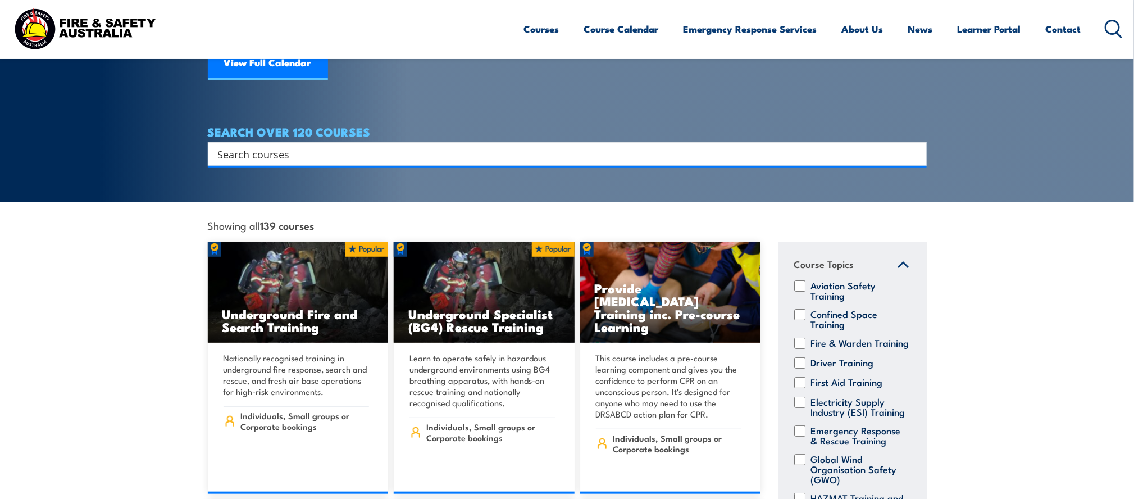
click at [897, 261] on icon at bounding box center [903, 265] width 12 height 8
